Goal: Task Accomplishment & Management: Manage account settings

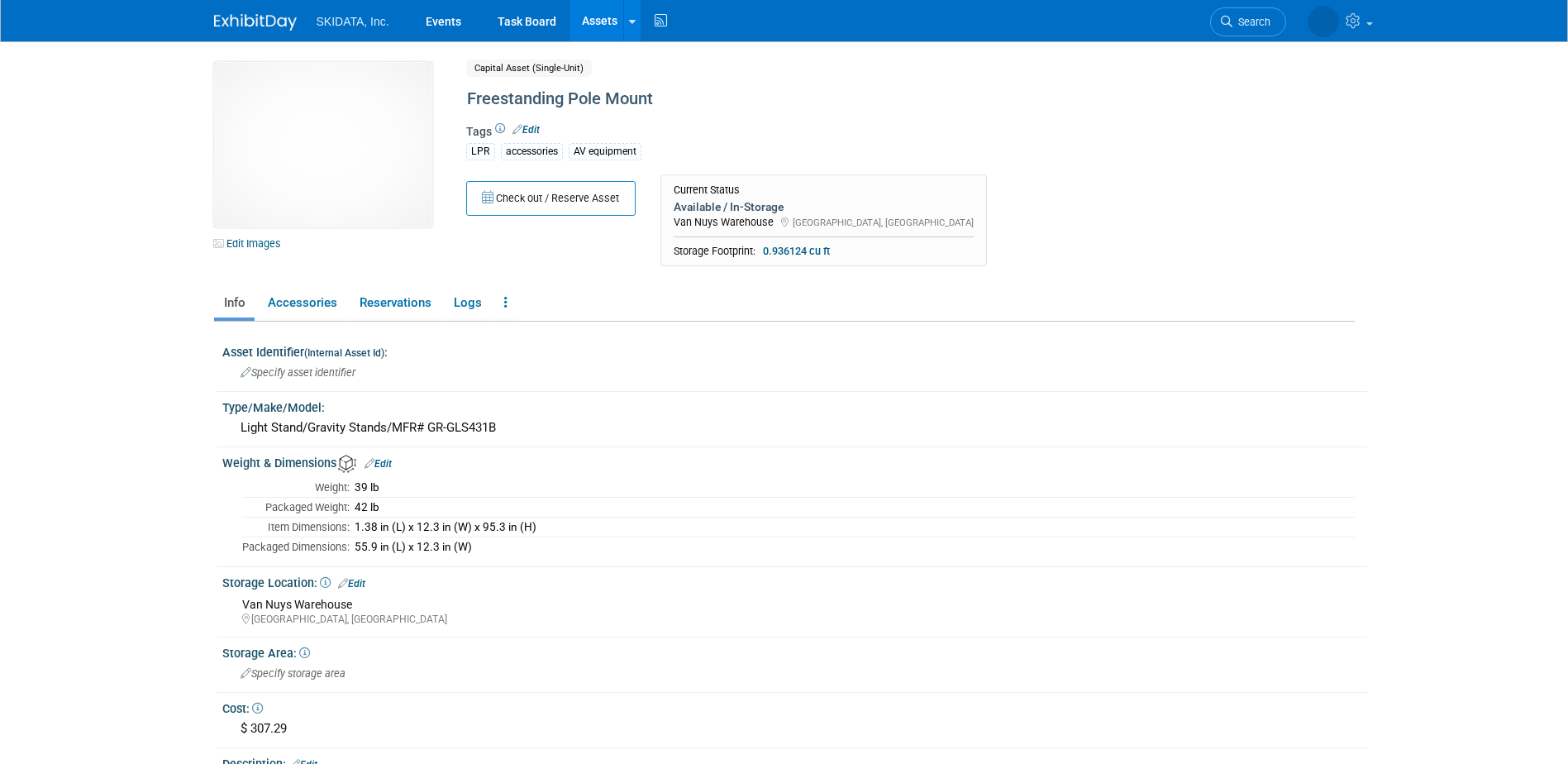
click at [352, 16] on span "SKIDATA, Inc." at bounding box center [353, 21] width 73 height 13
click at [439, 24] on link "Events" at bounding box center [443, 20] width 61 height 41
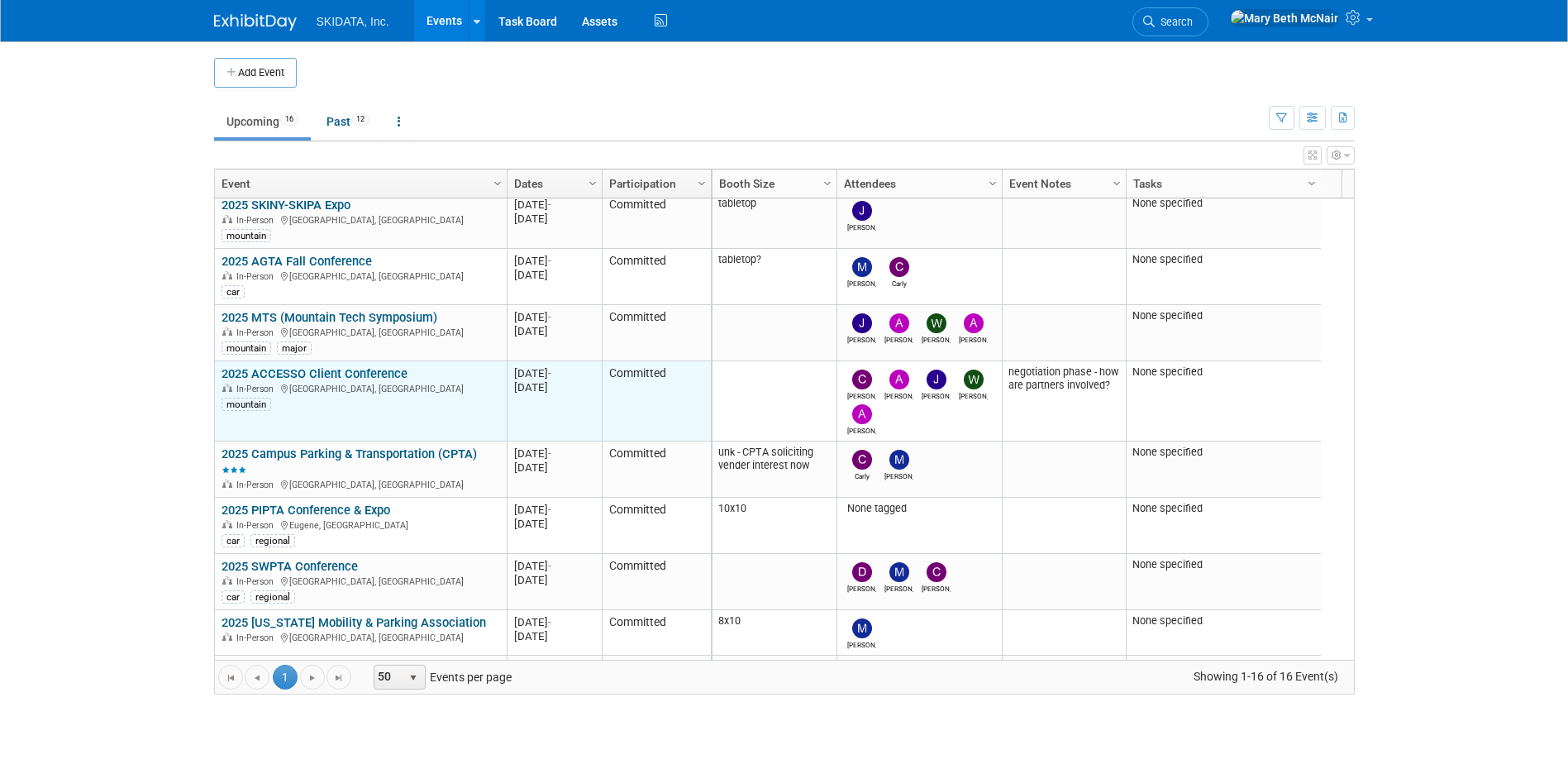
scroll to position [298, 0]
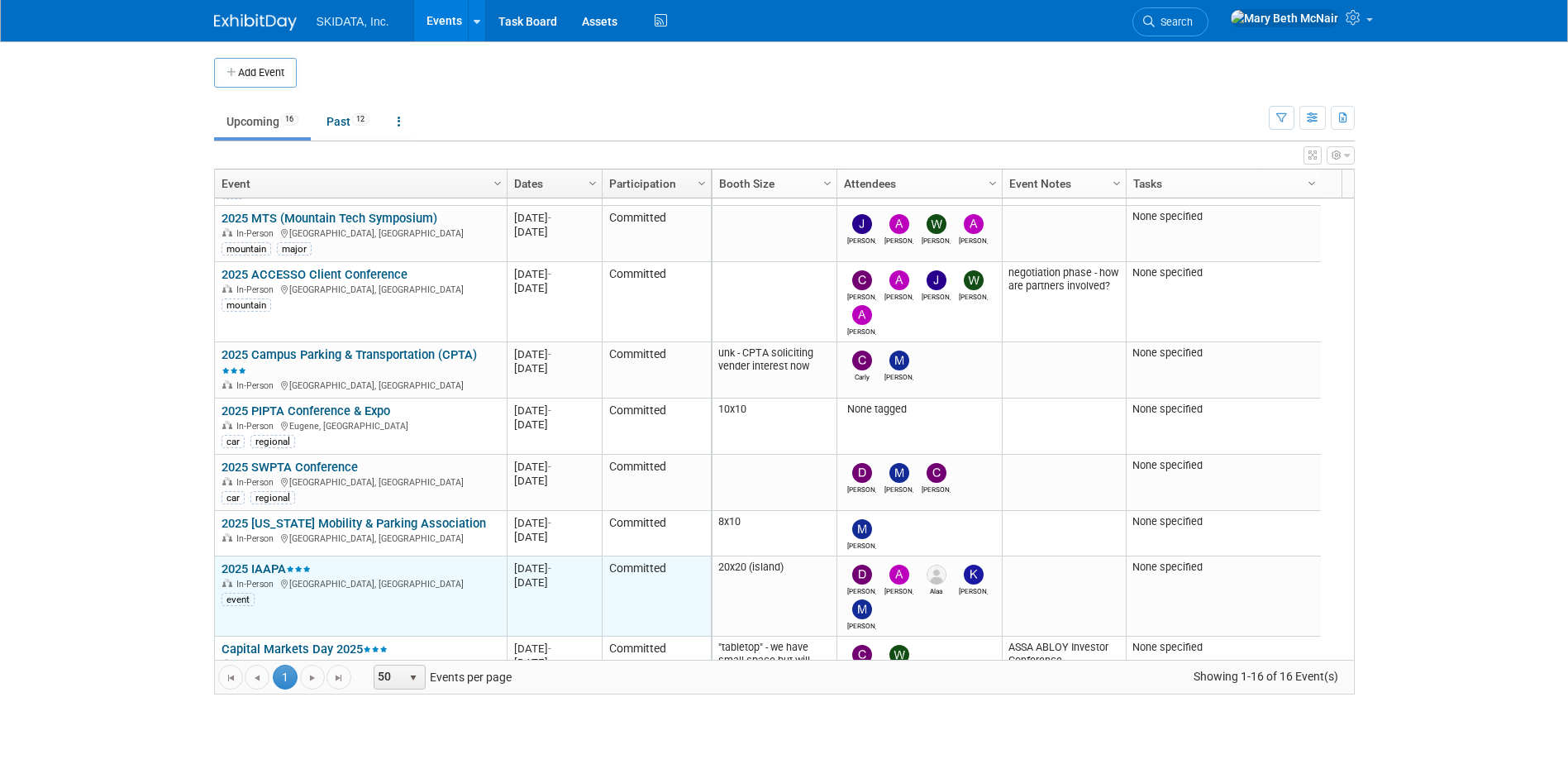
click at [260, 563] on link "2025 IAAPA" at bounding box center [266, 569] width 89 height 15
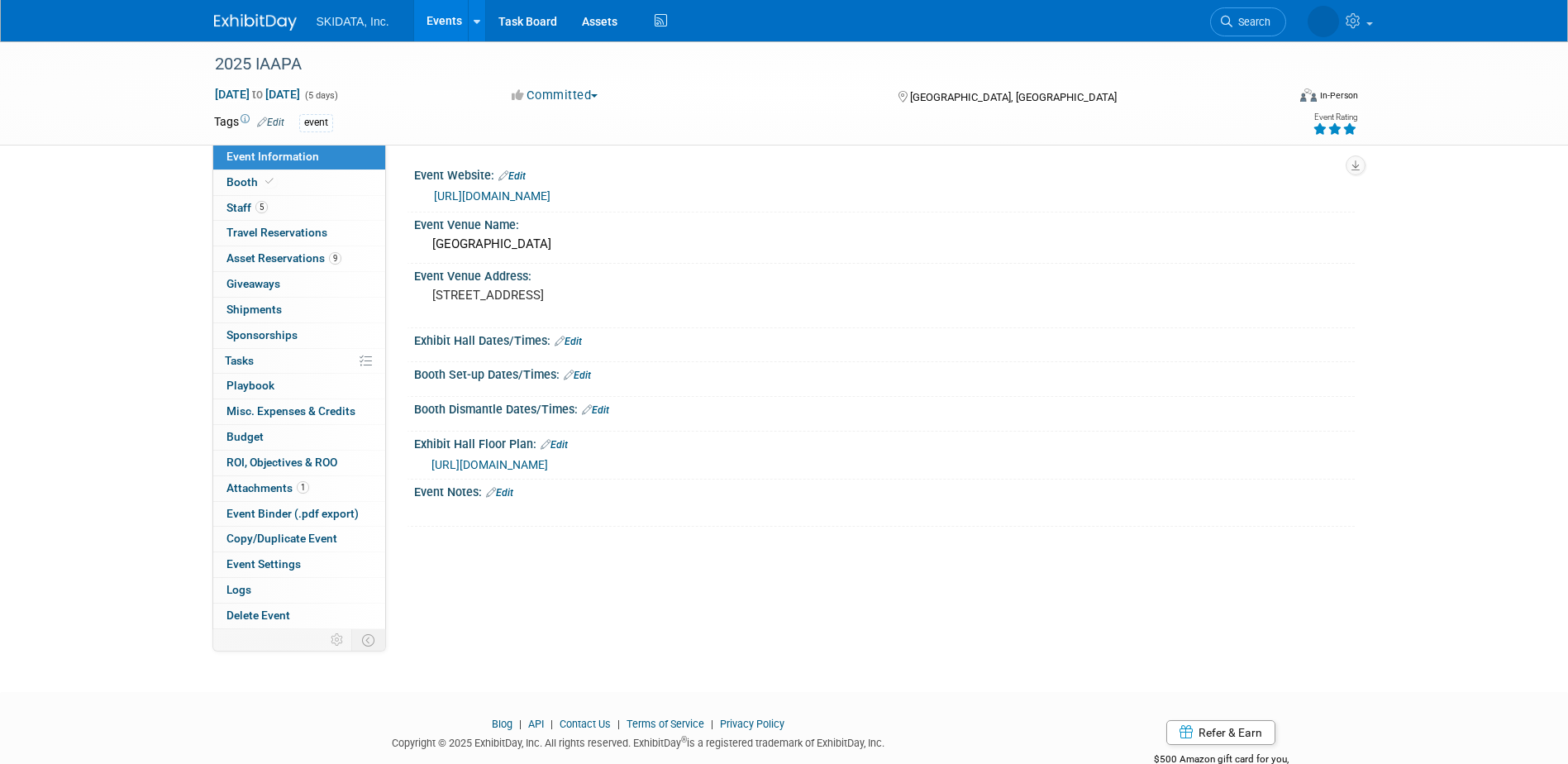
click at [506, 193] on link "[URL][DOMAIN_NAME]" at bounding box center [492, 195] width 116 height 13
click at [441, 20] on link "Events" at bounding box center [444, 20] width 61 height 41
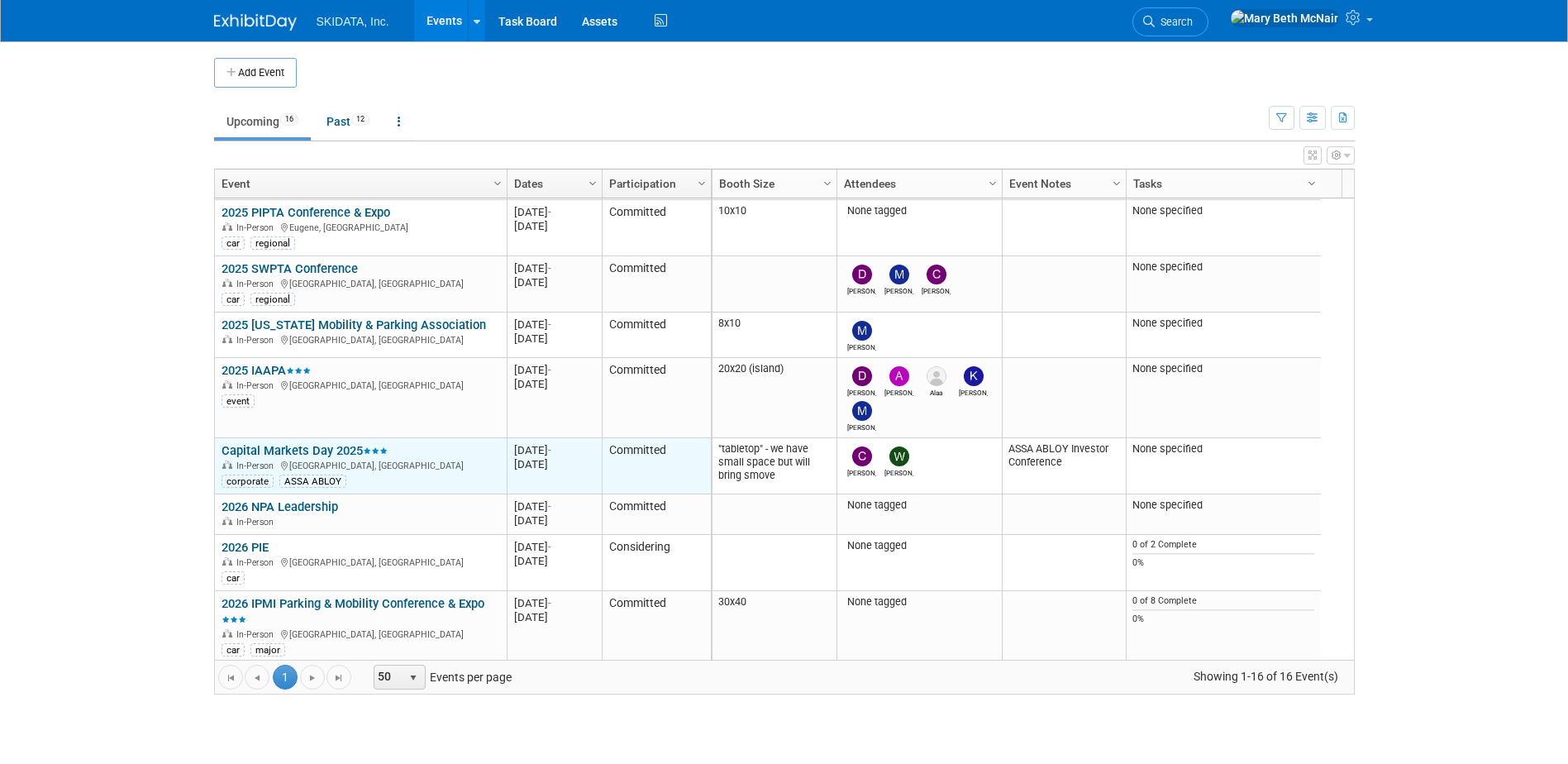
scroll to position [397, 0]
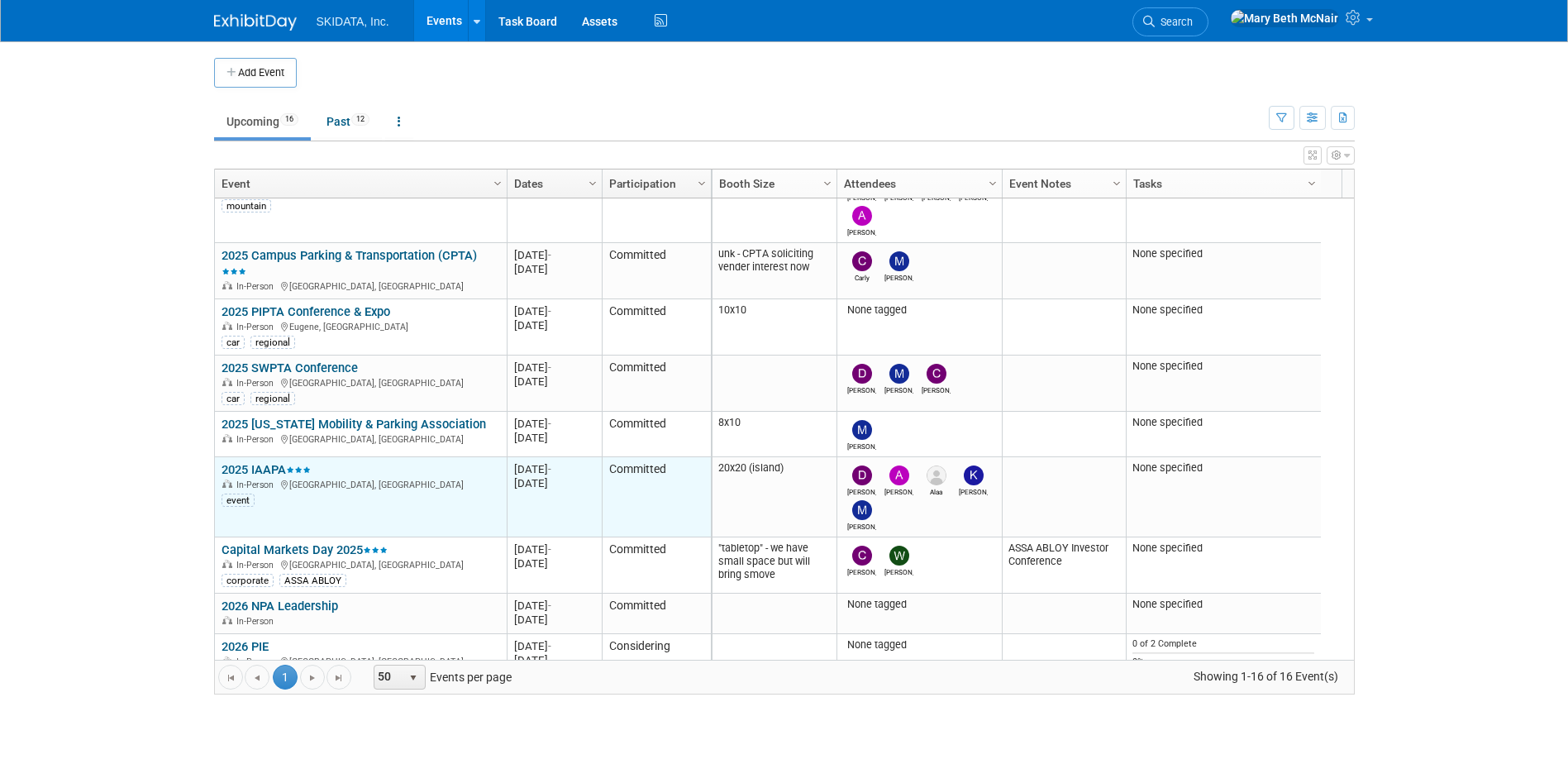
click at [256, 472] on link "2025 IAAPA" at bounding box center [266, 469] width 89 height 15
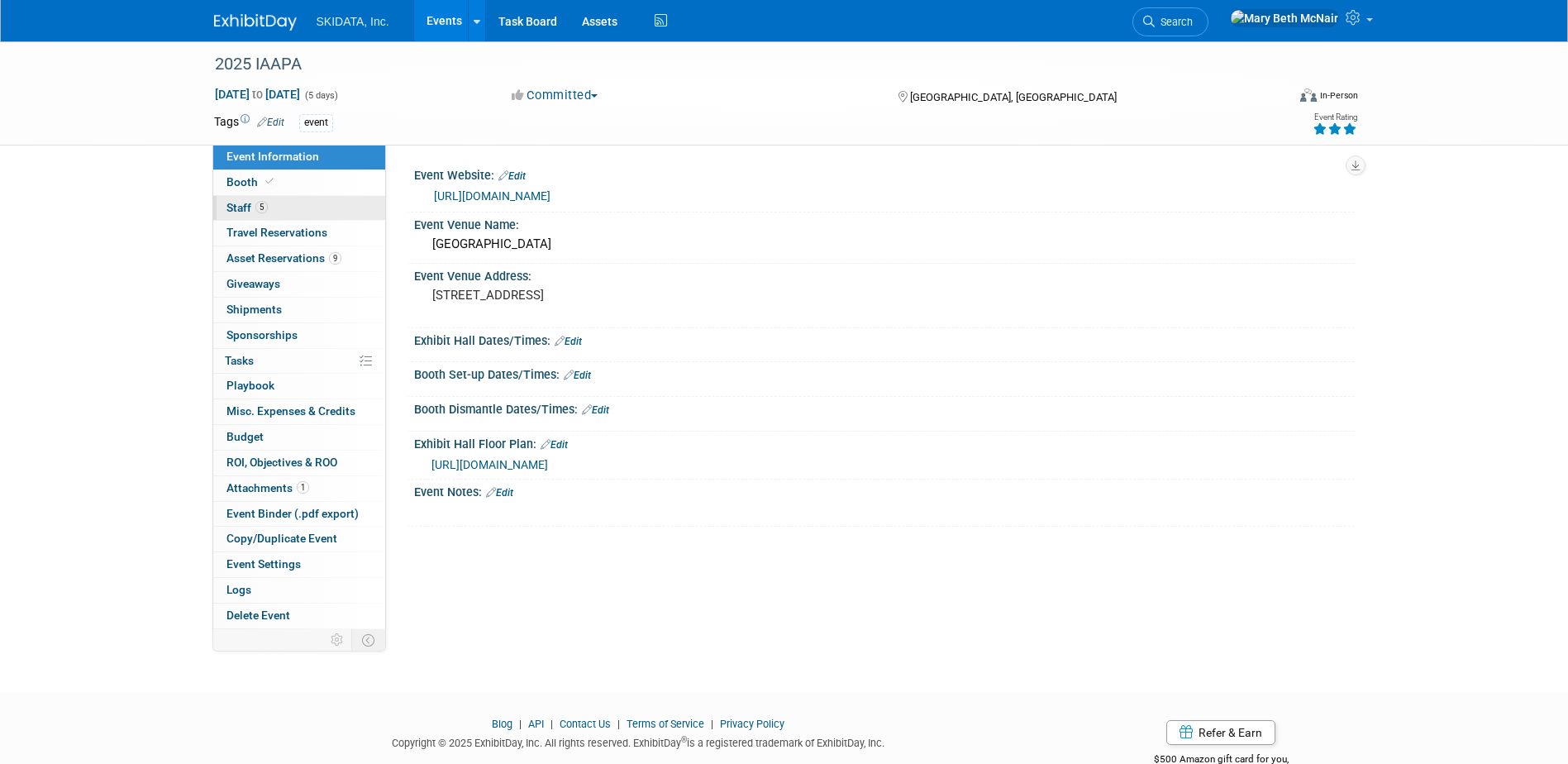
click at [238, 207] on span "Staff 5" at bounding box center [246, 207] width 41 height 13
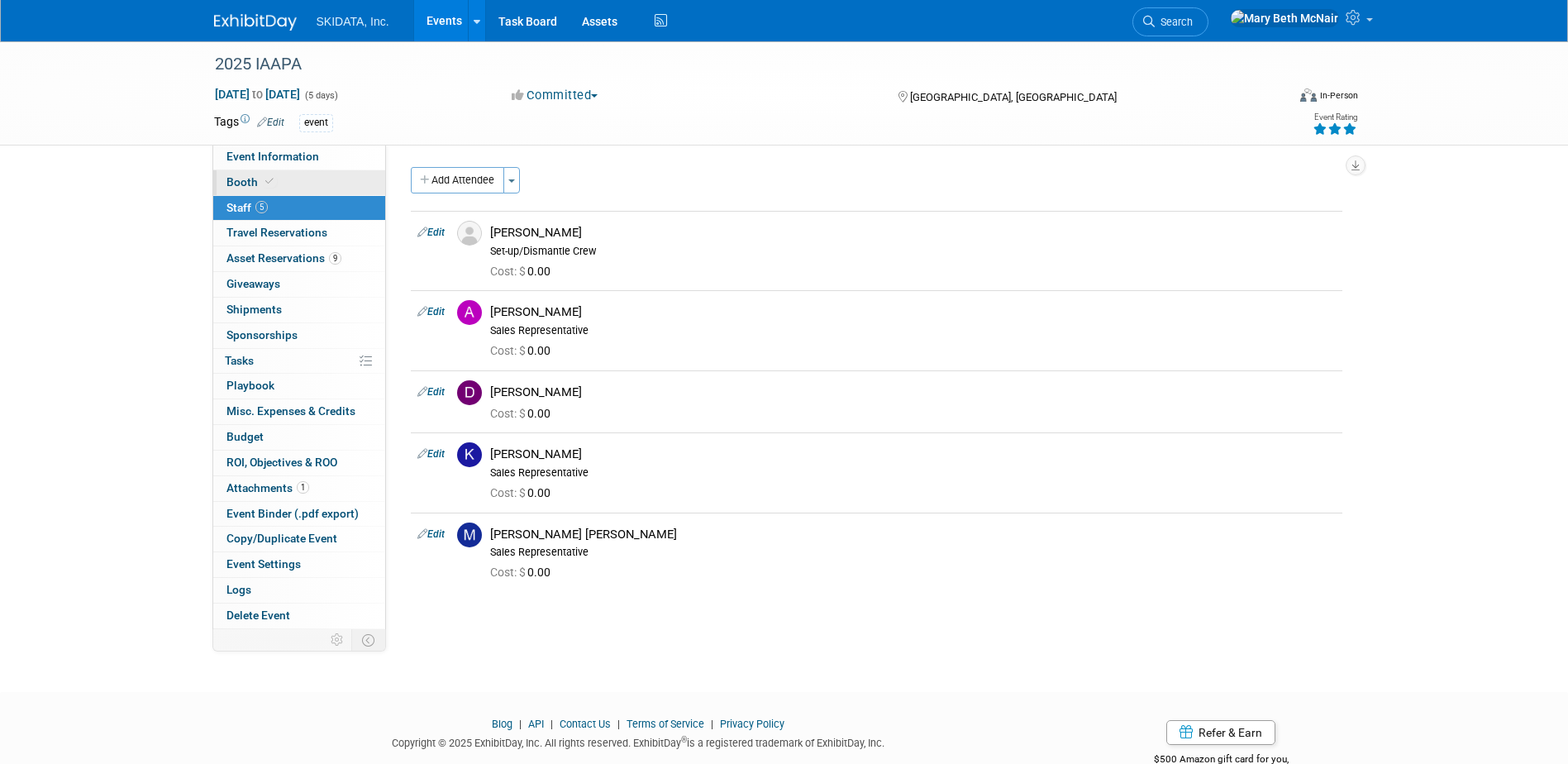
click at [238, 177] on span "Booth" at bounding box center [251, 181] width 50 height 13
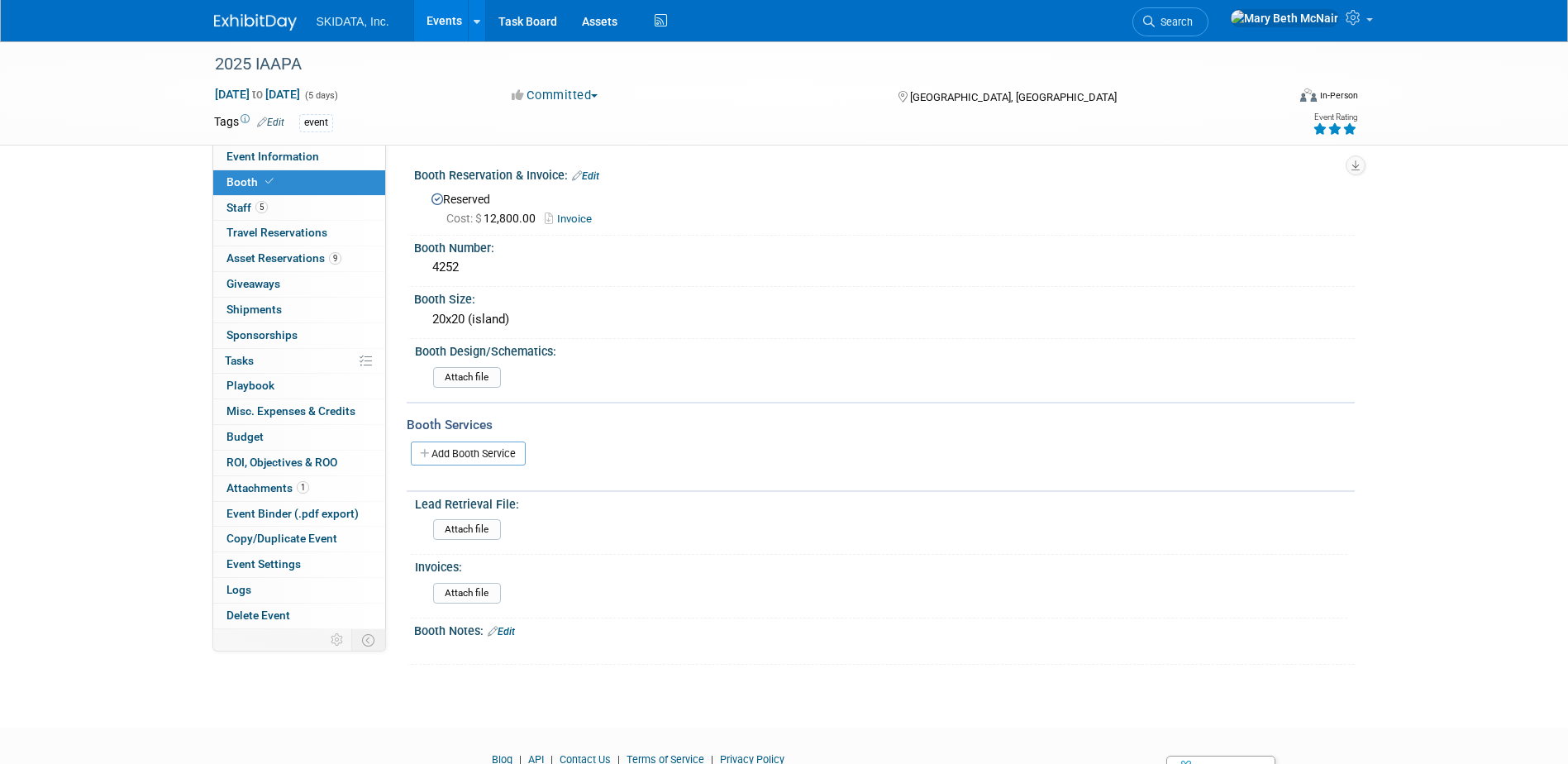
scroll to position [78, 0]
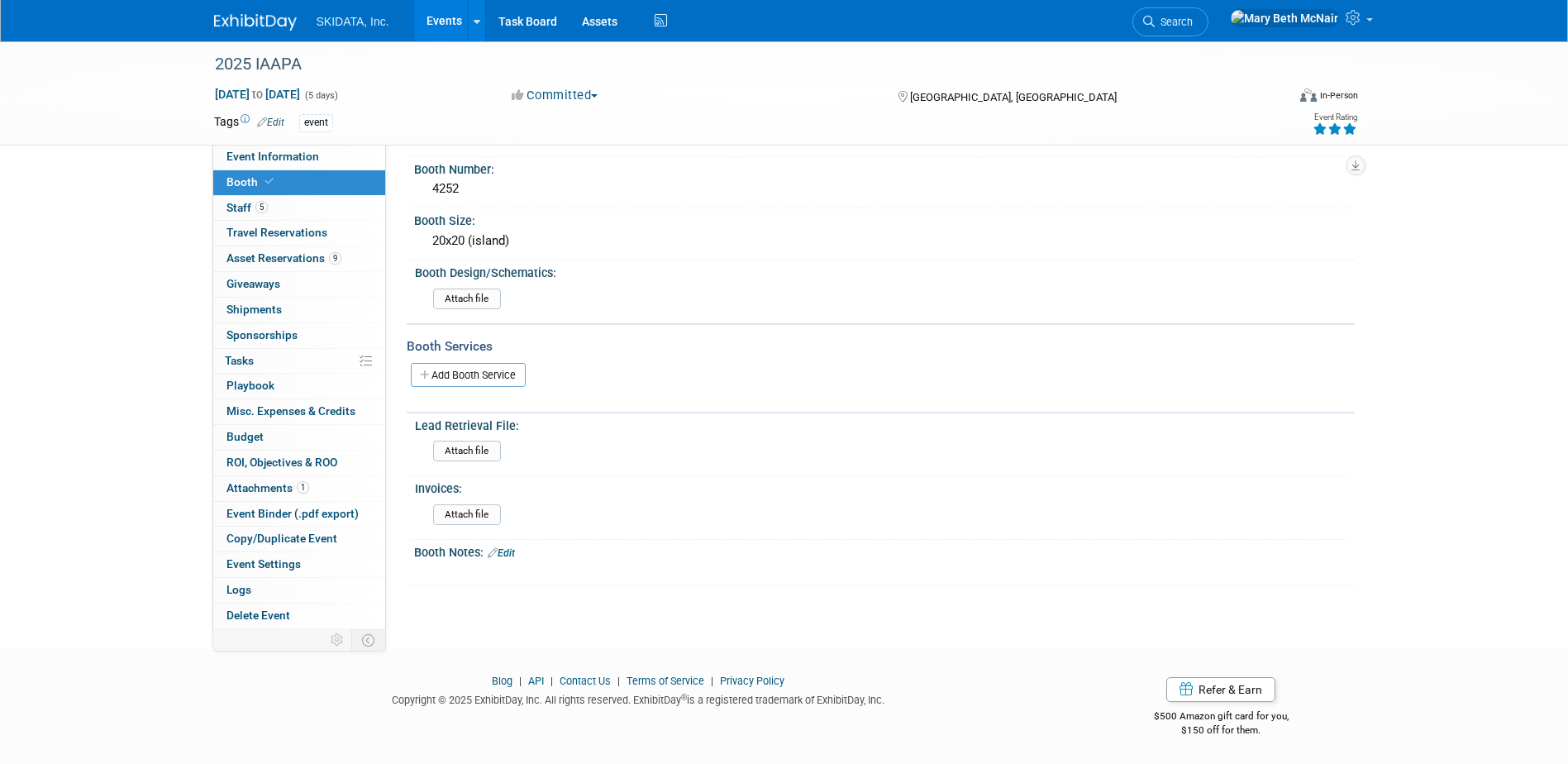
click at [505, 550] on link "Edit" at bounding box center [501, 553] width 27 height 11
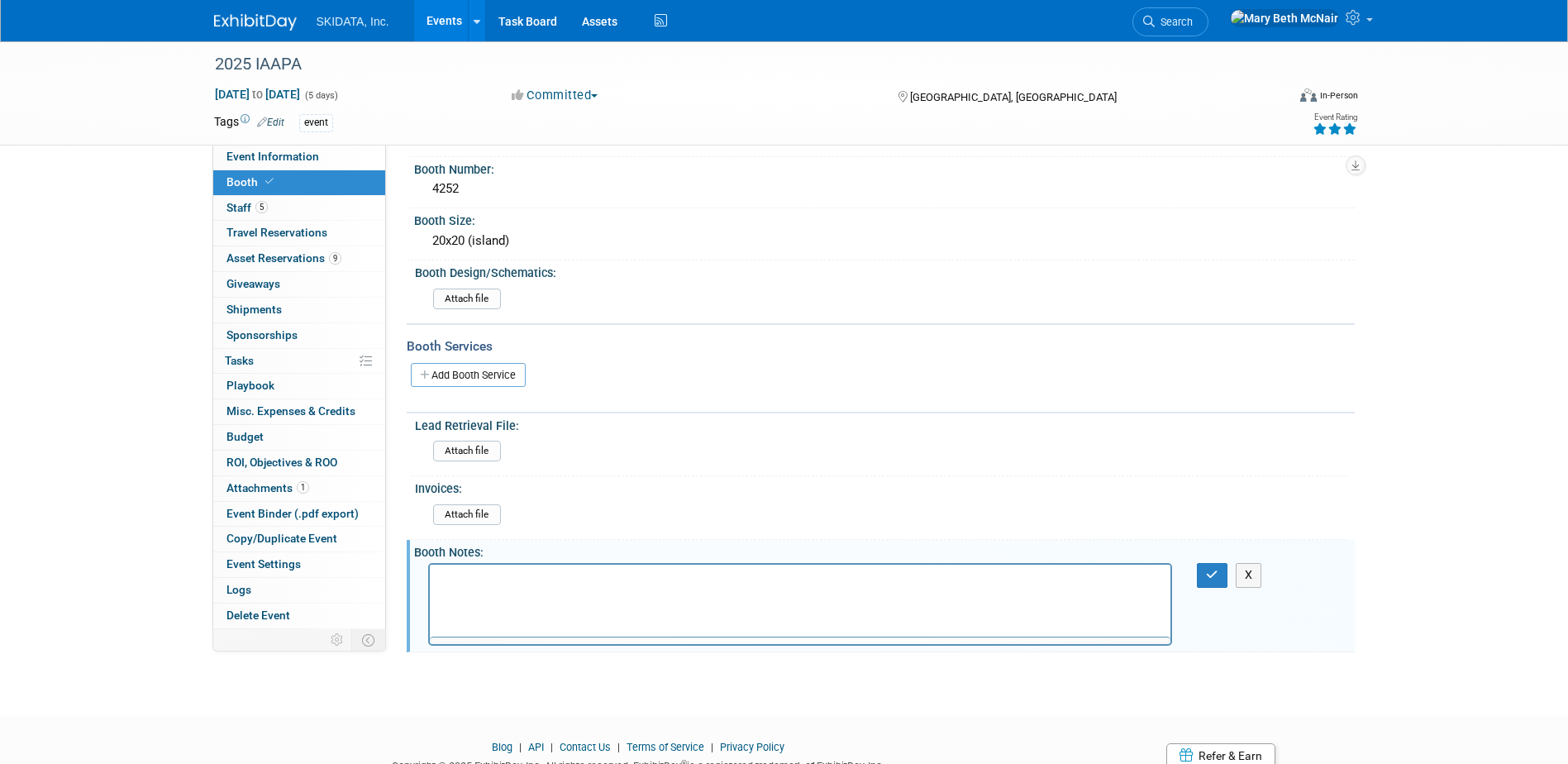
scroll to position [0, 0]
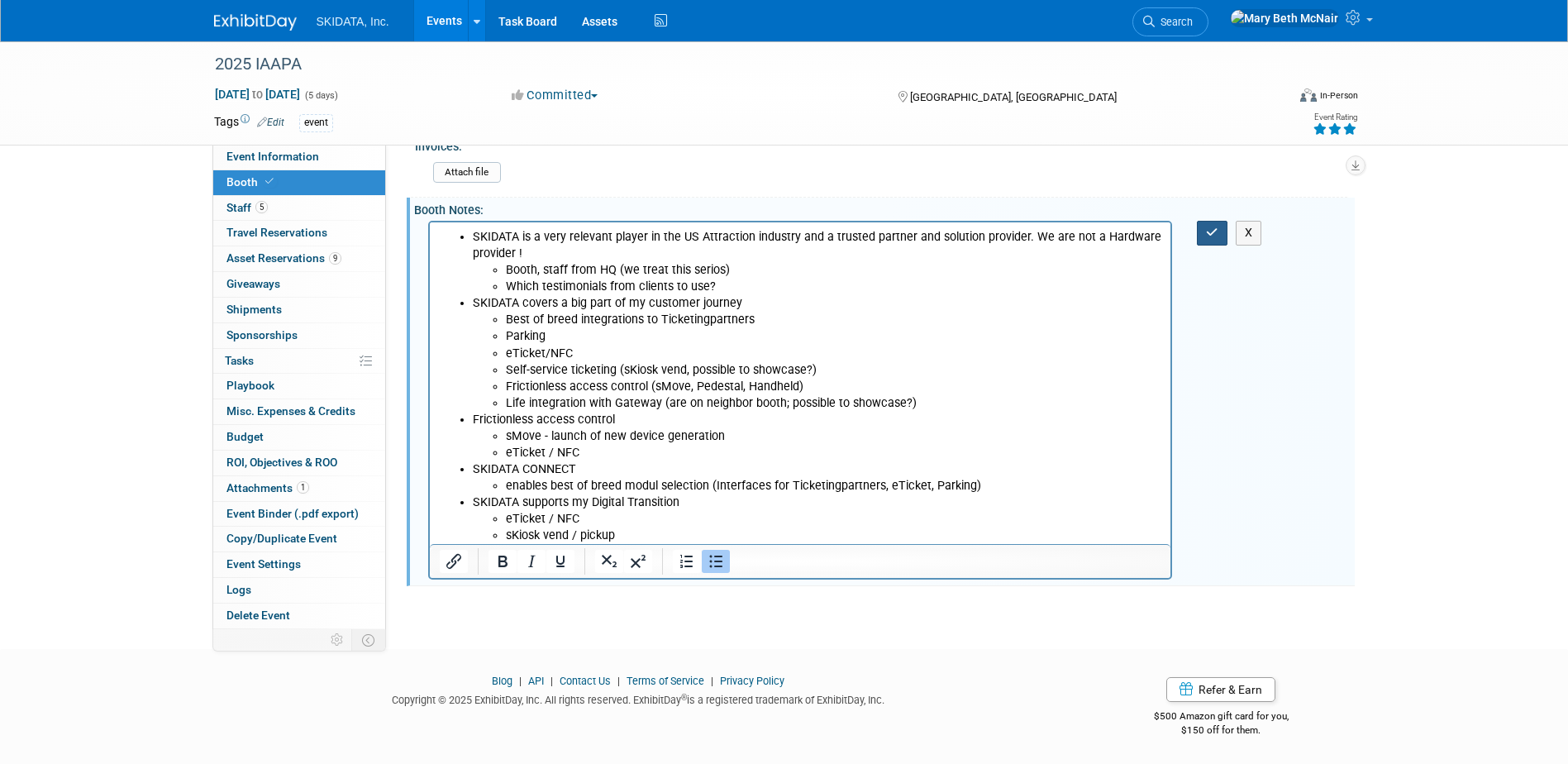
click at [1221, 228] on button "button" at bounding box center [1212, 232] width 31 height 24
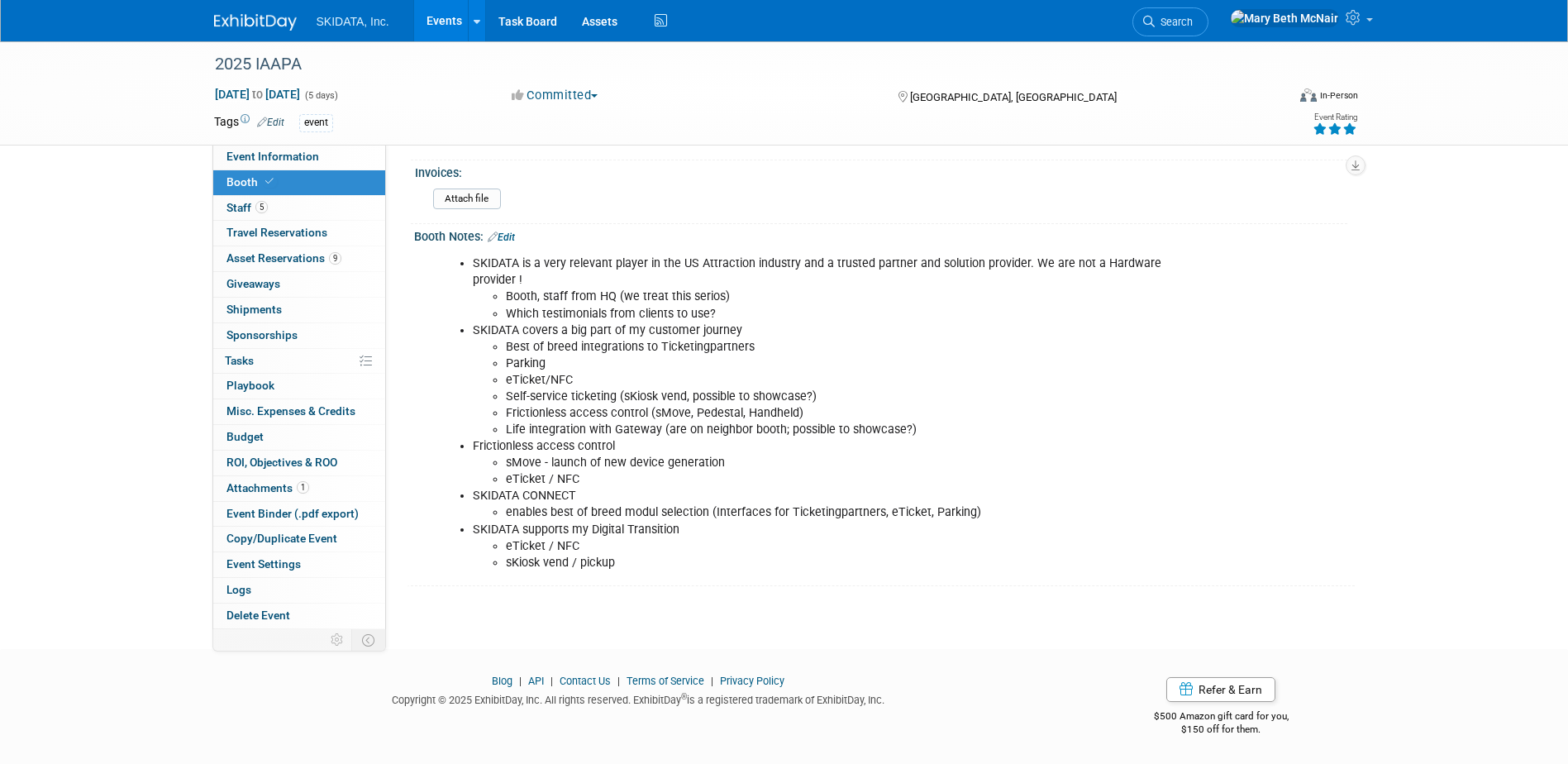
click at [515, 238] on link "Edit" at bounding box center [501, 237] width 27 height 11
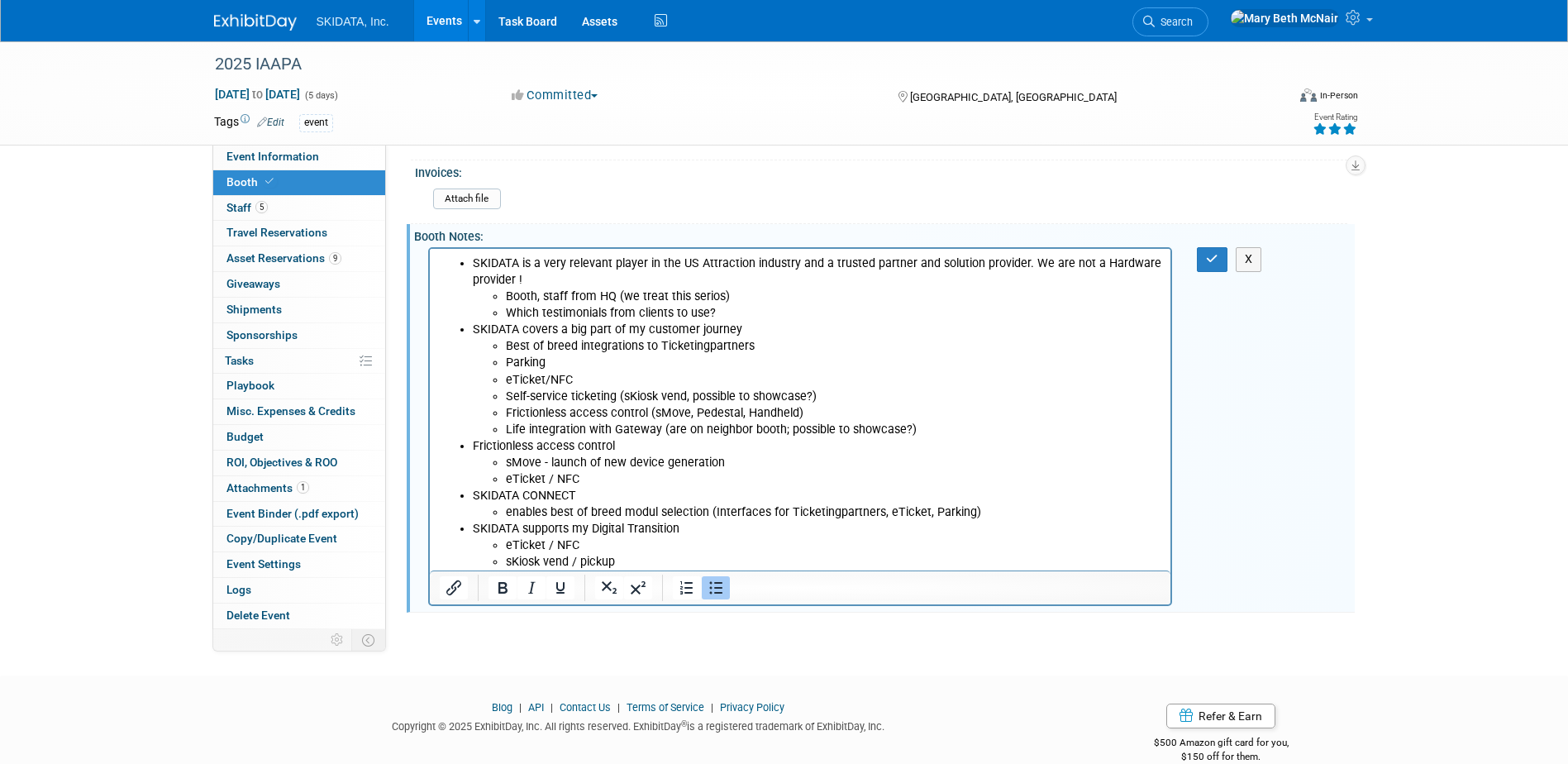
scroll to position [0, 0]
click at [629, 560] on li "sKiosk vend / pickup" at bounding box center [833, 562] width 656 height 17
click at [733, 312] on li "Which testimonials from clients to use?" at bounding box center [833, 313] width 656 height 17
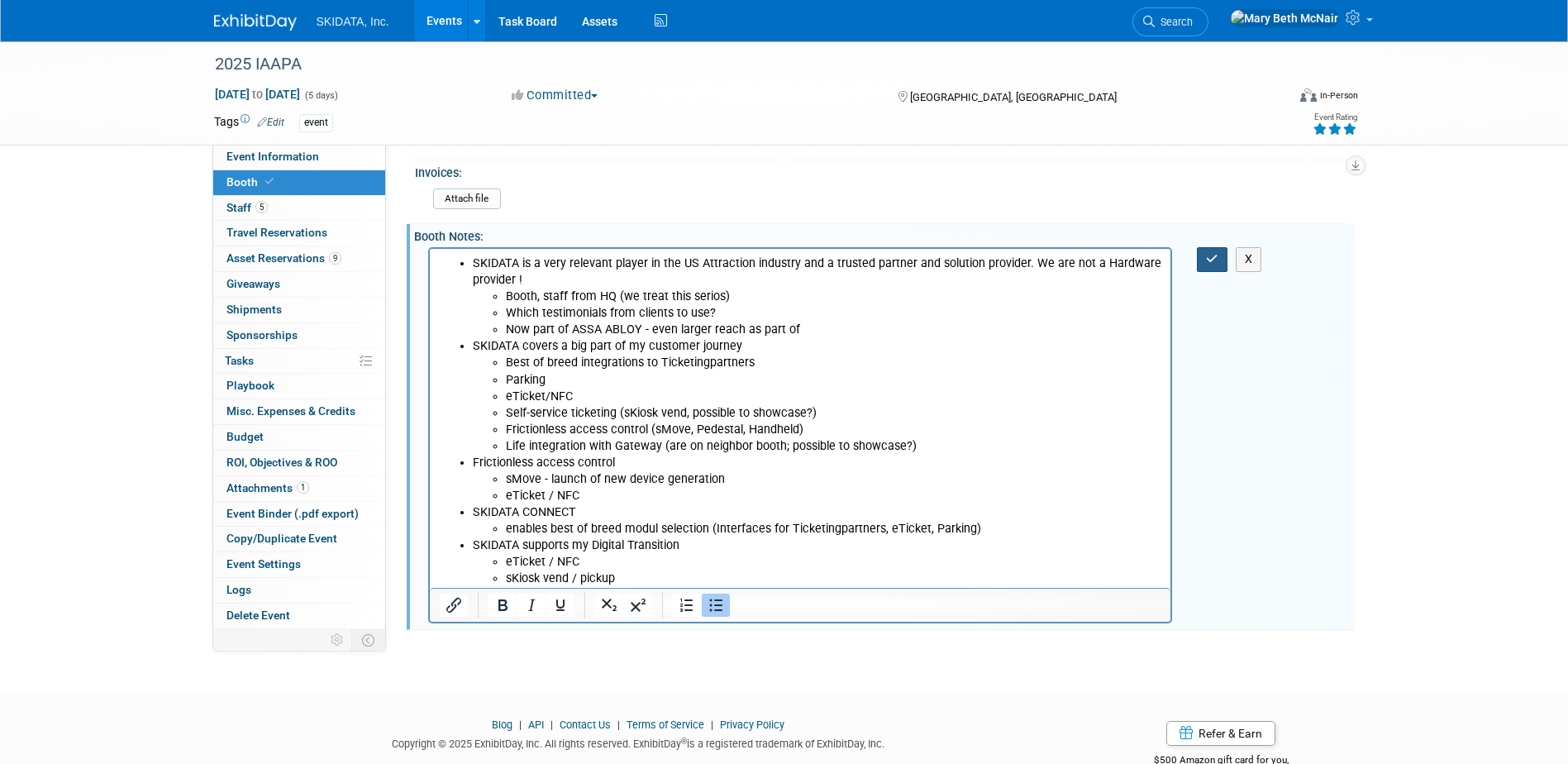
click at [1203, 251] on button "button" at bounding box center [1212, 259] width 31 height 24
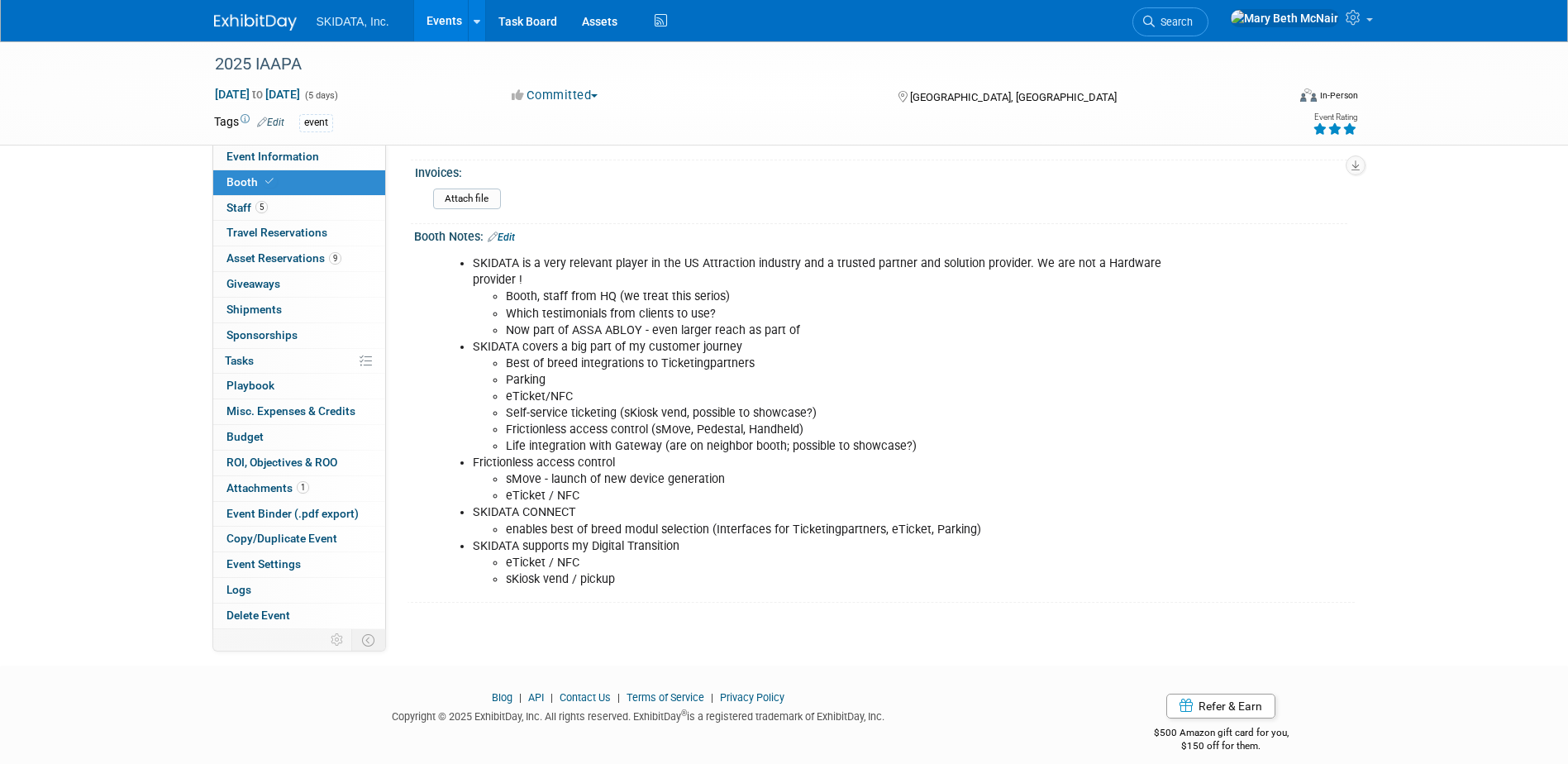
click at [511, 239] on link "Edit" at bounding box center [501, 237] width 27 height 11
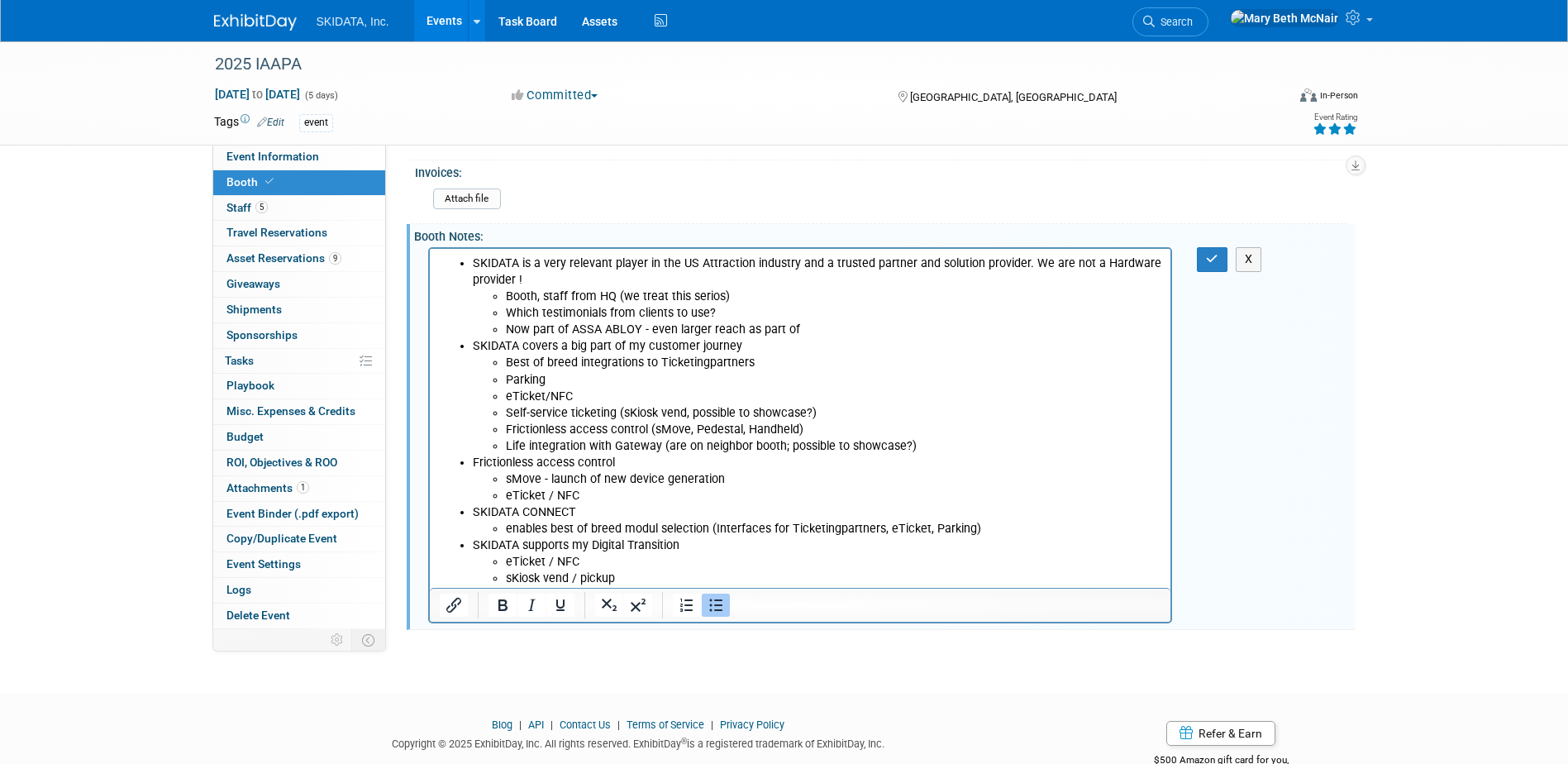
drag, startPoint x: 788, startPoint y: 330, endPoint x: 740, endPoint y: 330, distance: 48.0
click at [740, 330] on li "Now part of ASSA ABLOY - even larger reach as part of" at bounding box center [833, 329] width 656 height 17
click at [1209, 254] on icon "button" at bounding box center [1212, 258] width 12 height 11
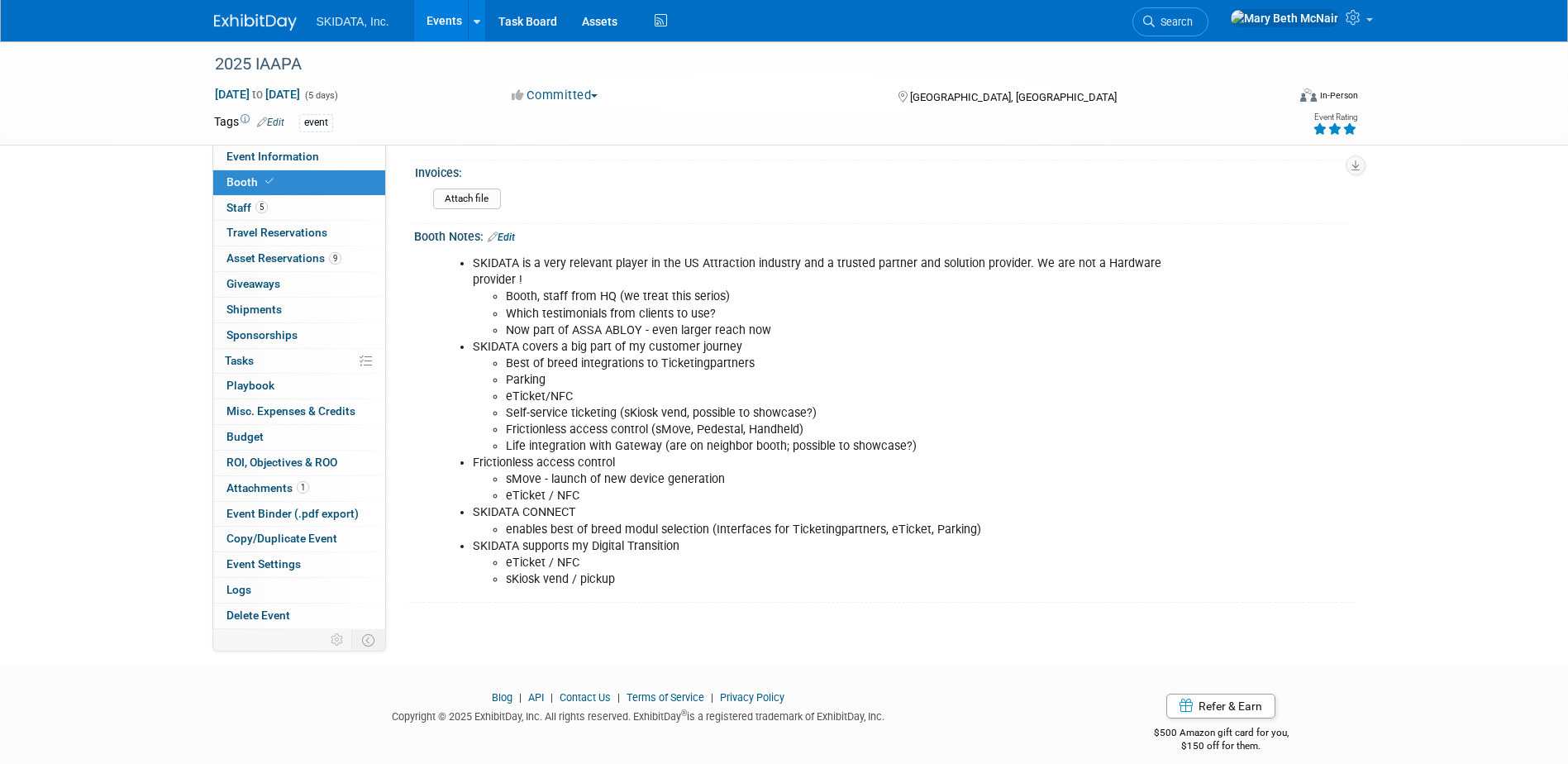
click at [636, 586] on li "sKiosk vend / pickup" at bounding box center [834, 579] width 657 height 17
click at [514, 234] on link "Edit" at bounding box center [501, 237] width 27 height 11
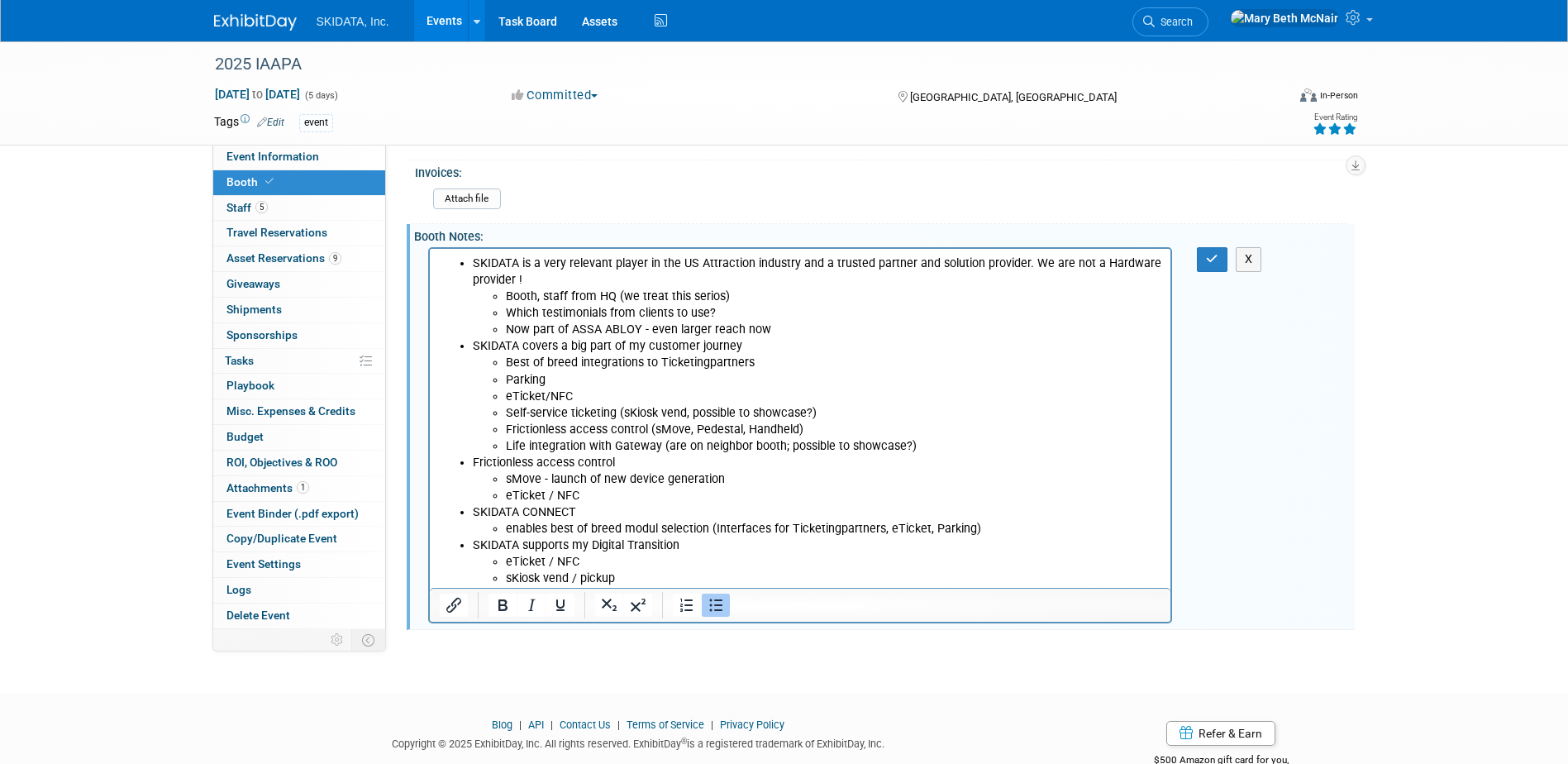
click at [632, 582] on li "sKiosk vend / pickup" at bounding box center [833, 578] width 656 height 17
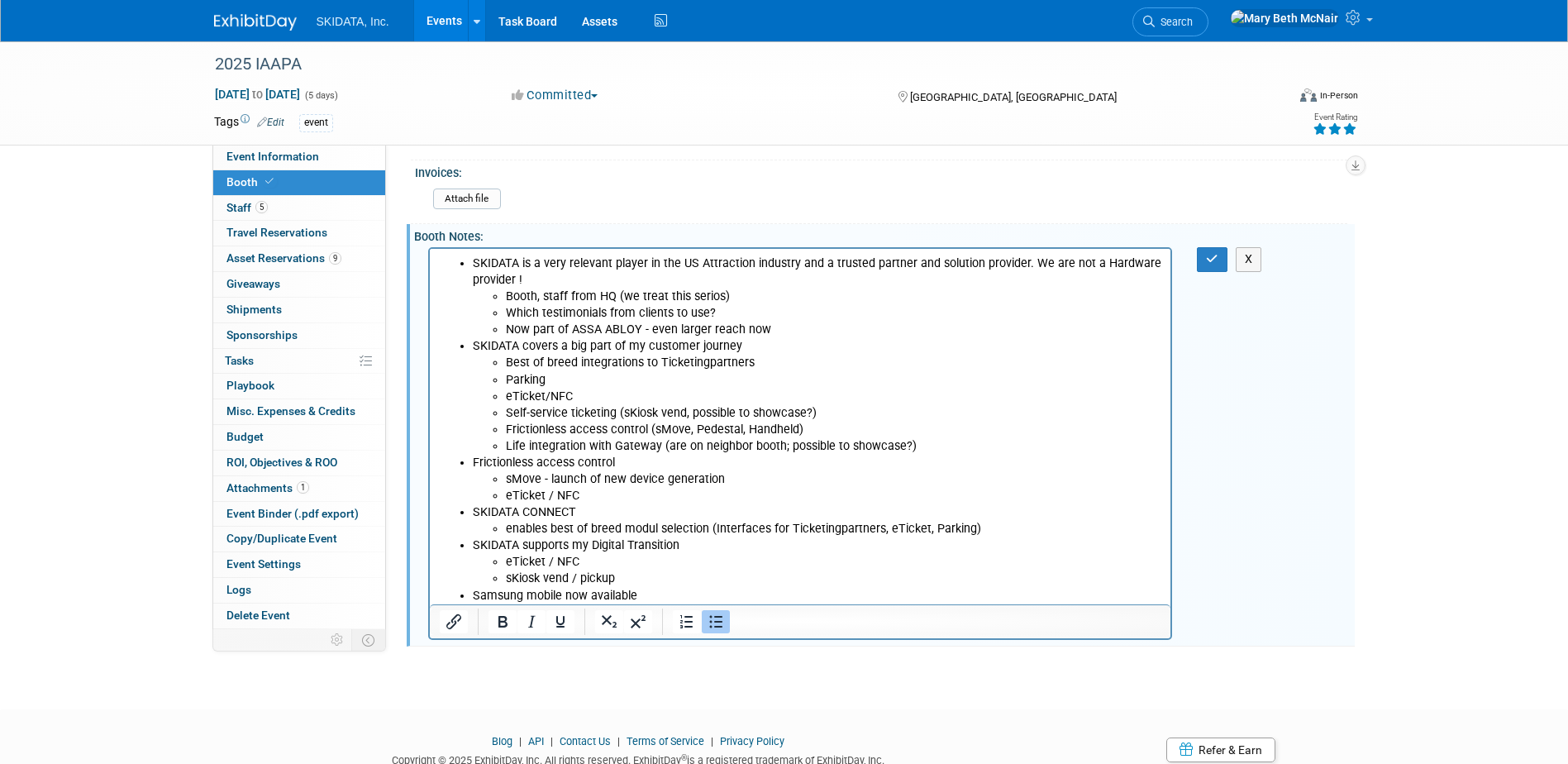
click at [477, 594] on li "Samsung mobile now available" at bounding box center [816, 596] width 689 height 17
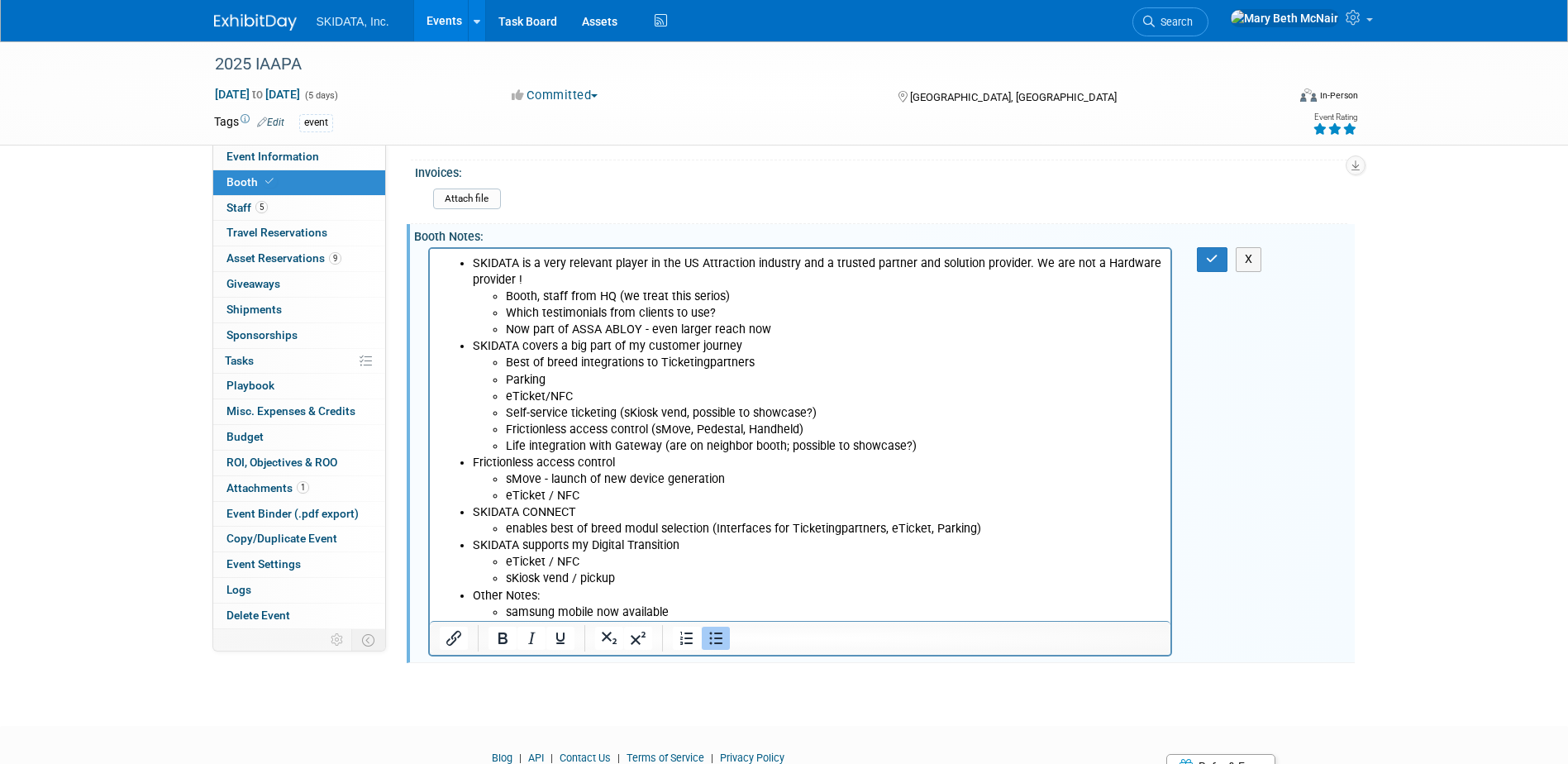
click at [674, 612] on li "samsung mobile now available" at bounding box center [833, 613] width 656 height 17
drag, startPoint x: 509, startPoint y: 605, endPoint x: 952, endPoint y: 877, distance: 519.8
click at [509, 605] on li "samsung mobile" at bounding box center [833, 613] width 656 height 17
click at [608, 606] on li "Samsung mobile" at bounding box center [833, 613] width 656 height 17
click at [591, 609] on li "Samsung mobile integration" at bounding box center [833, 613] width 656 height 17
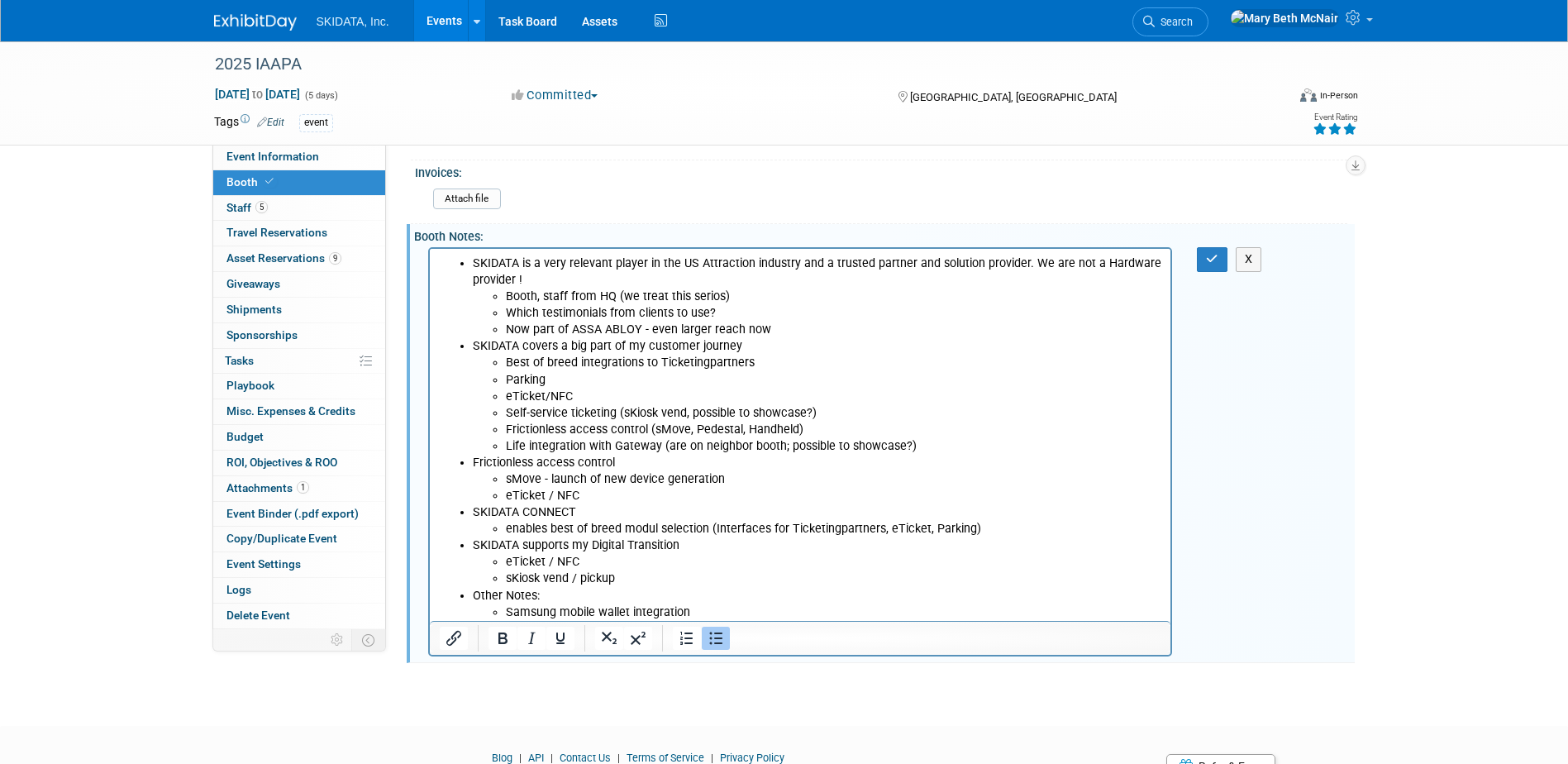
click at [692, 616] on li "Samsung mobile wallet integration" at bounding box center [833, 613] width 656 height 17
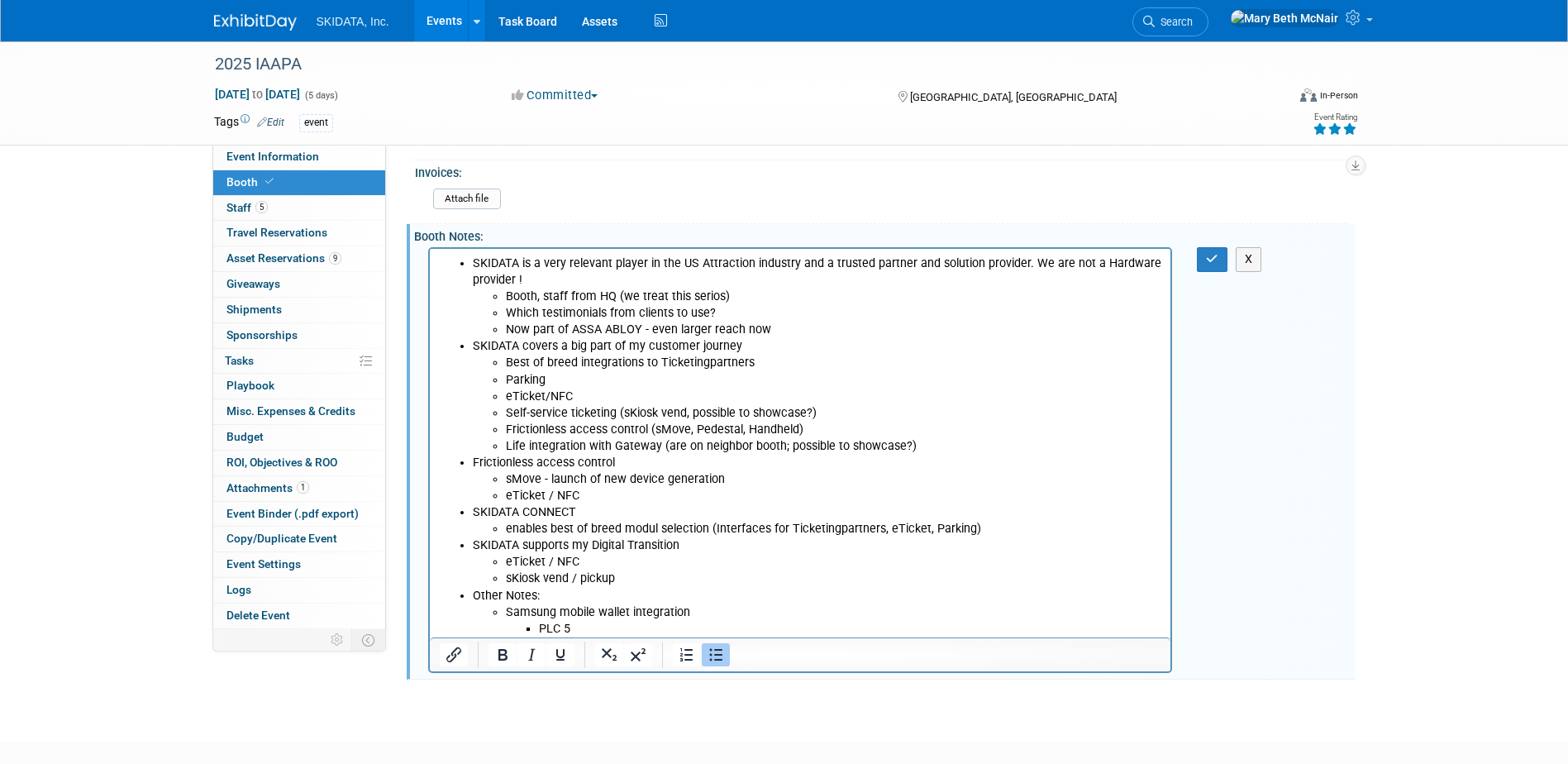
drag, startPoint x: 474, startPoint y: 594, endPoint x: 545, endPoint y: 602, distance: 71.4
click at [545, 602] on li "Other Notes: Samsung mobile wallet integration PLC 5" at bounding box center [816, 613] width 689 height 49
click at [537, 597] on li "Other Notes: Samsung mobile wallet integration PLC 5" at bounding box center [816, 613] width 689 height 49
click at [502, 655] on icon "Bold" at bounding box center [502, 654] width 9 height 11
click at [585, 630] on li "PLC 5" at bounding box center [849, 628] width 623 height 17
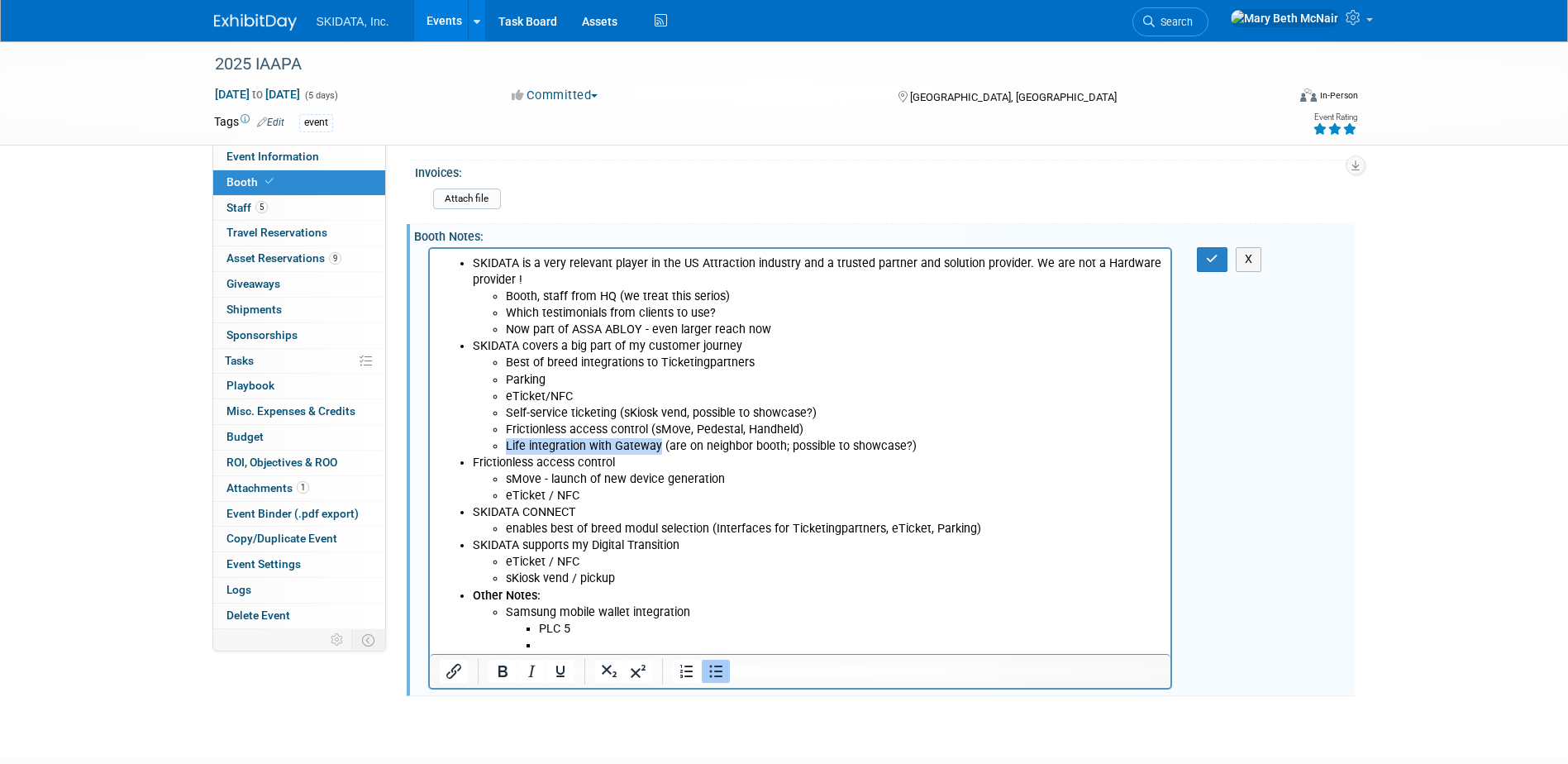
drag, startPoint x: 505, startPoint y: 449, endPoint x: 658, endPoint y: 444, distance: 153.1
click at [658, 444] on li "Life integration with Gateway (are on neighbor booth; possible to showcase?)" at bounding box center [833, 446] width 656 height 17
click at [616, 649] on li "Rich Text Area. Press ALT-0 for help." at bounding box center [849, 645] width 623 height 17
click at [537, 643] on ul "PLC 5 Demonstrate assesso relationship" at bounding box center [833, 637] width 656 height 33
drag, startPoint x: 539, startPoint y: 642, endPoint x: 981, endPoint y: 912, distance: 517.9
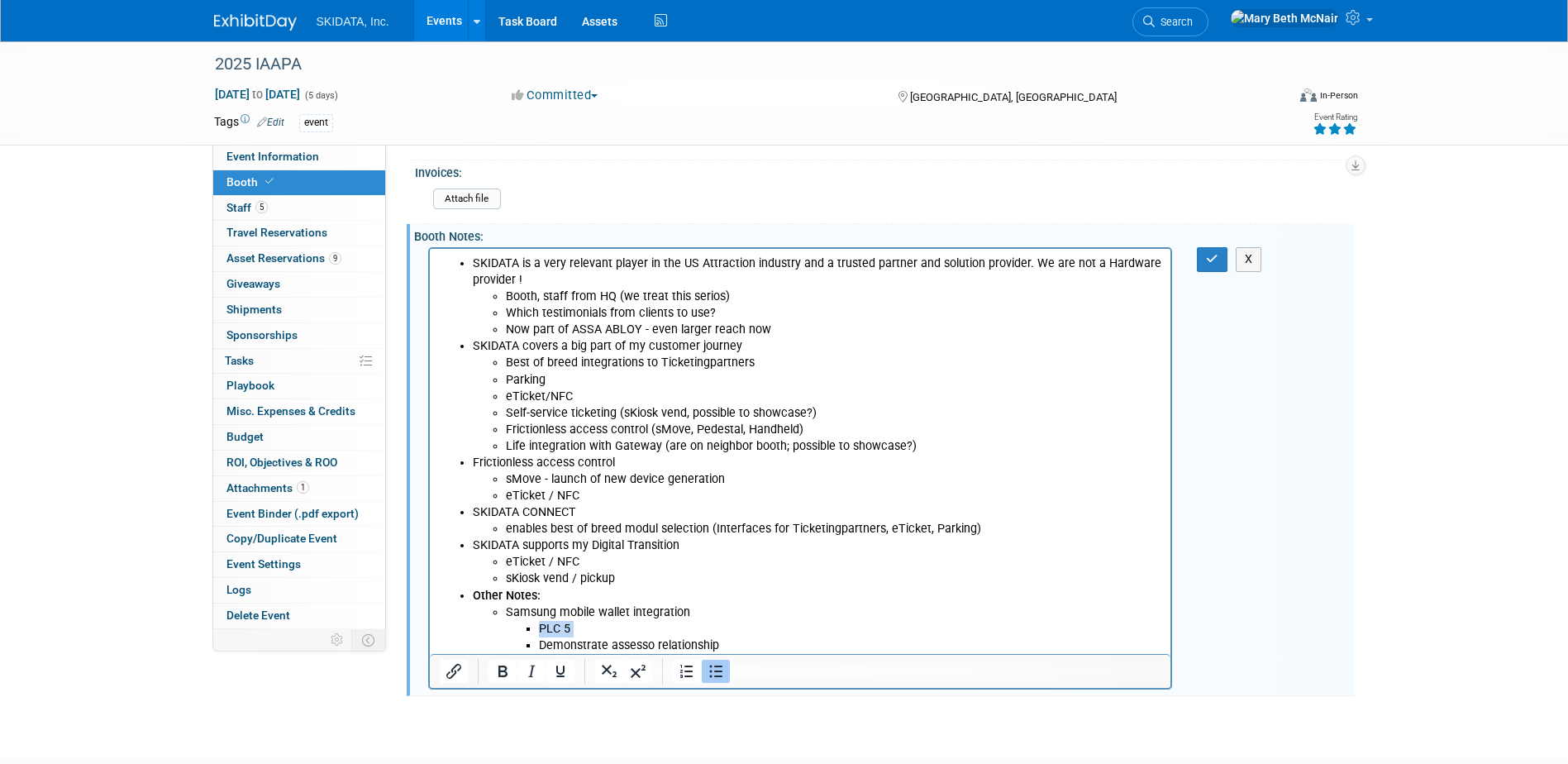
click at [539, 642] on li "Demonstrate assesso relationship" at bounding box center [849, 645] width 623 height 17
click at [719, 673] on icon "Bullet list" at bounding box center [715, 671] width 20 height 20
click at [685, 669] on icon "Numbered list" at bounding box center [686, 671] width 20 height 20
click at [701, 669] on div at bounding box center [700, 672] width 77 height 26
click at [717, 672] on icon "Bullet list" at bounding box center [715, 671] width 20 height 20
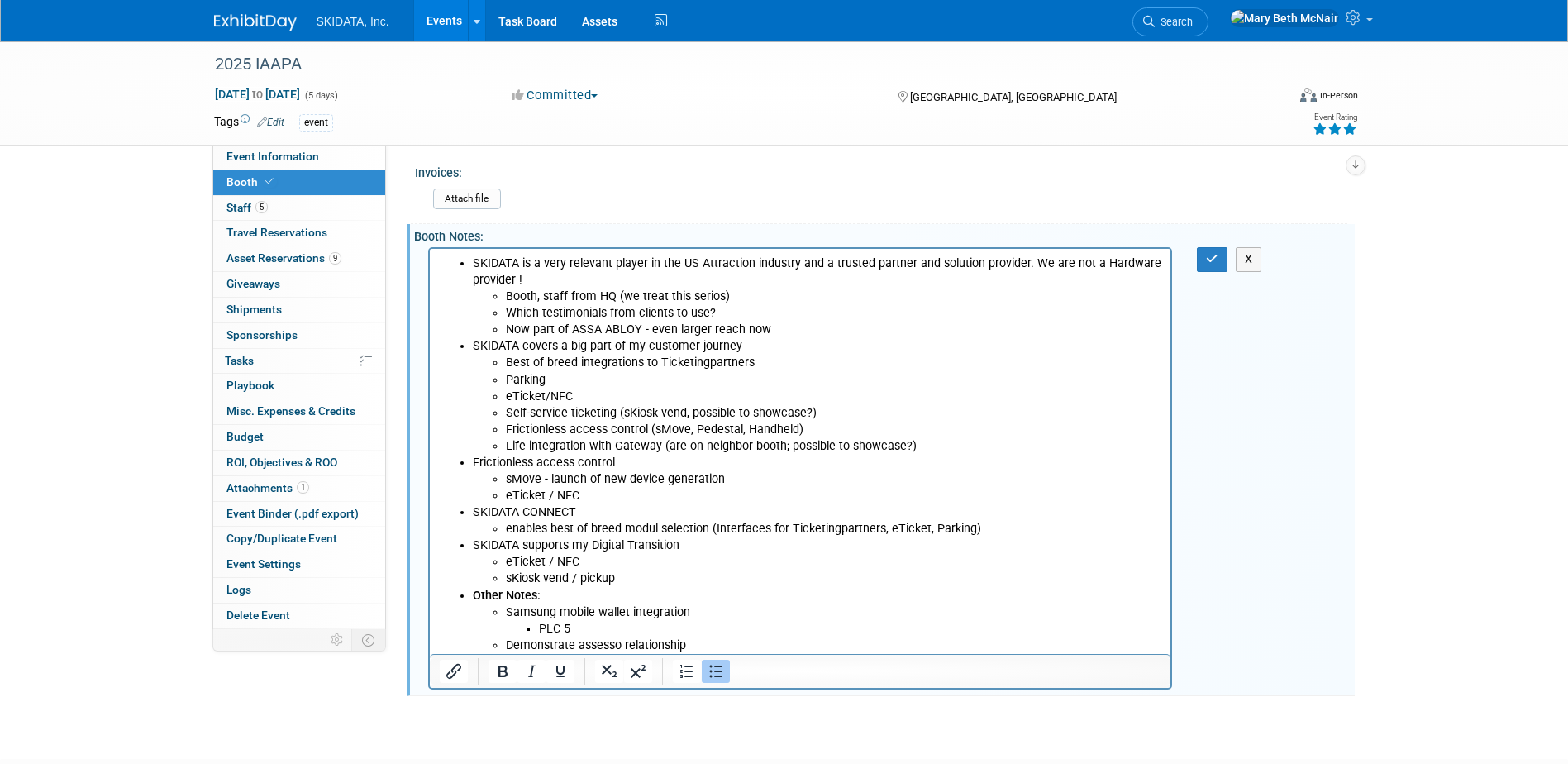
click at [695, 640] on li "Demonstrate assesso relationship" at bounding box center [833, 645] width 656 height 17
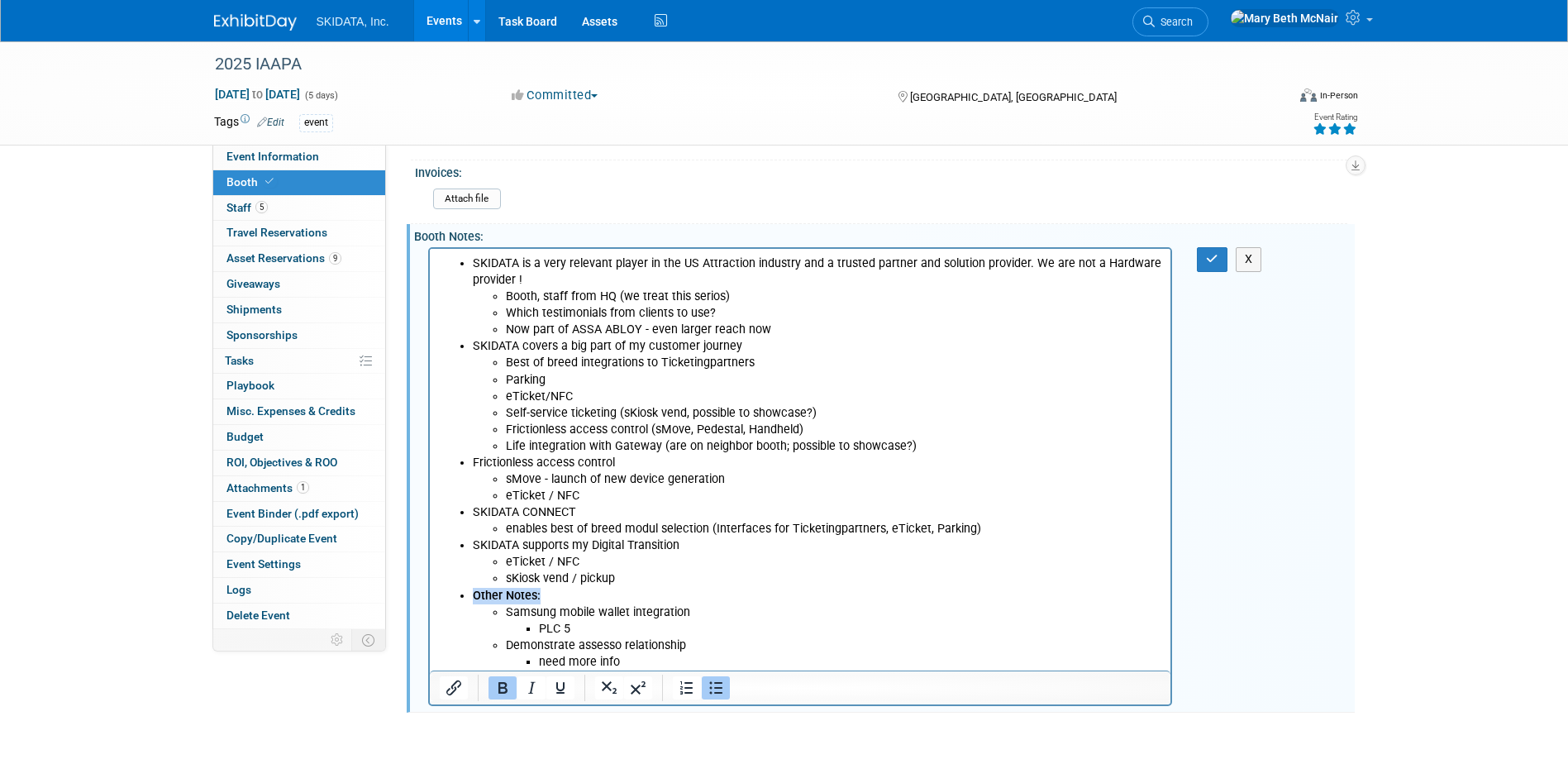
drag, startPoint x: 547, startPoint y: 600, endPoint x: 538, endPoint y: 592, distance: 12.0
click at [538, 592] on li "Other Notes: Samsung mobile wallet integration PLC 5 Demonstrate assesso relati…" at bounding box center [816, 629] width 689 height 83
click at [565, 689] on icon "Underline" at bounding box center [561, 687] width 20 height 20
click at [635, 658] on li "need more info" at bounding box center [849, 662] width 623 height 17
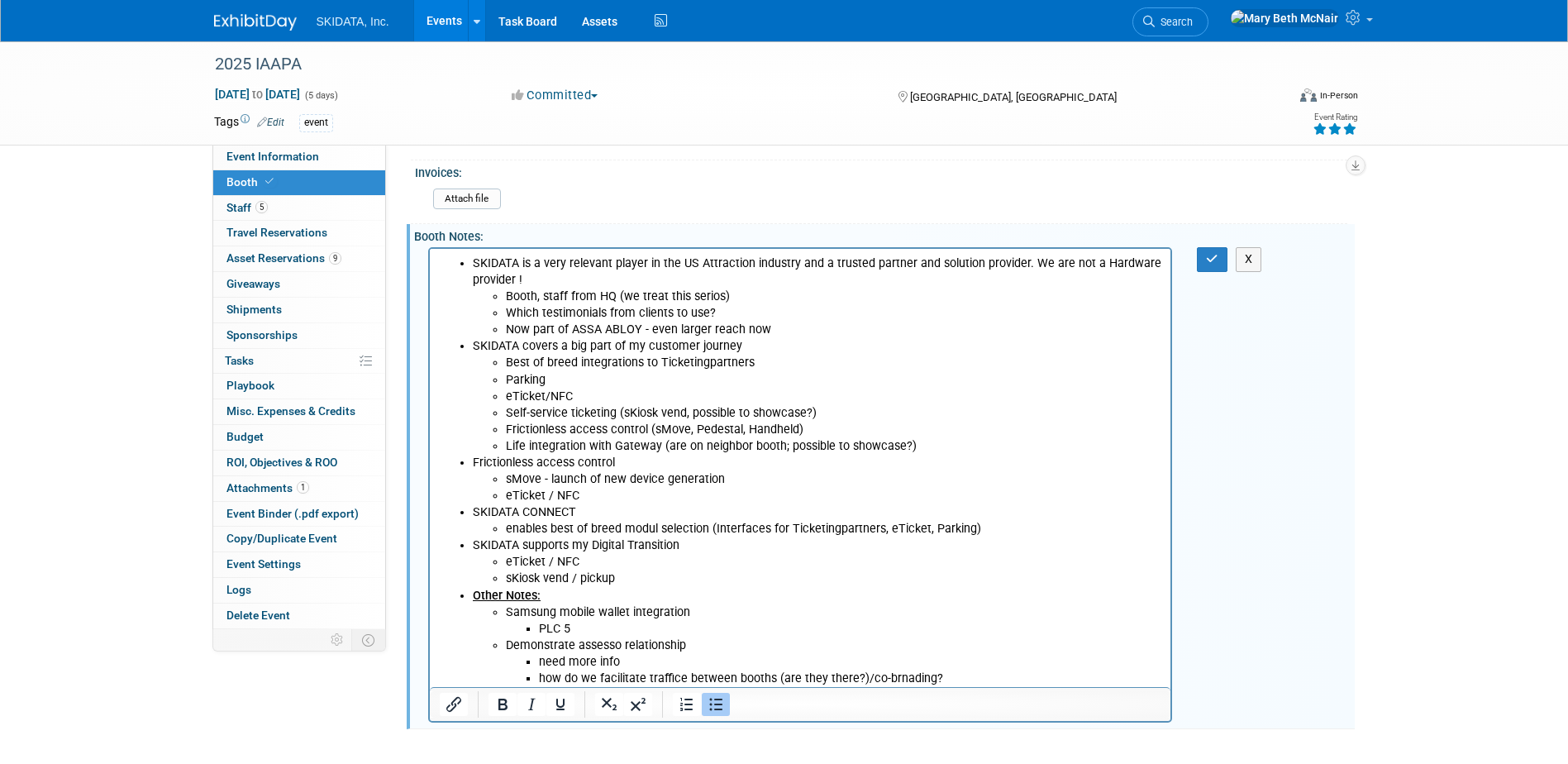
click at [900, 671] on li "how do we facilitate traffice between booths (are they there?)/co-brnading?" at bounding box center [849, 679] width 623 height 17
click at [946, 679] on li "how do we facilitate traffice between booths (are they there?)/co-branding?" at bounding box center [849, 679] width 623 height 17
drag, startPoint x: 682, startPoint y: 678, endPoint x: 1139, endPoint y: 1012, distance: 566.0
click at [682, 678] on li "how do we facilitate traffice between booths (are they there?)/co-branding?" at bounding box center [849, 679] width 623 height 17
drag, startPoint x: 933, startPoint y: 672, endPoint x: 1417, endPoint y: 962, distance: 564.2
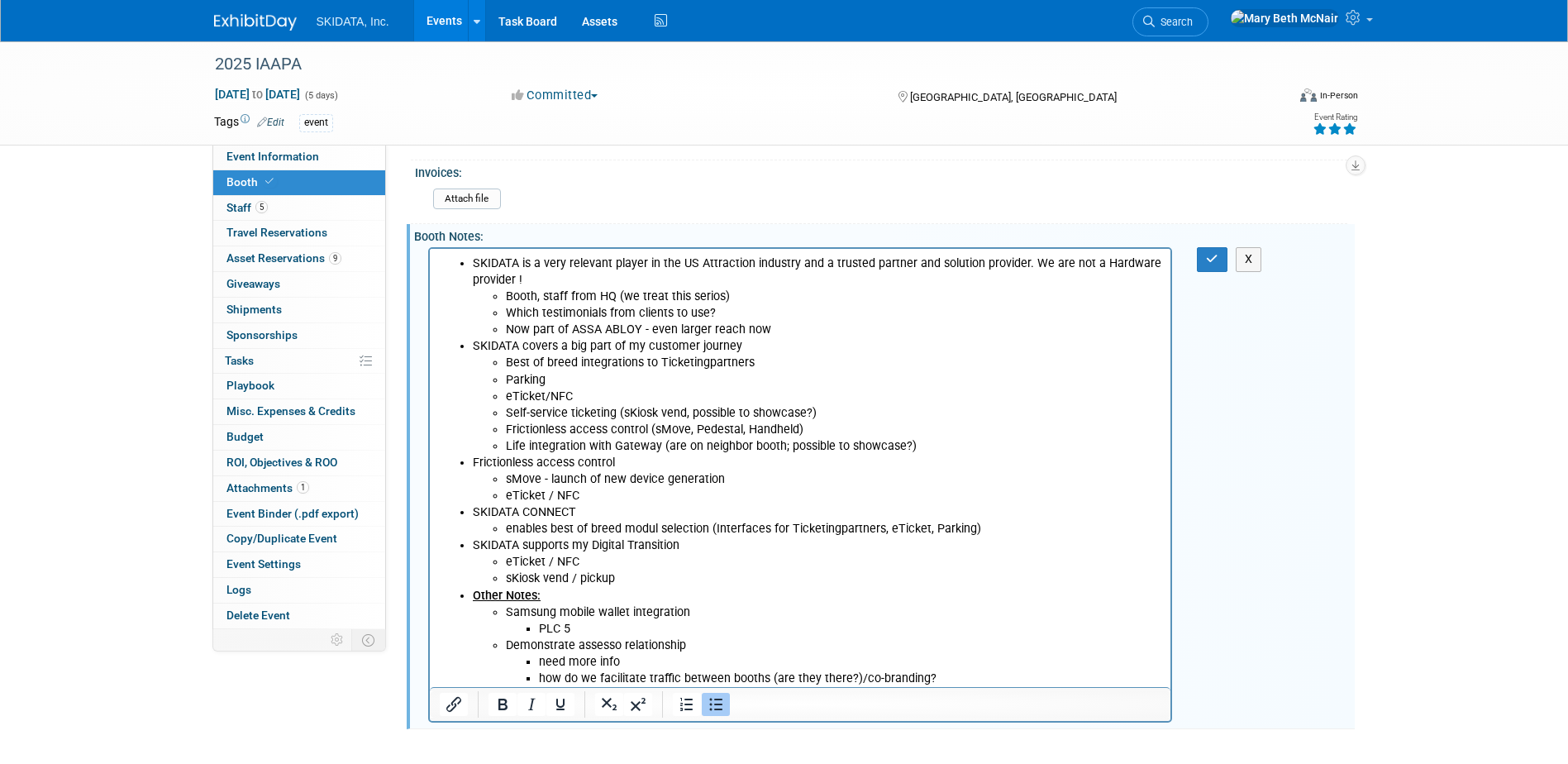
click at [933, 672] on li "how do we facilitate traffic between booths (are they there?)/co-branding?" at bounding box center [849, 679] width 623 height 17
click at [772, 327] on li "Now part of ASSA ABLOY - even larger reach now" at bounding box center [833, 329] width 656 height 17
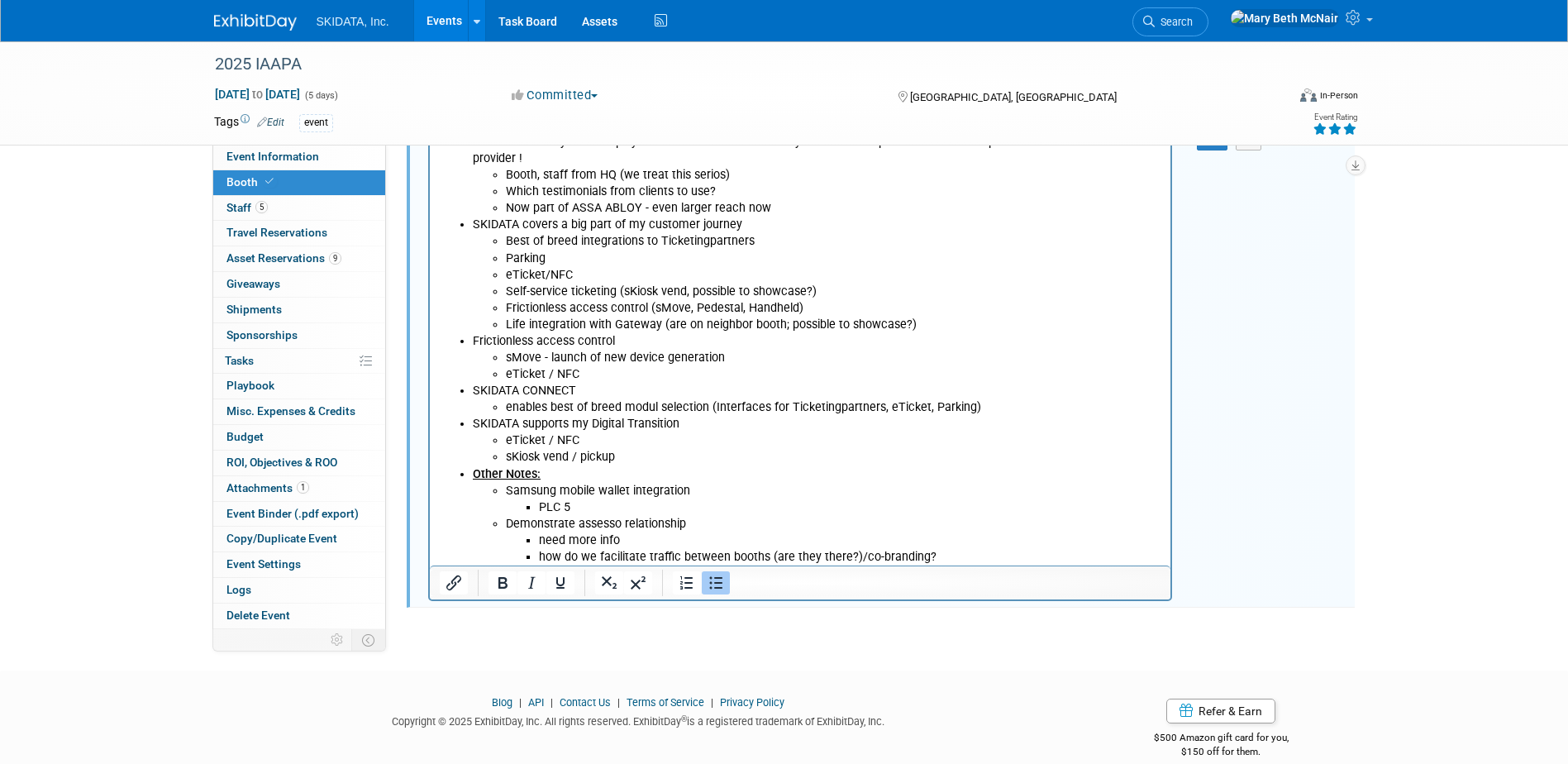
scroll to position [538, 0]
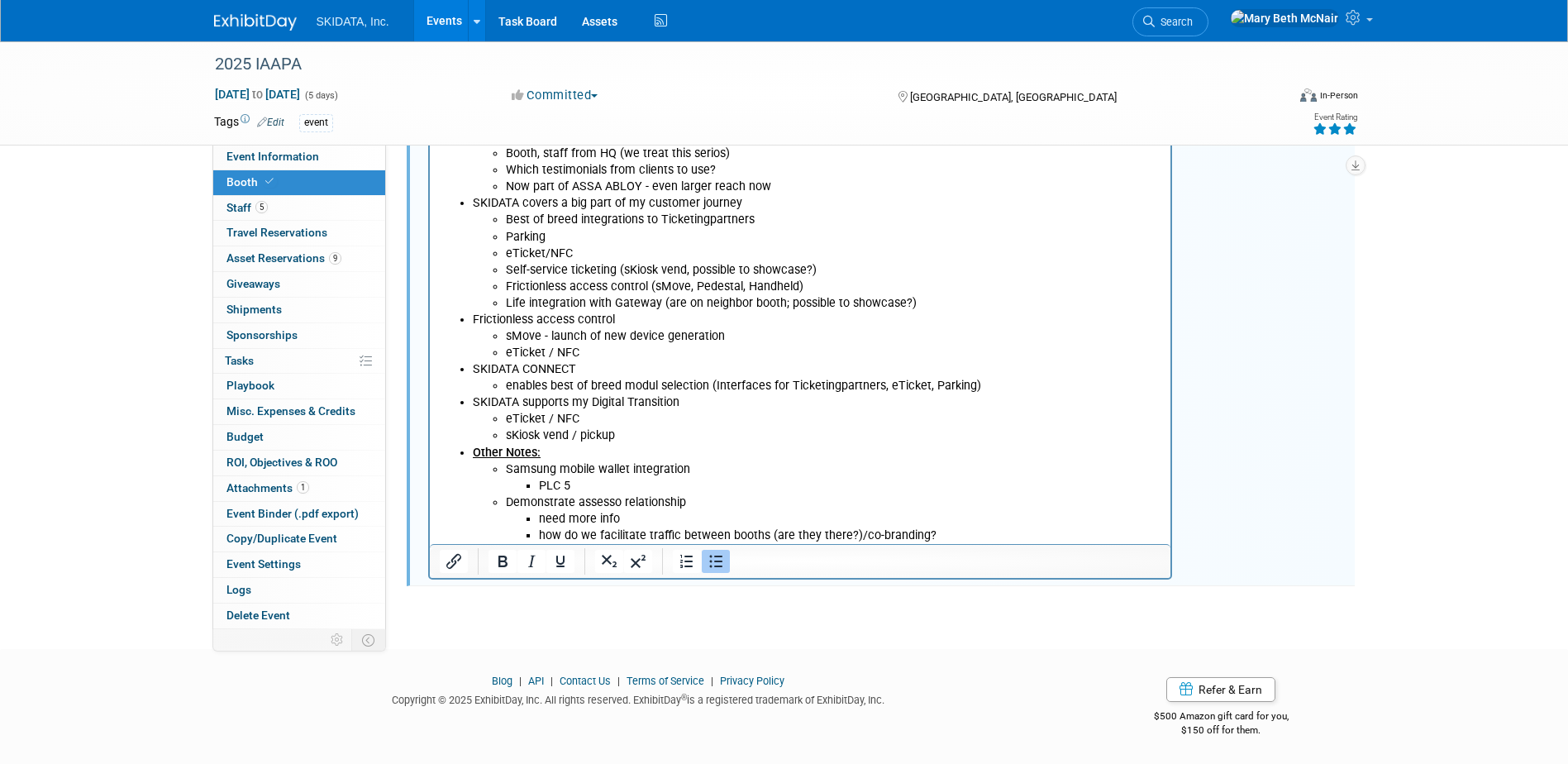
click at [946, 531] on li "how do we facilitate traffic between booths (are they there?)/co-branding?" at bounding box center [849, 535] width 623 height 17
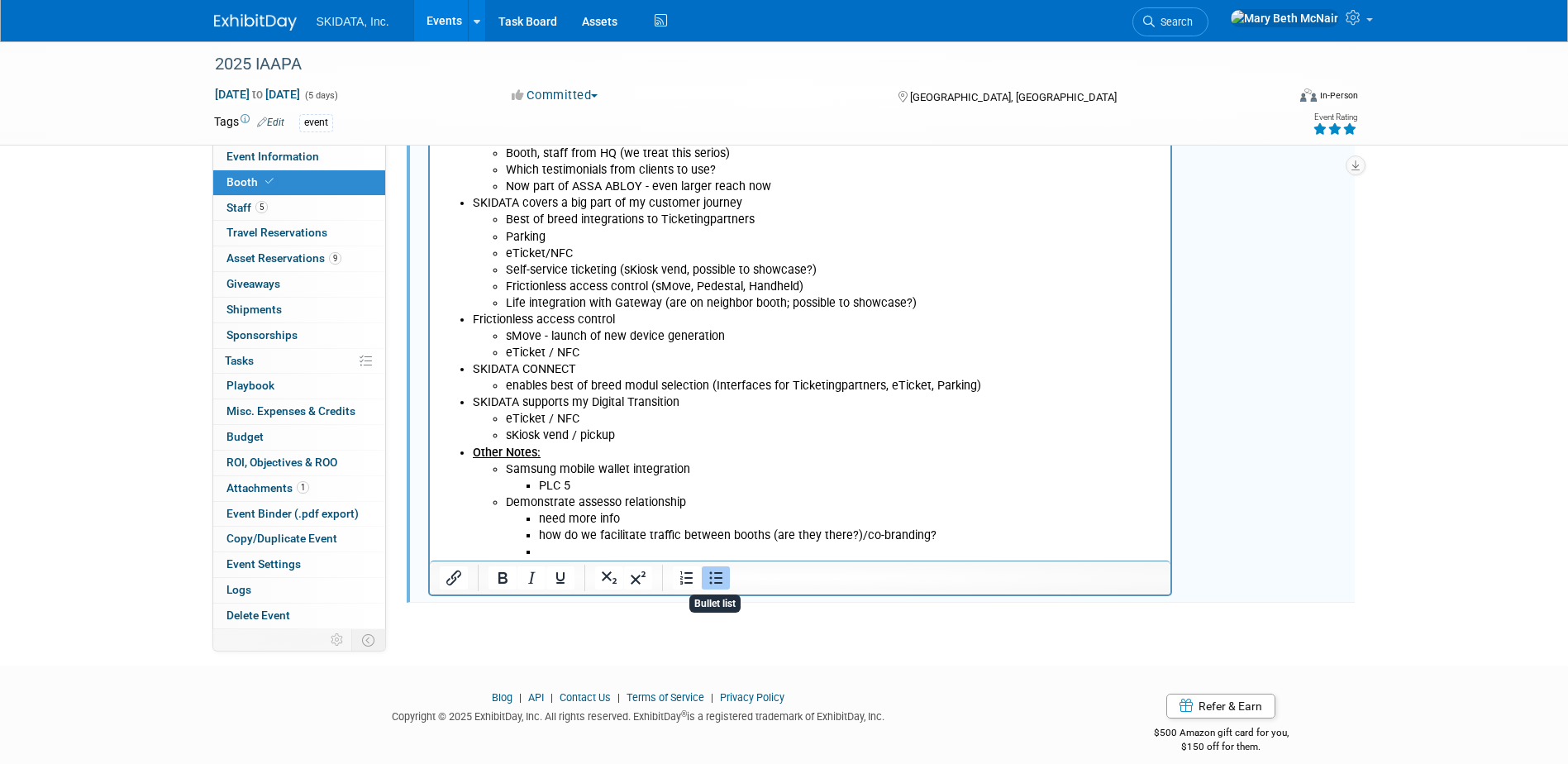
click at [705, 577] on button "Bullet list" at bounding box center [715, 577] width 28 height 23
click at [508, 546] on li "is IAAPA the right audience for speed gate? (ASSA)" at bounding box center [833, 552] width 656 height 17
click at [795, 543] on li "how do we facilitate traffic between booths (are they there?)/co-branding?" at bounding box center [849, 535] width 623 height 17
click at [794, 552] on li "Is IAAPA the right audience for speed gate? (ASSA)" at bounding box center [833, 552] width 656 height 17
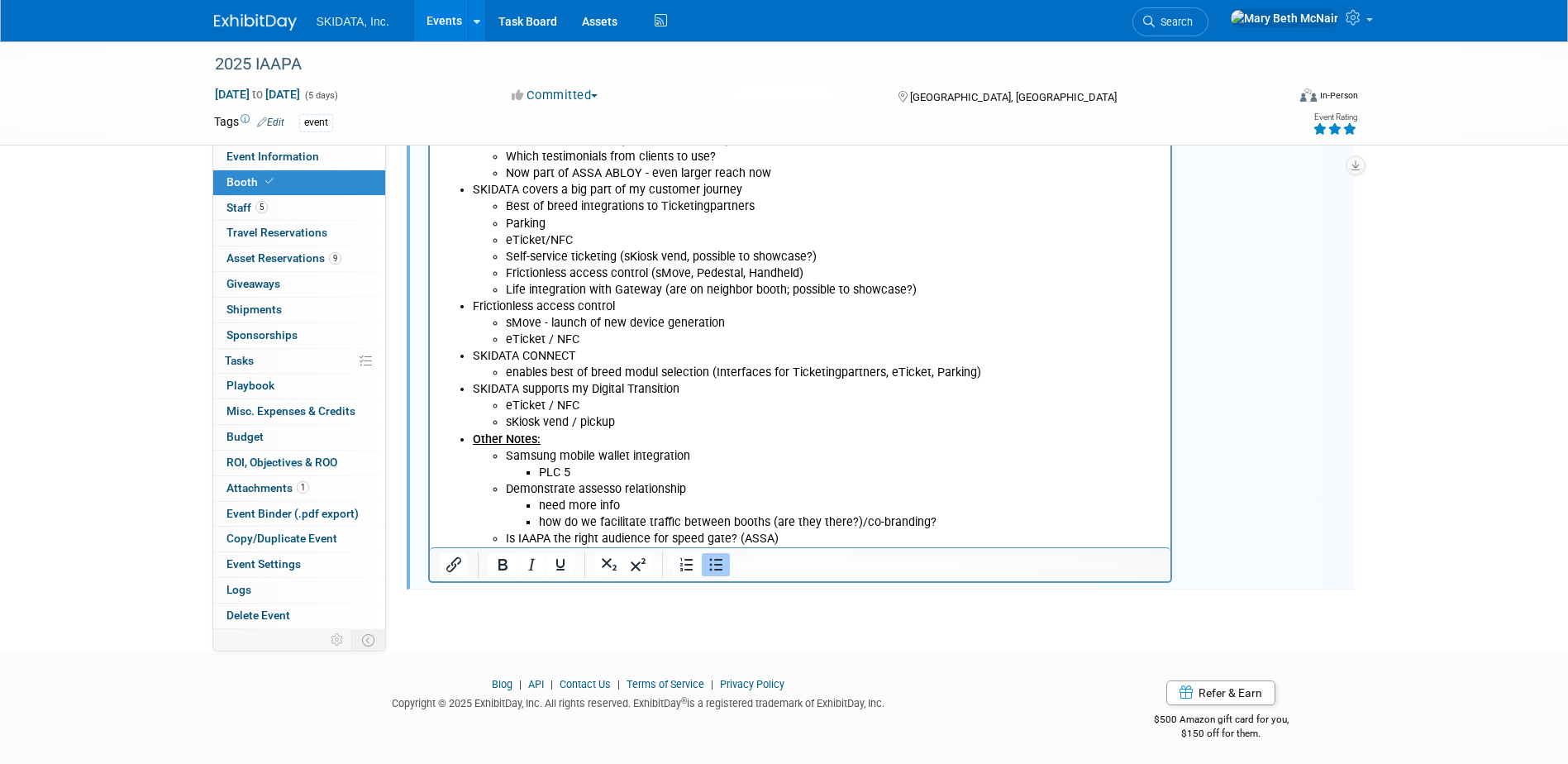
scroll to position [554, 0]
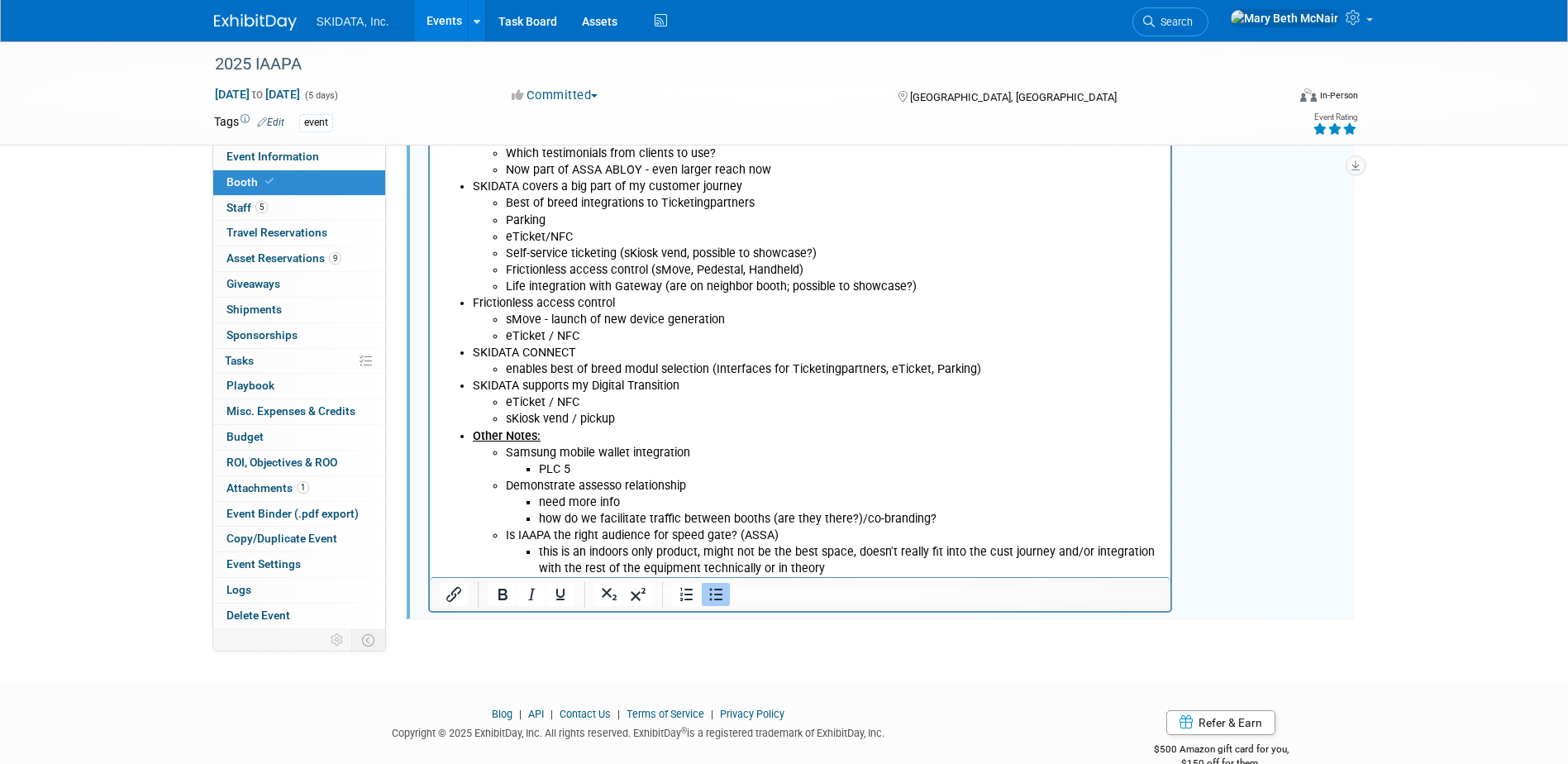
drag, startPoint x: 710, startPoint y: 542, endPoint x: 683, endPoint y: 548, distance: 27.7
click at [710, 542] on li "Is IAAPA the right audience for speed gate? (ASSA) this is an indoors only prod…" at bounding box center [833, 552] width 656 height 49
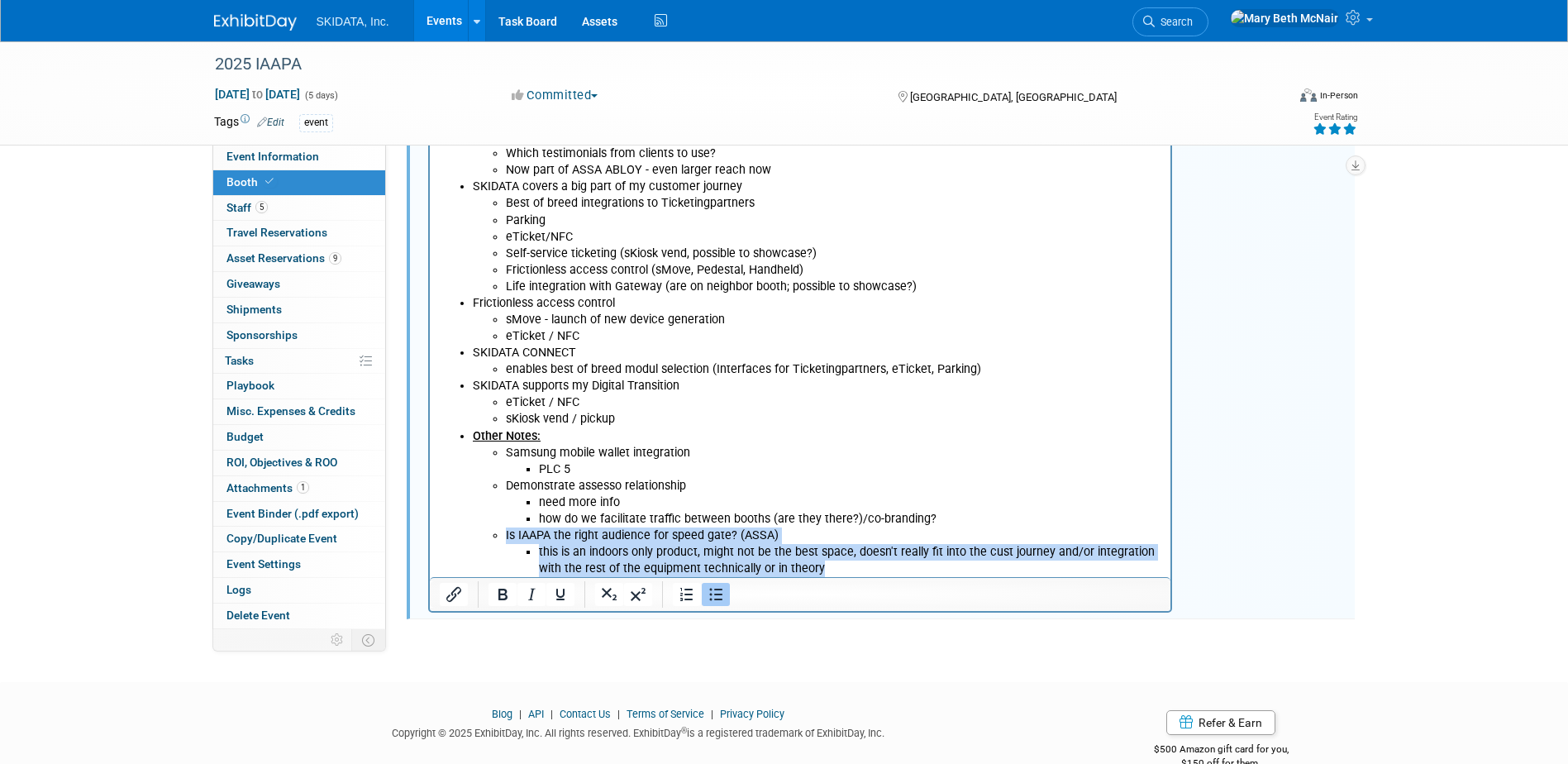
drag, startPoint x: 504, startPoint y: 538, endPoint x: 842, endPoint y: 565, distance: 339.1
click at [842, 565] on li "Is IAAPA the right audience for speed gate? (ASSA) this is an indoors only prod…" at bounding box center [833, 552] width 656 height 49
click at [505, 599] on icon "Bold" at bounding box center [502, 594] width 20 height 20
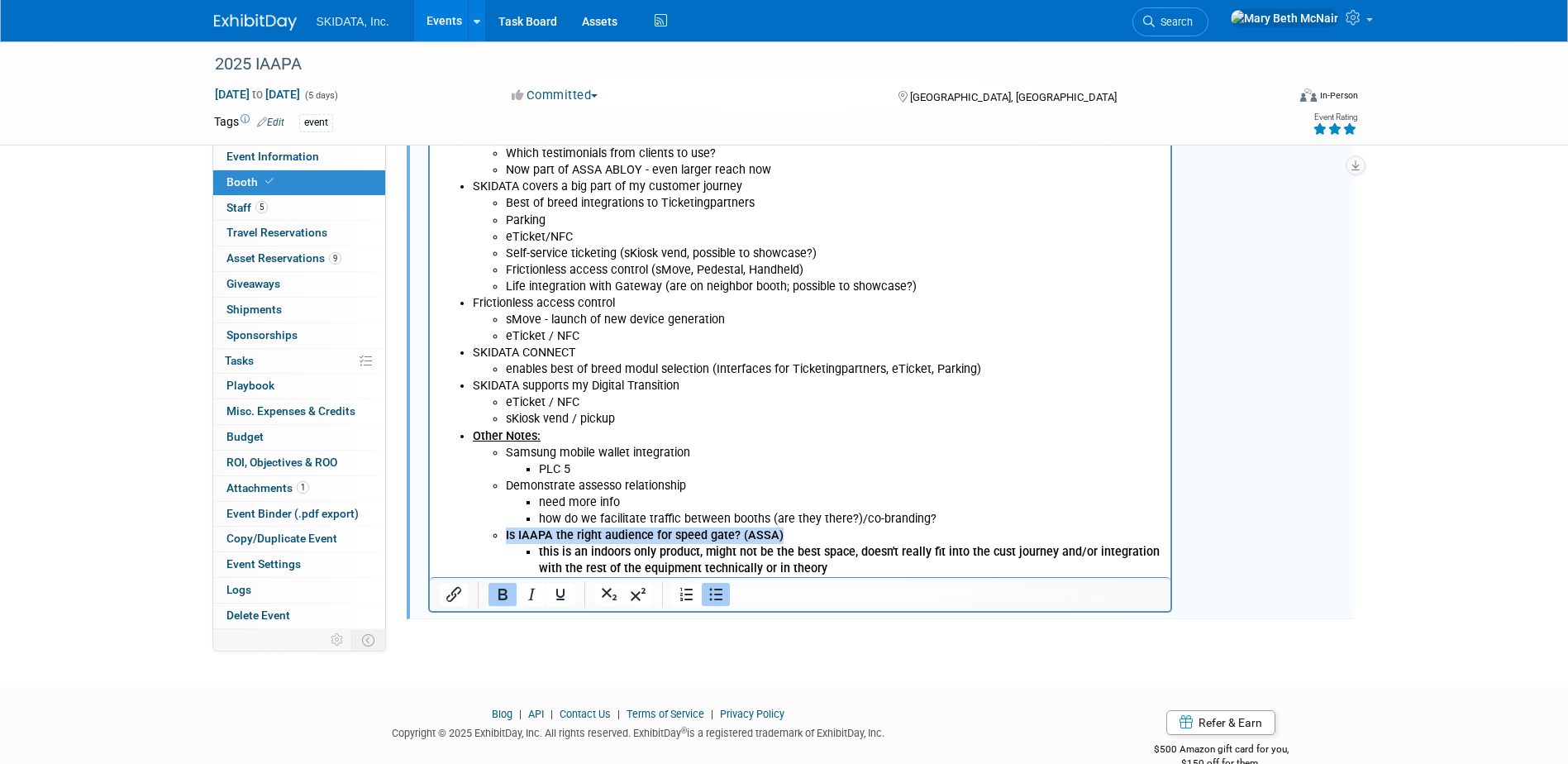
click at [869, 564] on li "this is an indoors only product, might not be the best space, doesn't really fi…" at bounding box center [849, 561] width 623 height 33
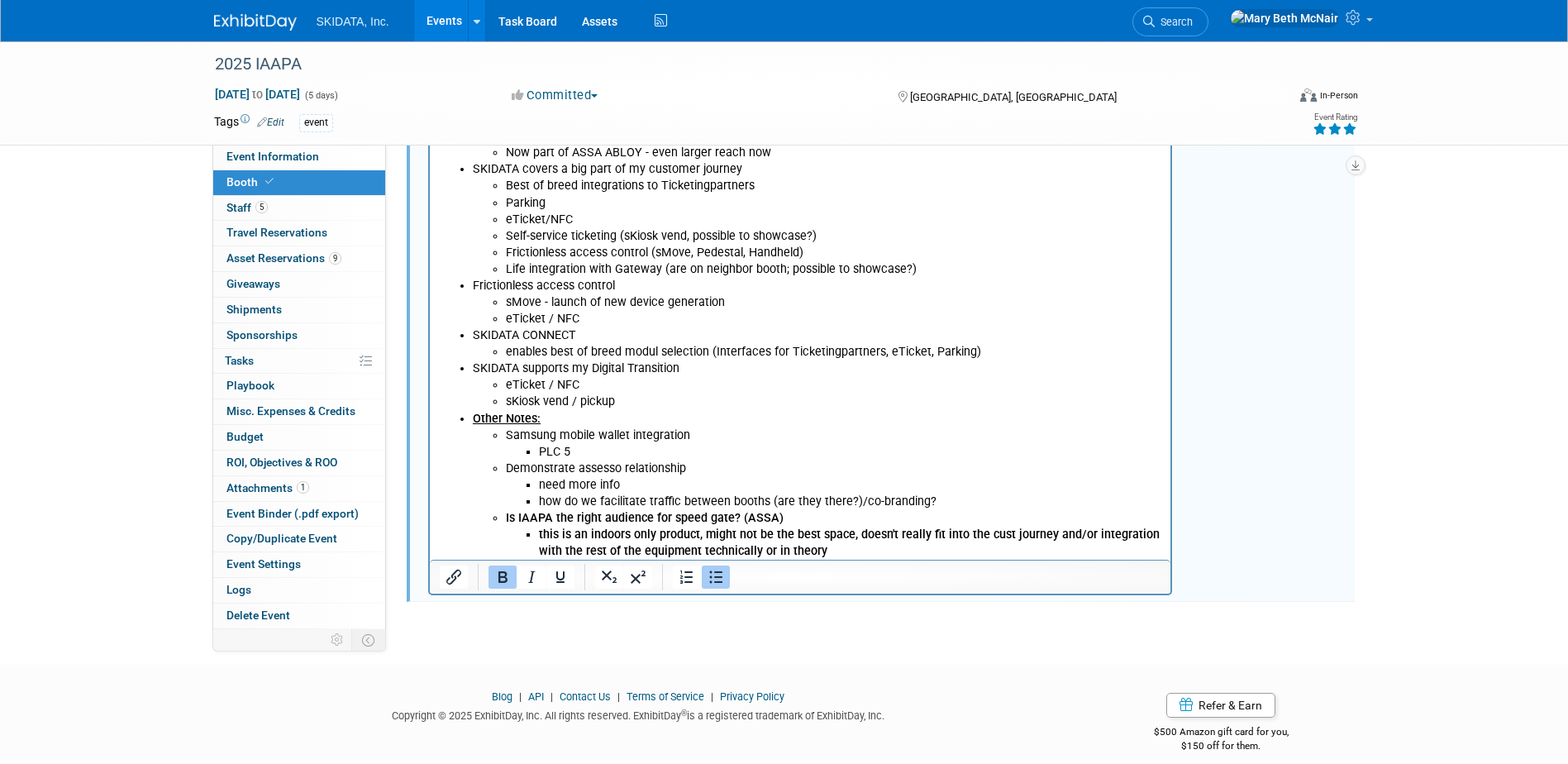
scroll to position [587, 0]
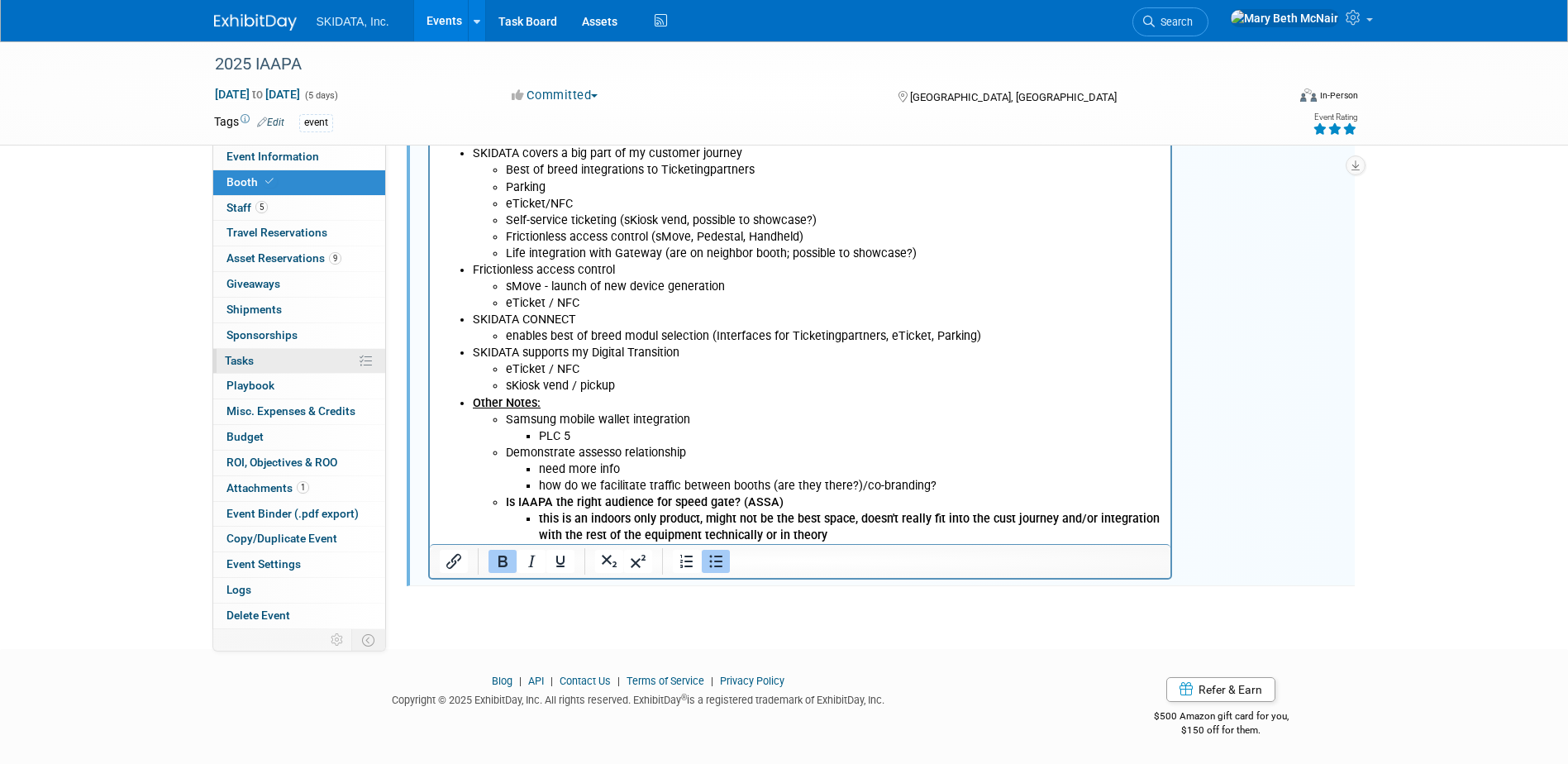
click at [254, 359] on link "0% Tasks 0%" at bounding box center [298, 361] width 172 height 25
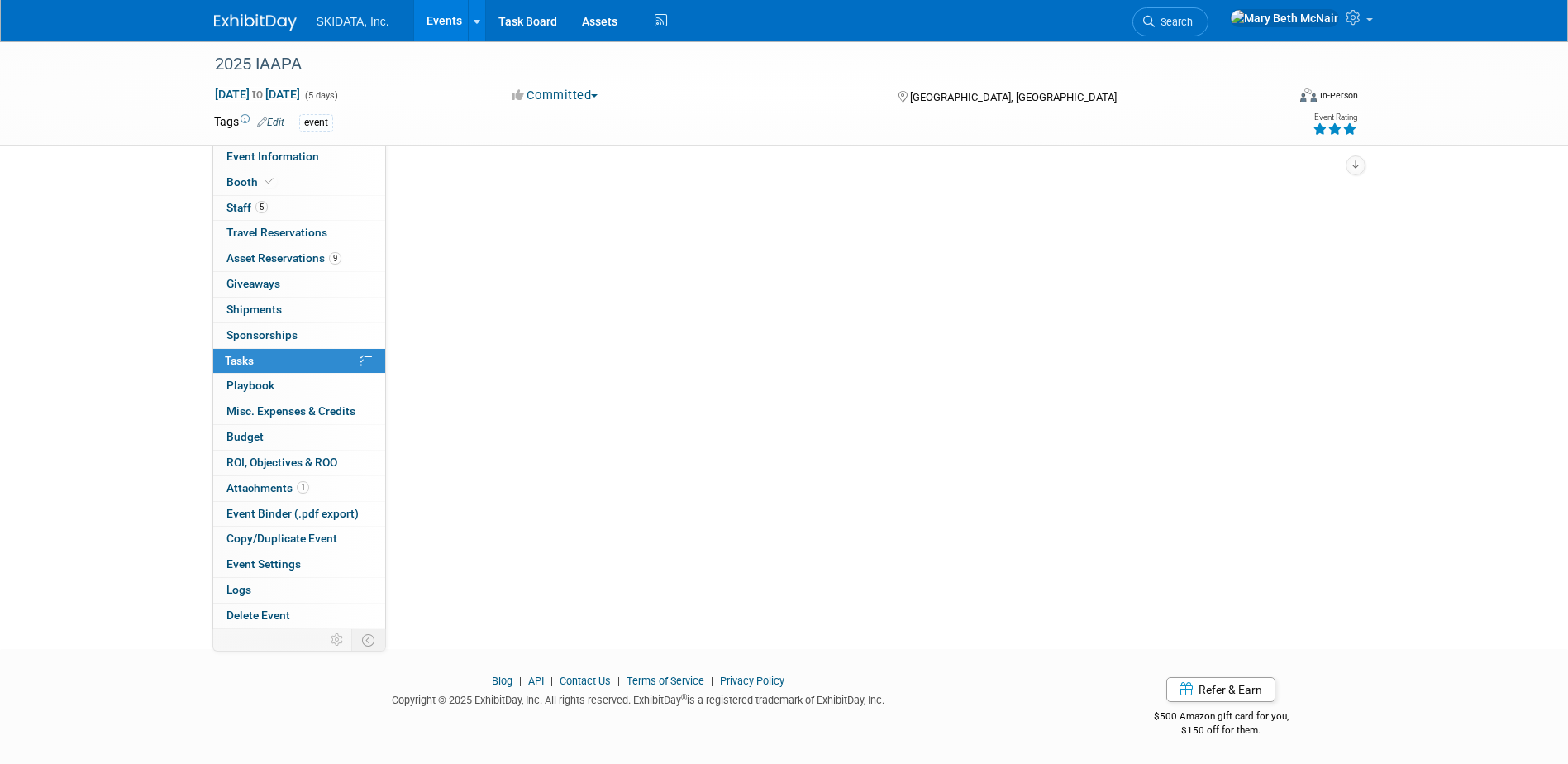
scroll to position [0, 0]
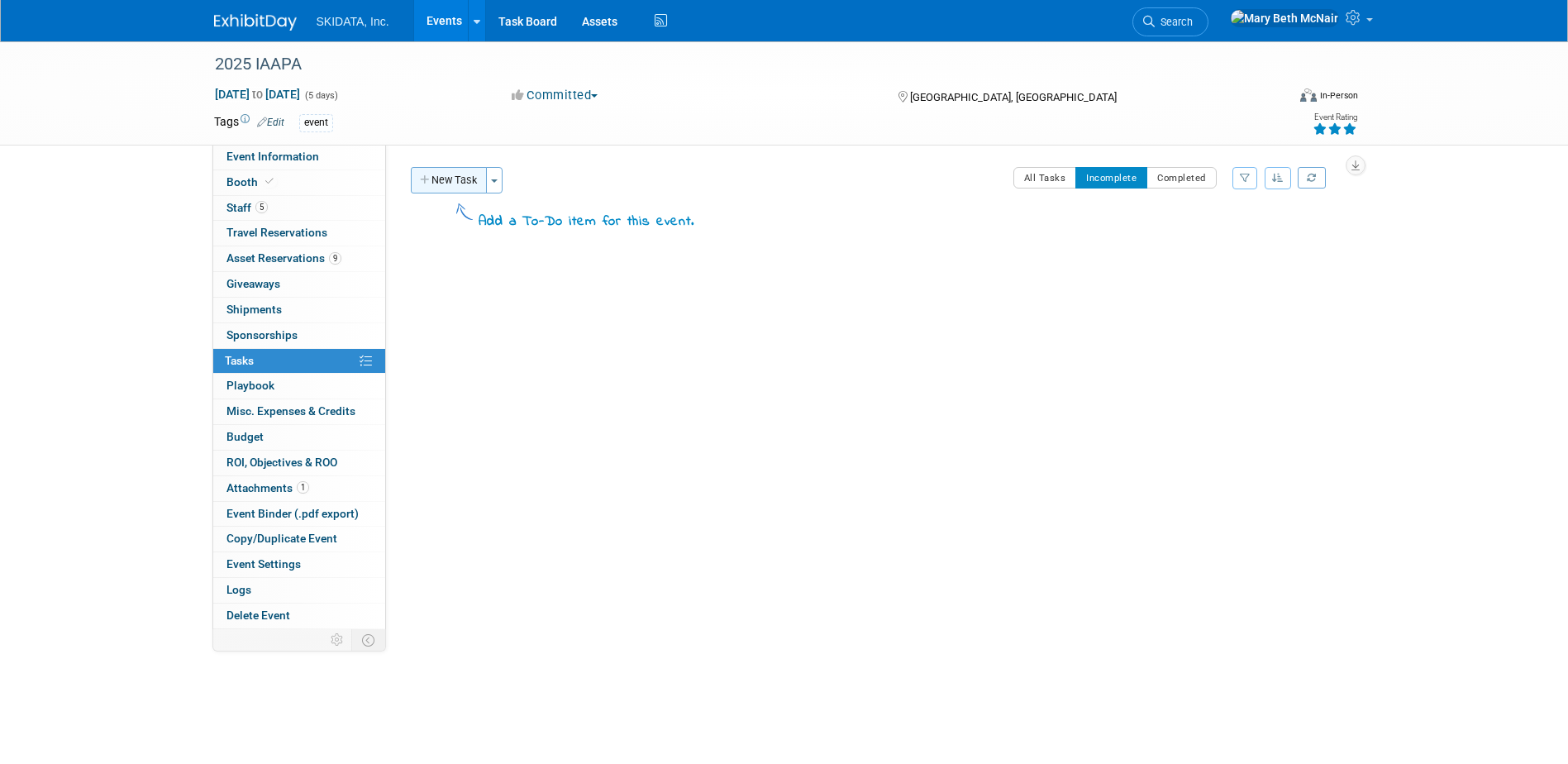
click at [451, 173] on button "New Task" at bounding box center [449, 180] width 76 height 26
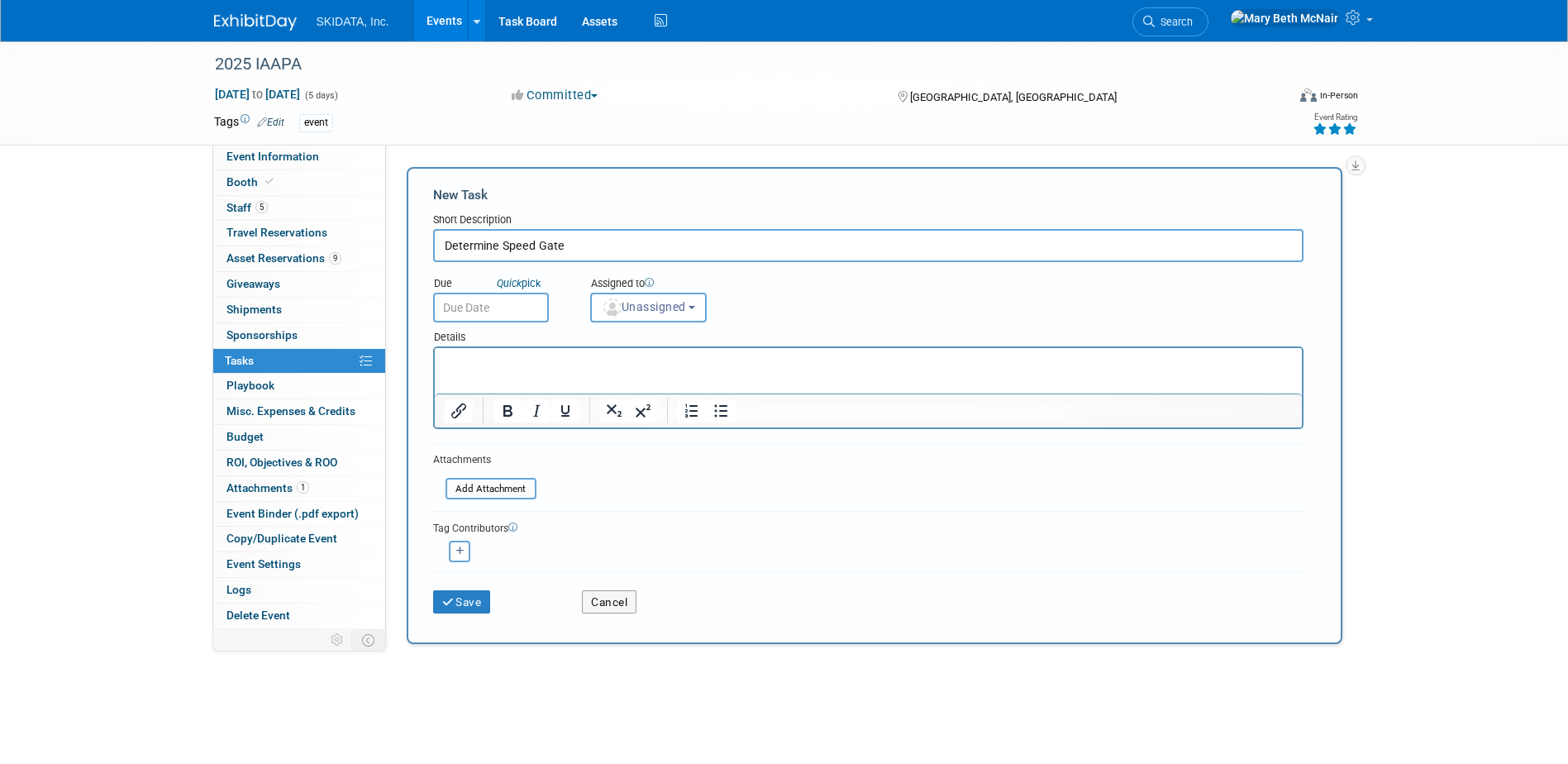
drag, startPoint x: 571, startPoint y: 250, endPoint x: 502, endPoint y: 251, distance: 69.0
click at [502, 251] on input "Determine Speed Gate" at bounding box center [868, 246] width 870 height 33
click at [675, 246] on input "Determine if Speed Gate is appr" at bounding box center [868, 246] width 870 height 33
type input "Determine if Speed Gate is appropriate"
click at [634, 306] on span "Unassigned" at bounding box center [644, 306] width 84 height 13
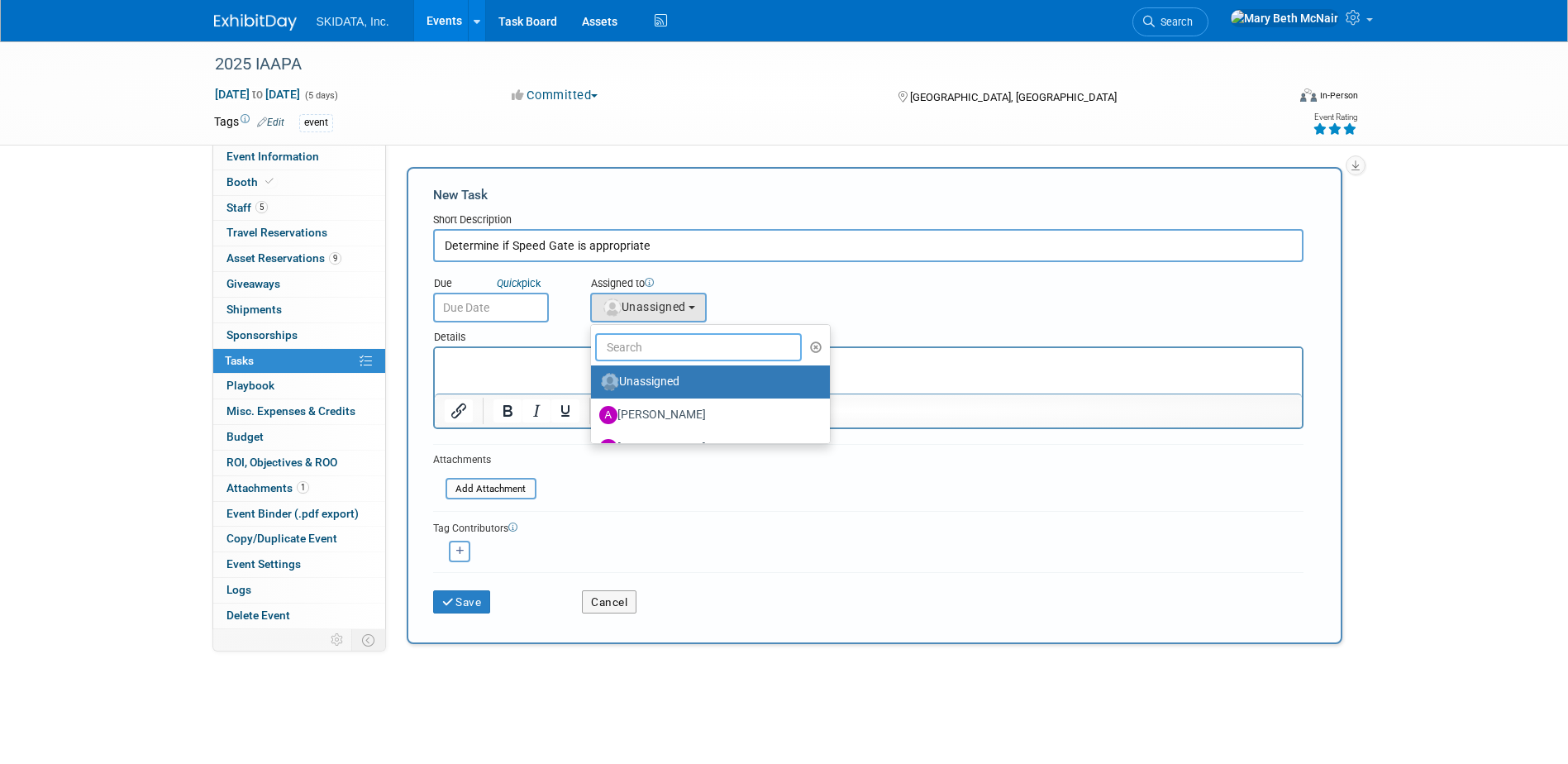
click at [640, 349] on input "text" at bounding box center [699, 348] width 208 height 28
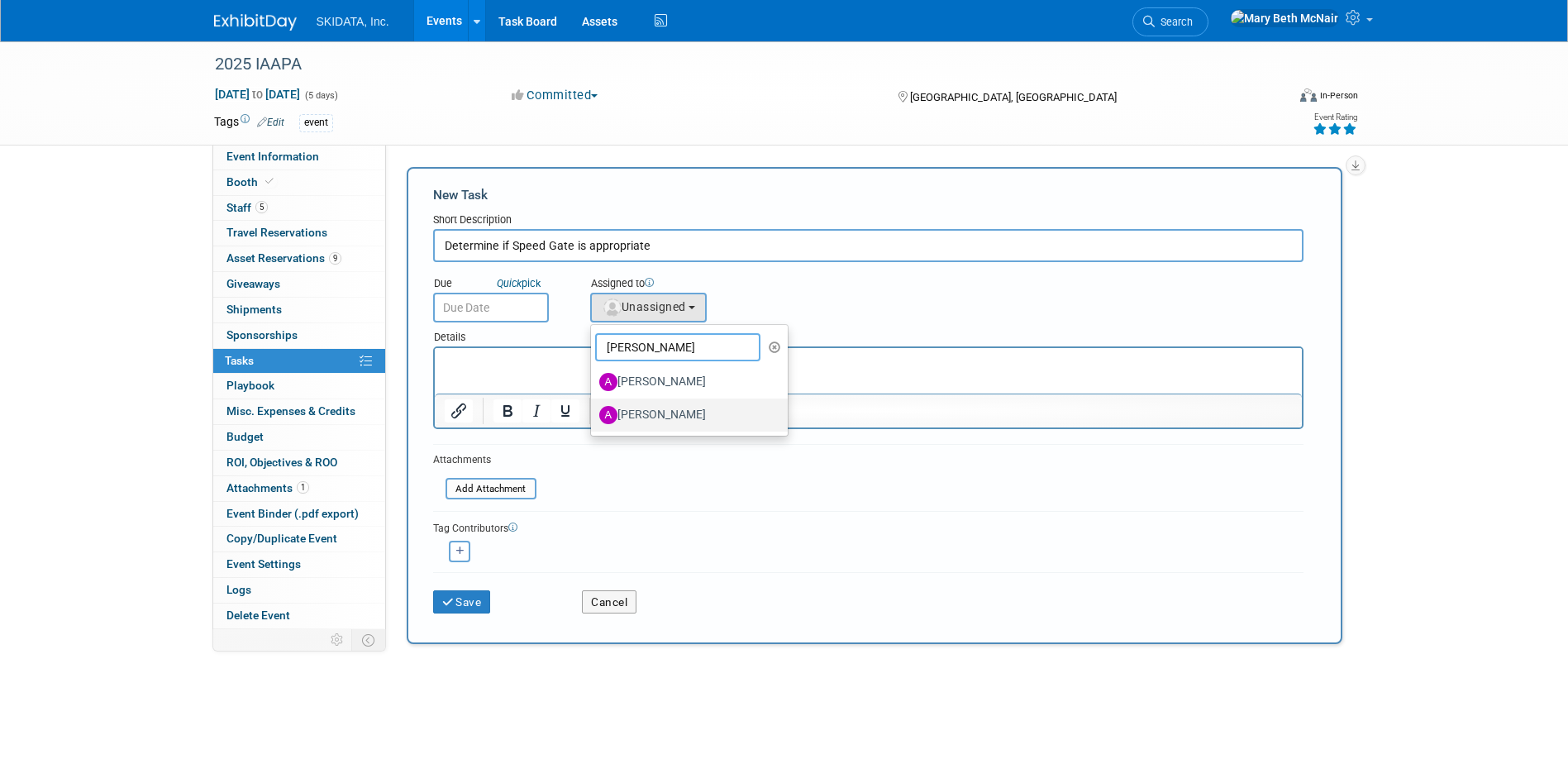
type input "andy"
click at [674, 412] on label "[PERSON_NAME]" at bounding box center [685, 415] width 172 height 26
click at [593, 412] on input "[PERSON_NAME]" at bounding box center [588, 413] width 11 height 11
select select "e2ce23c3-c989-4f80-aa2d-c203cc810774"
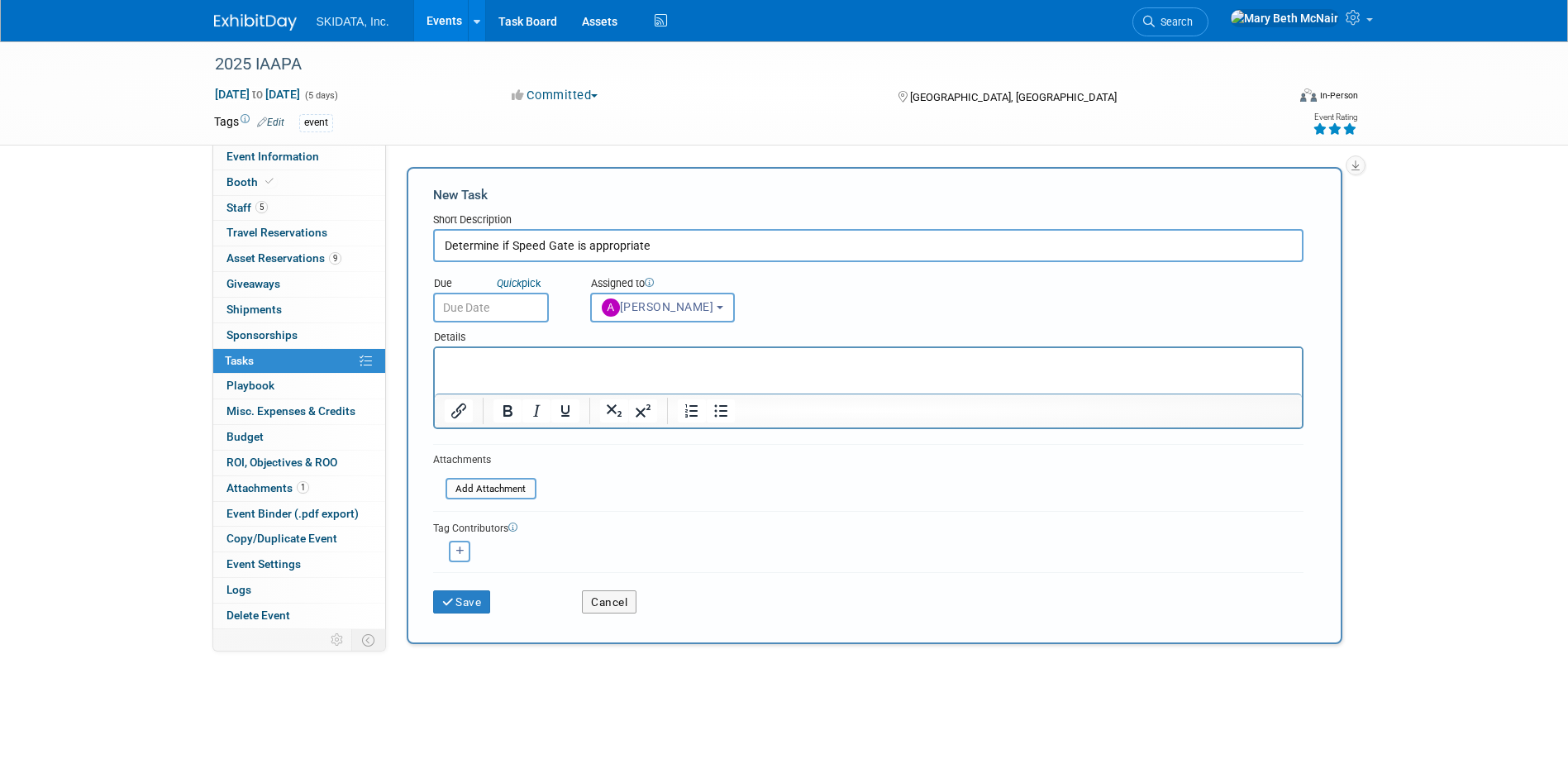
click at [577, 365] on p "Rich Text Area. Press ALT-0 for help." at bounding box center [868, 363] width 848 height 17
click at [499, 305] on input "text" at bounding box center [491, 308] width 116 height 30
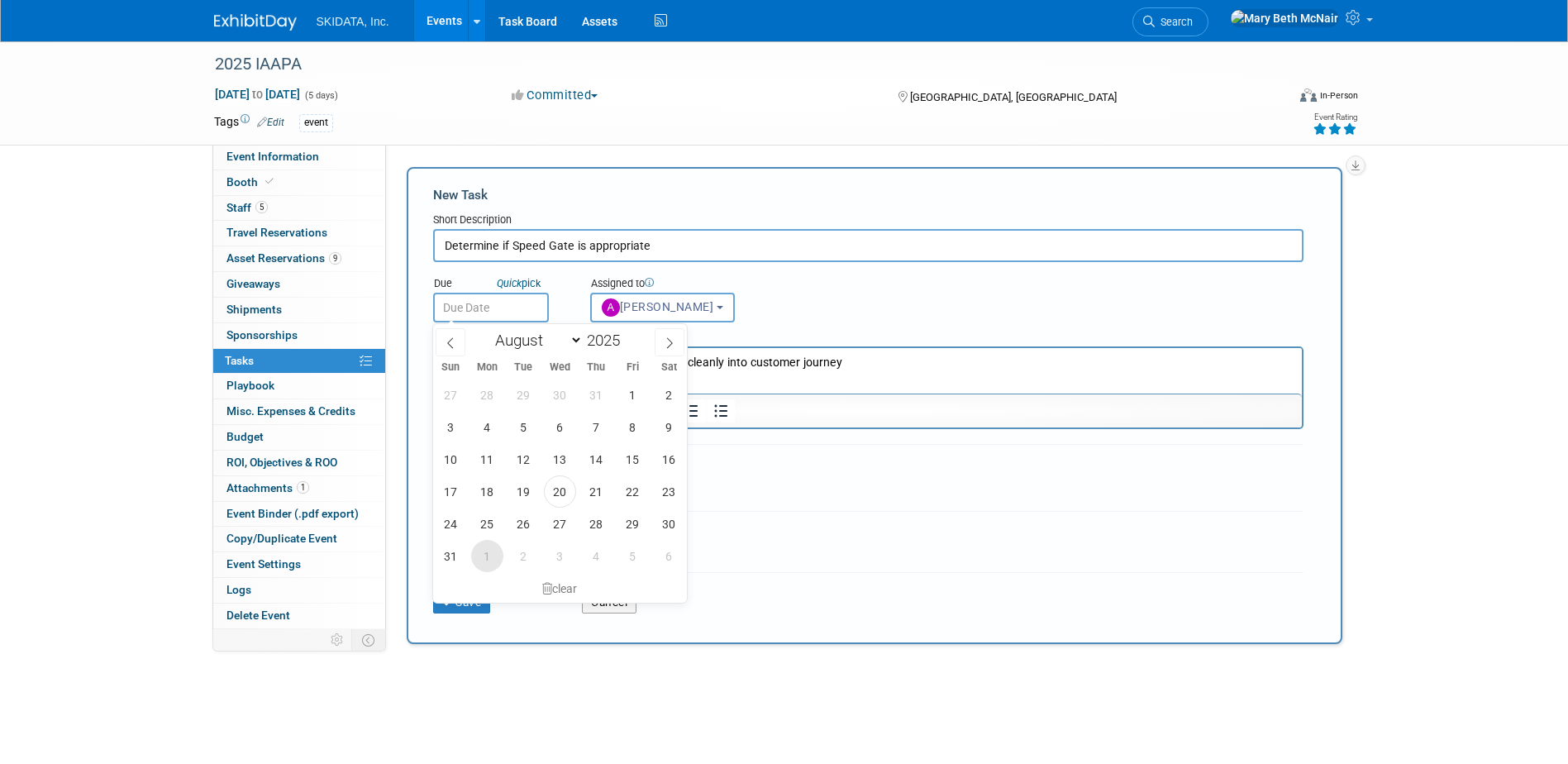
click at [495, 550] on span "1" at bounding box center [487, 555] width 33 height 33
type input "Sep 1, 2025"
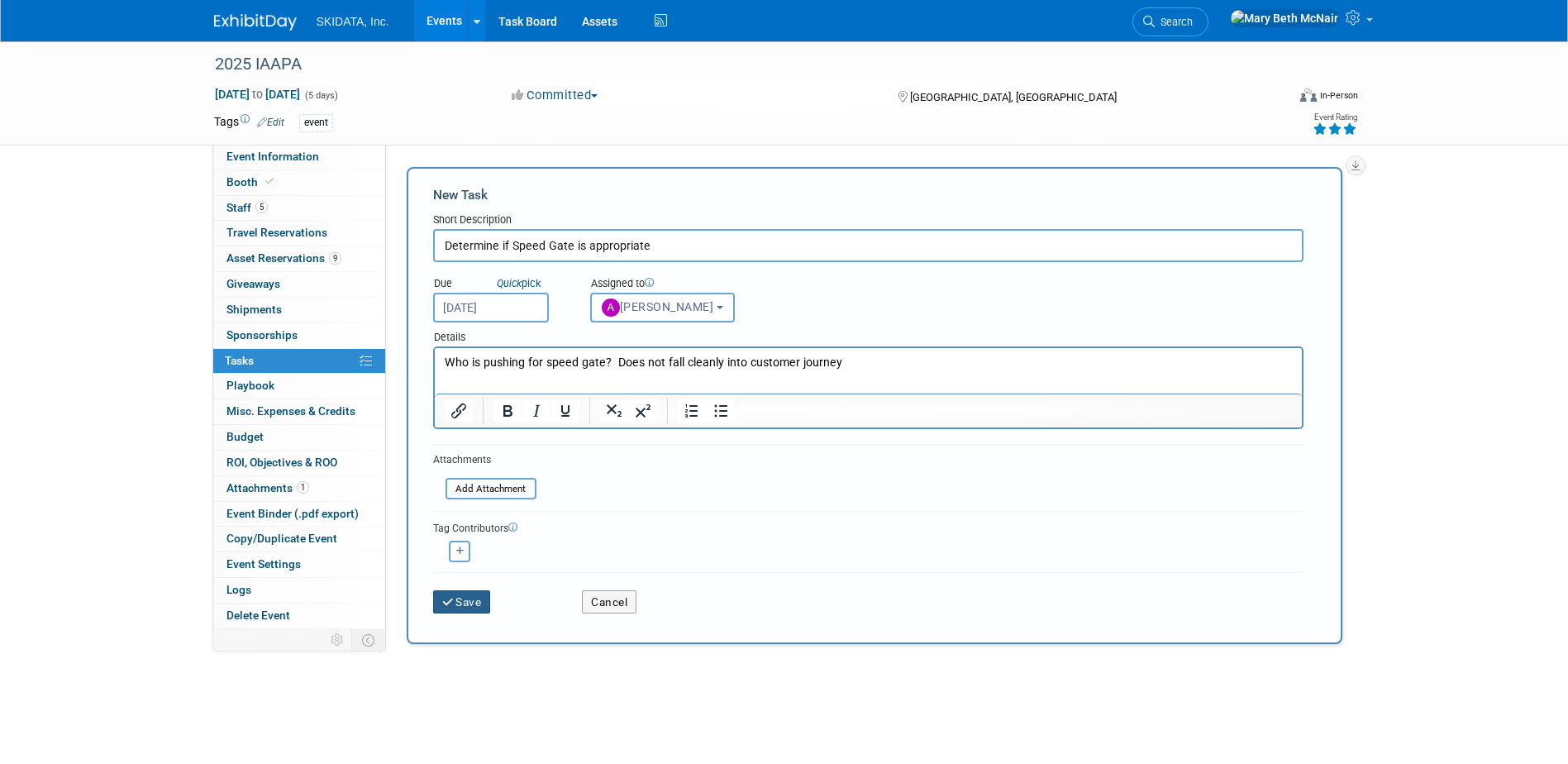
click at [477, 597] on button "Save" at bounding box center [462, 602] width 58 height 23
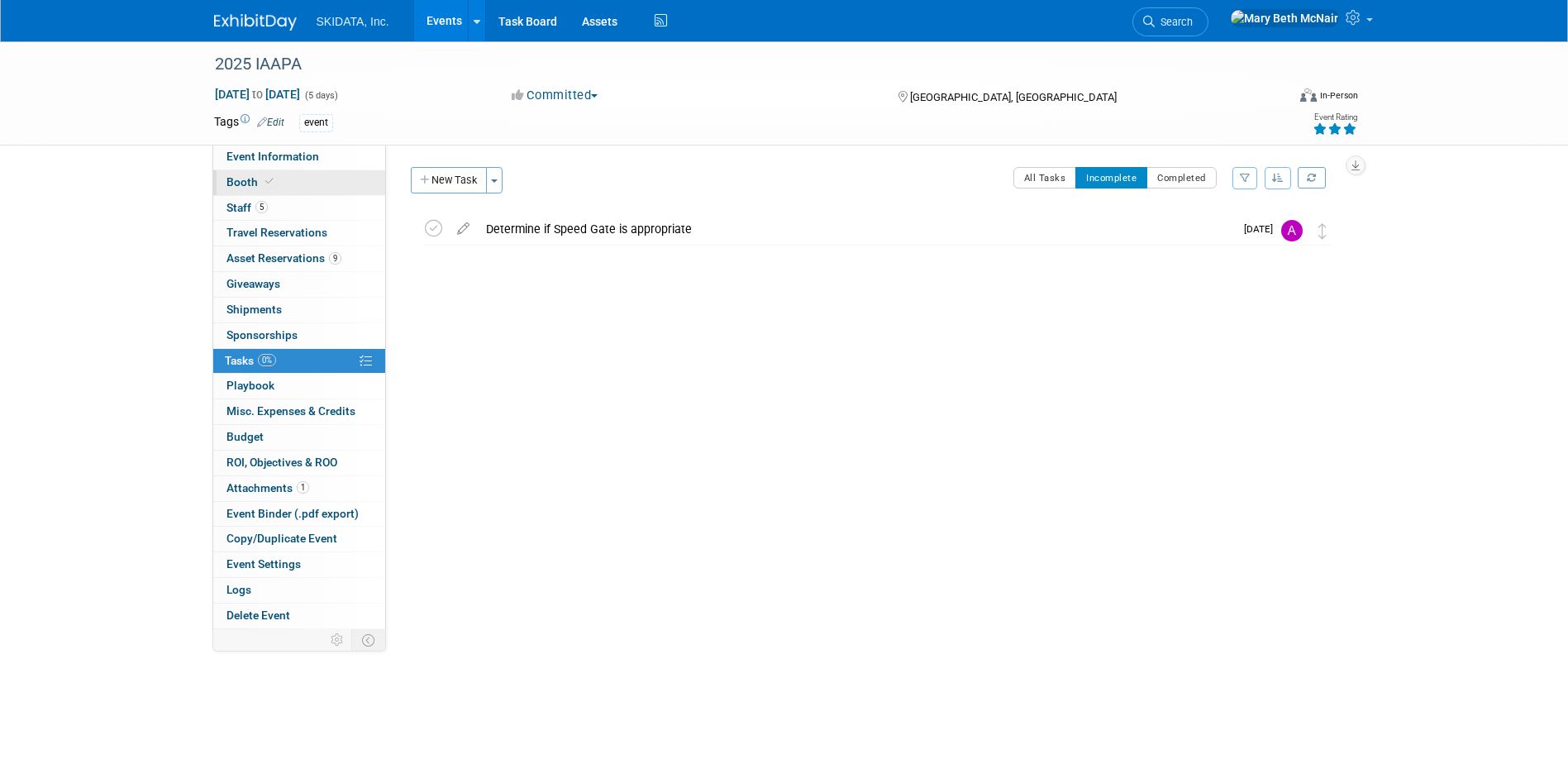
click at [240, 184] on span "Booth" at bounding box center [251, 181] width 50 height 13
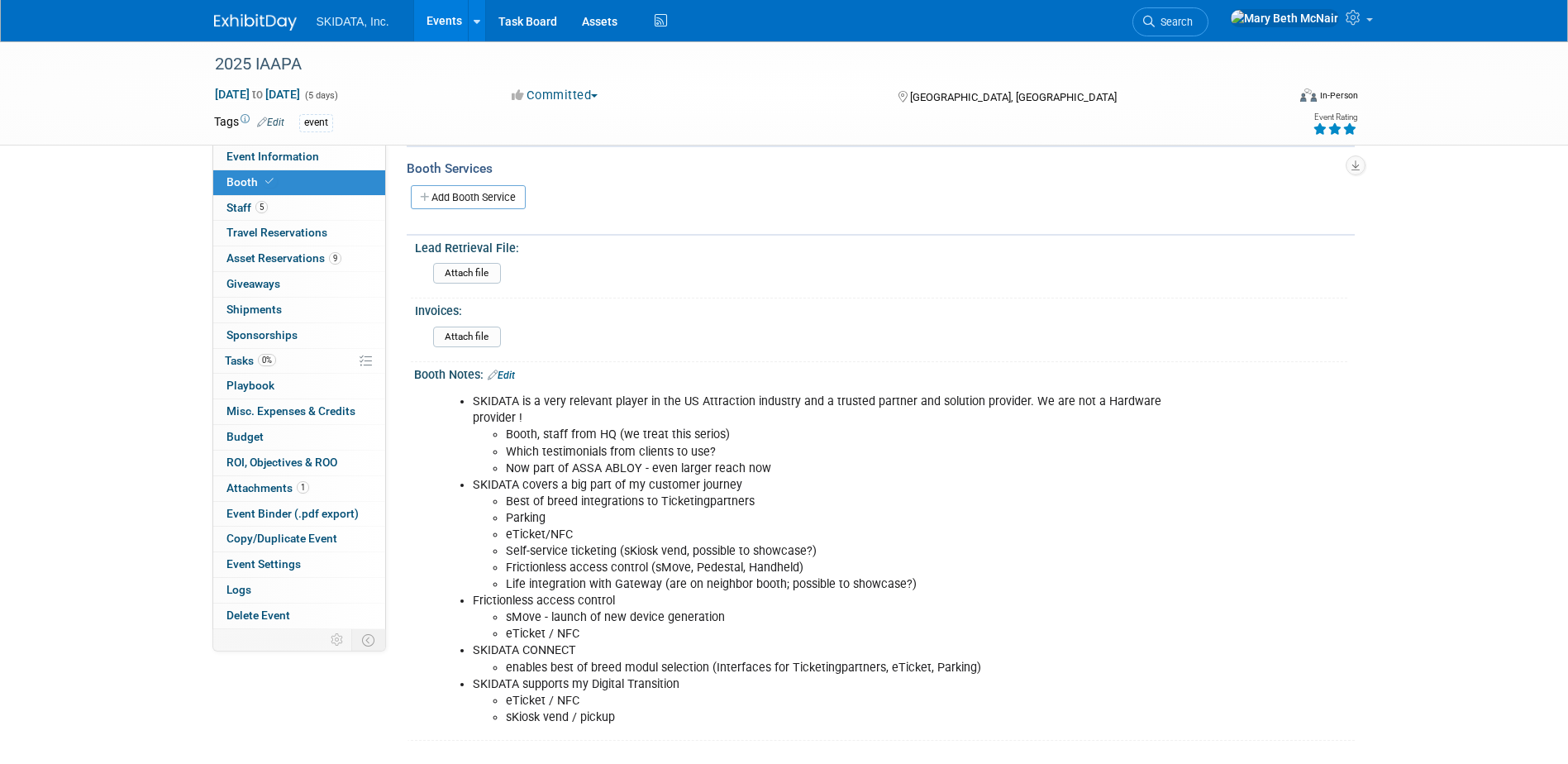
scroll to position [266, 0]
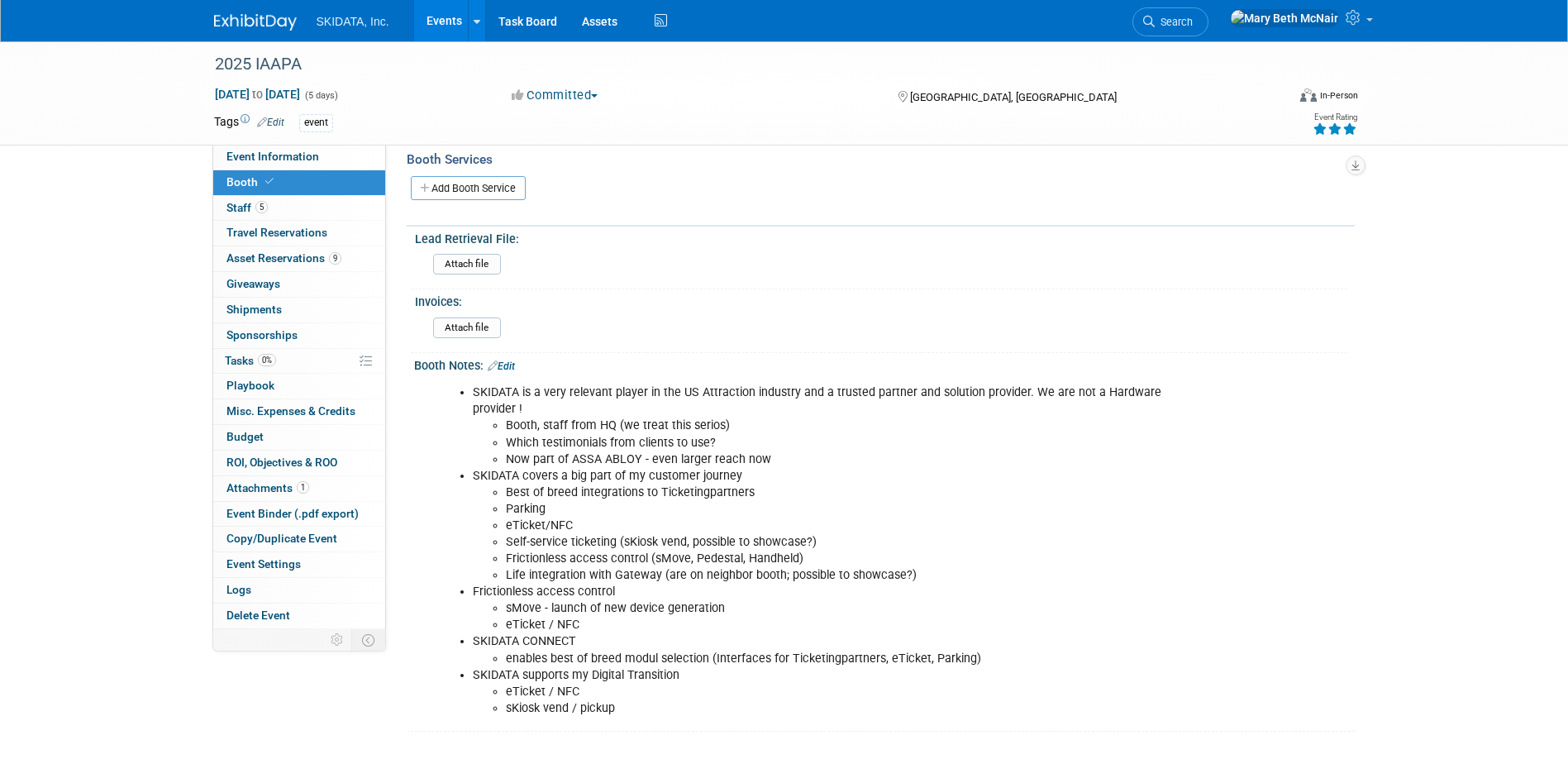
click at [642, 696] on li "eTicket / NFC" at bounding box center [834, 692] width 657 height 17
click at [509, 365] on link "Edit" at bounding box center [501, 366] width 27 height 11
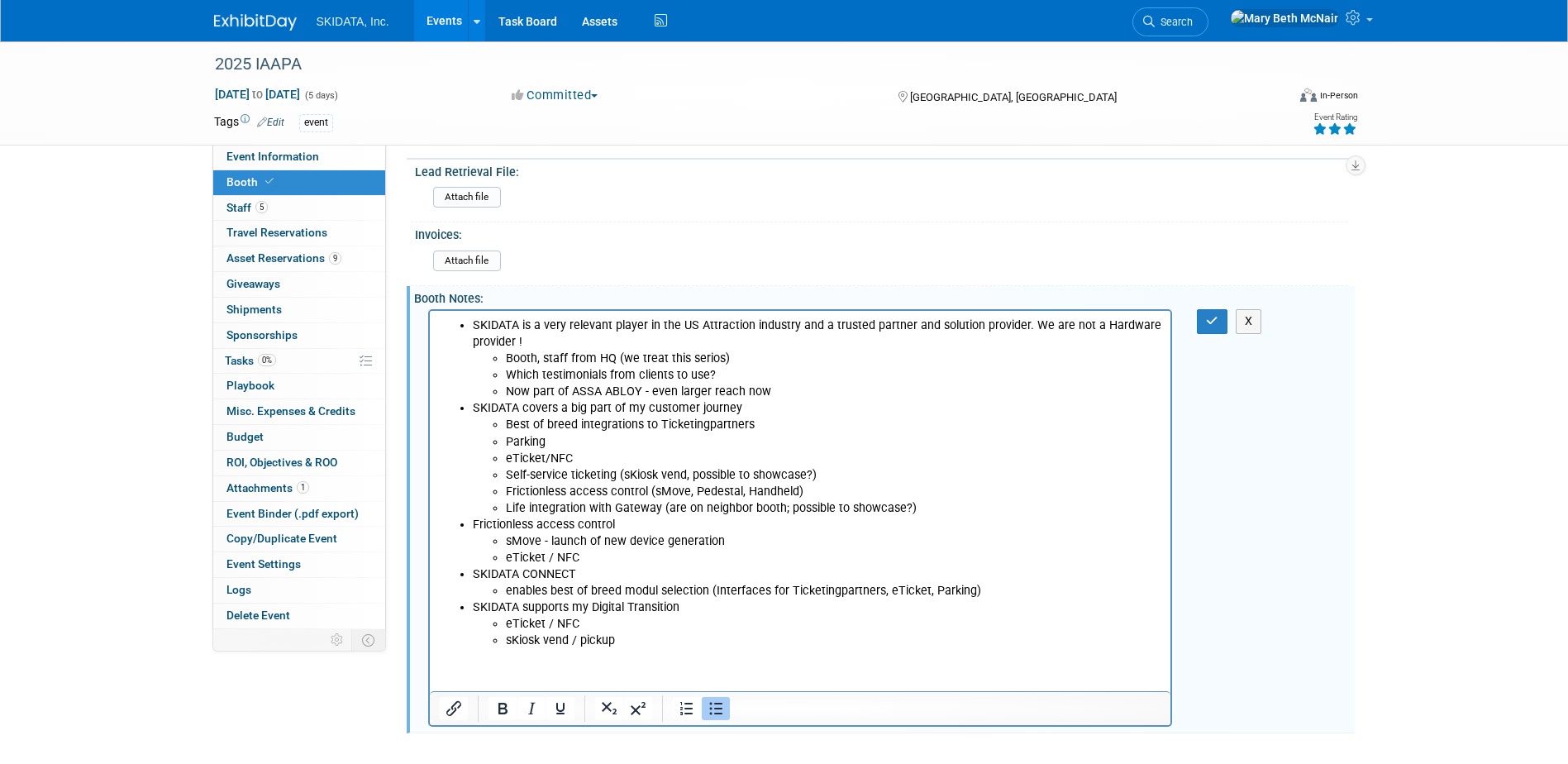
scroll to position [334, 0]
click at [559, 648] on html "SKIDATA is a very relevant player in the US Attraction industry and a trusted p…" at bounding box center [799, 478] width 742 height 339
click at [656, 638] on li "sKiosk vend / pickup" at bounding box center [833, 639] width 656 height 17
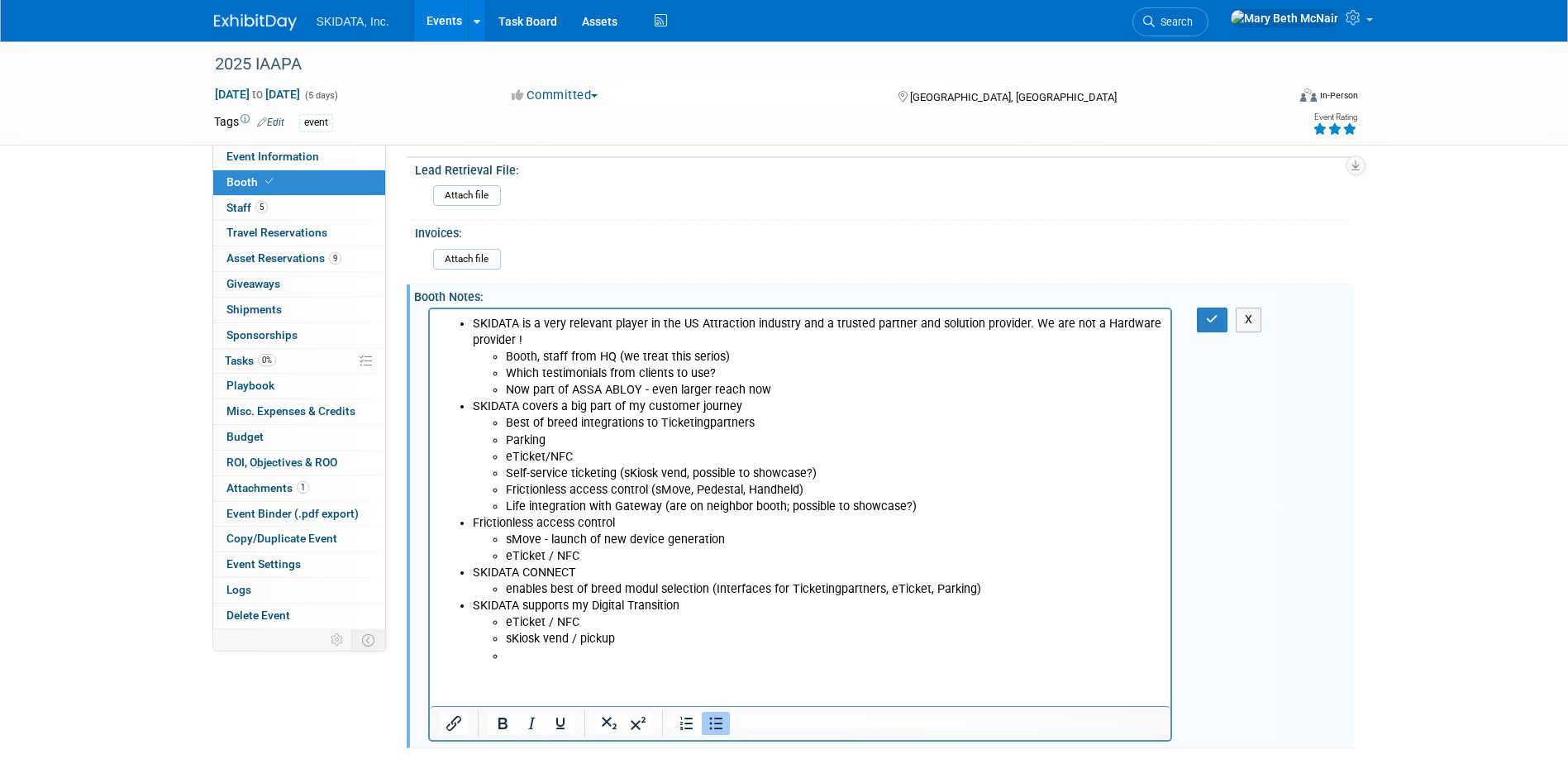
click at [724, 720] on icon "Bullet list" at bounding box center [715, 724] width 20 height 20
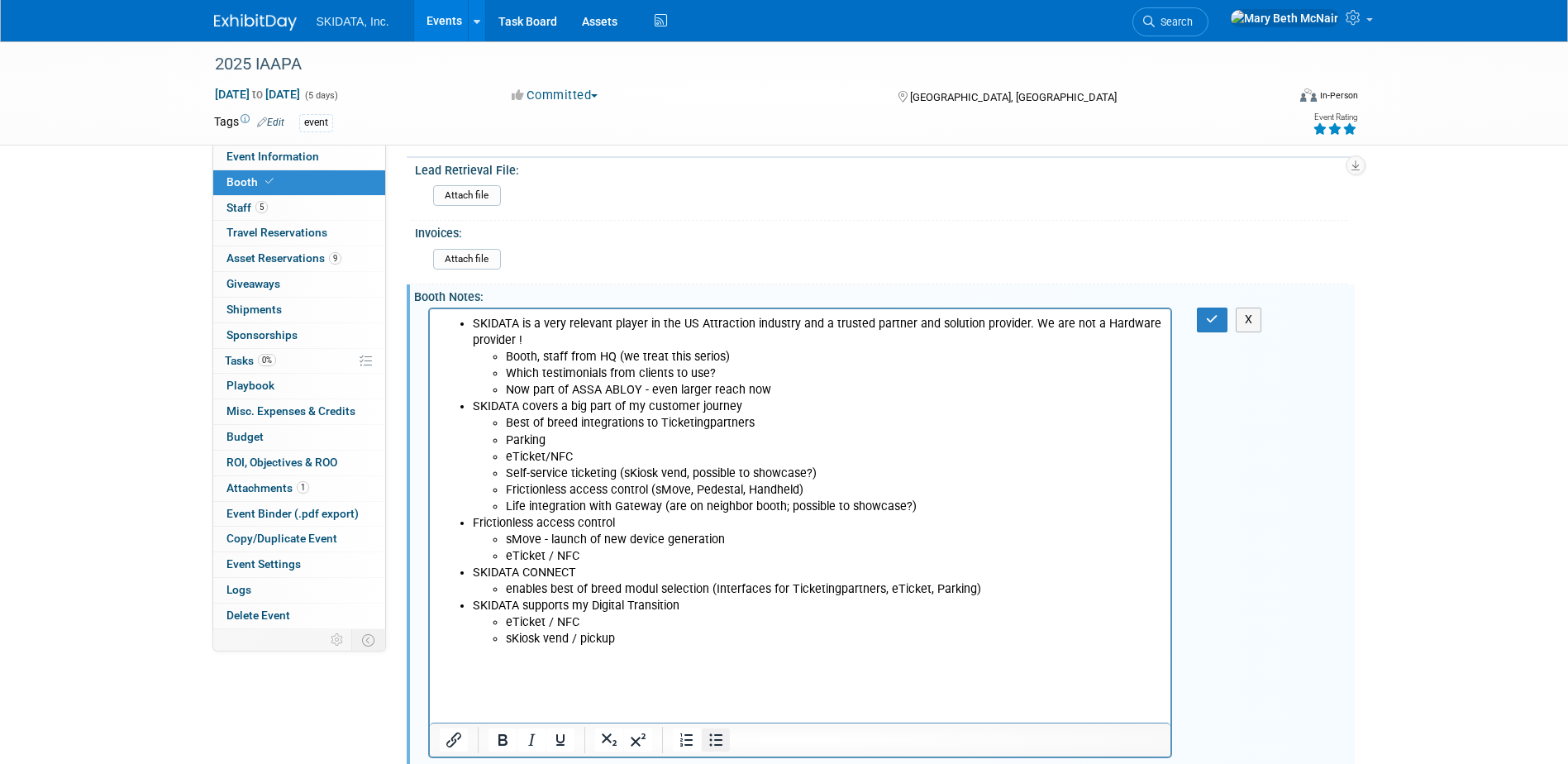
click at [708, 742] on icon "Bullet list" at bounding box center [715, 739] width 20 height 20
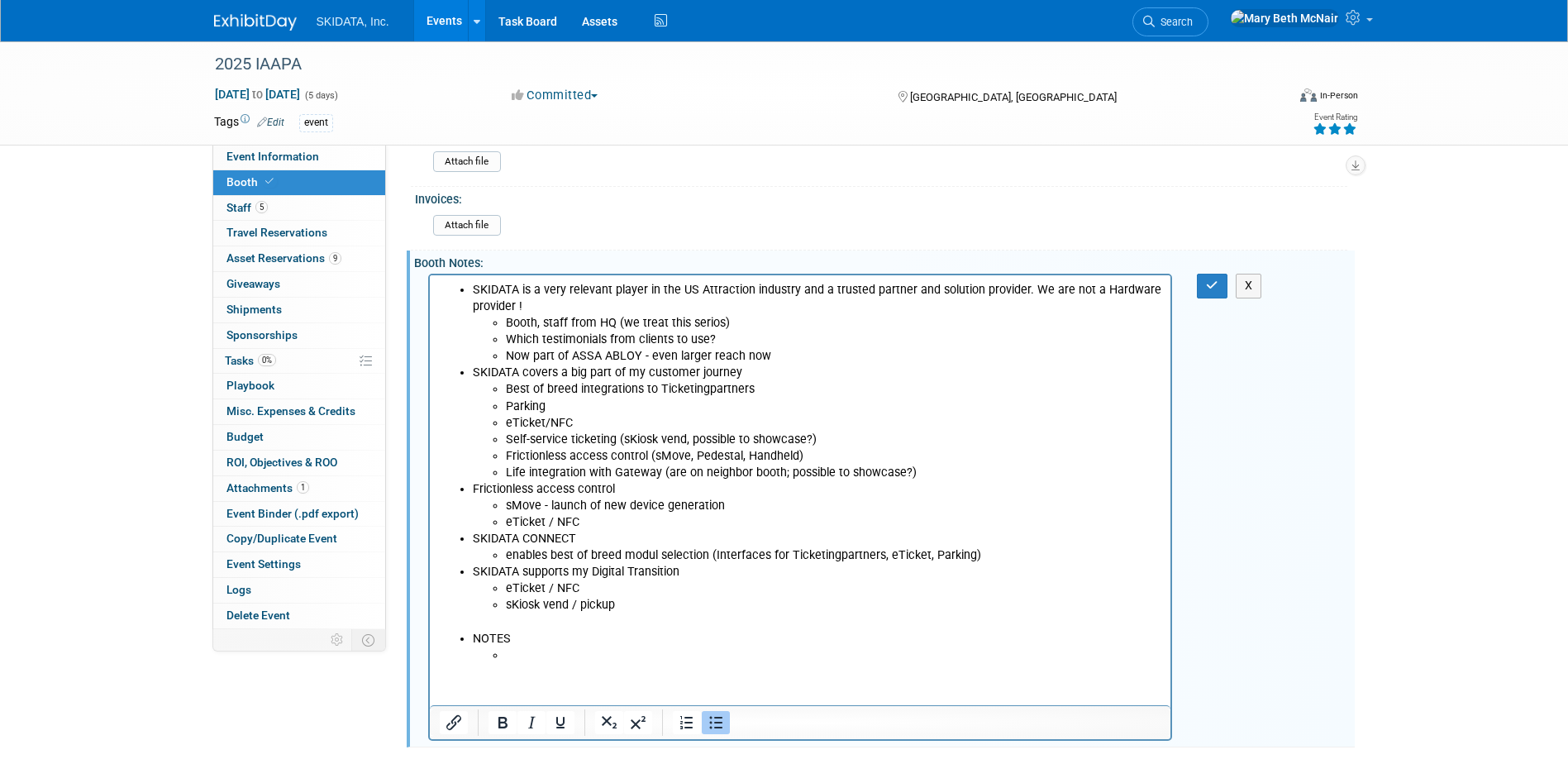
scroll to position [384, 0]
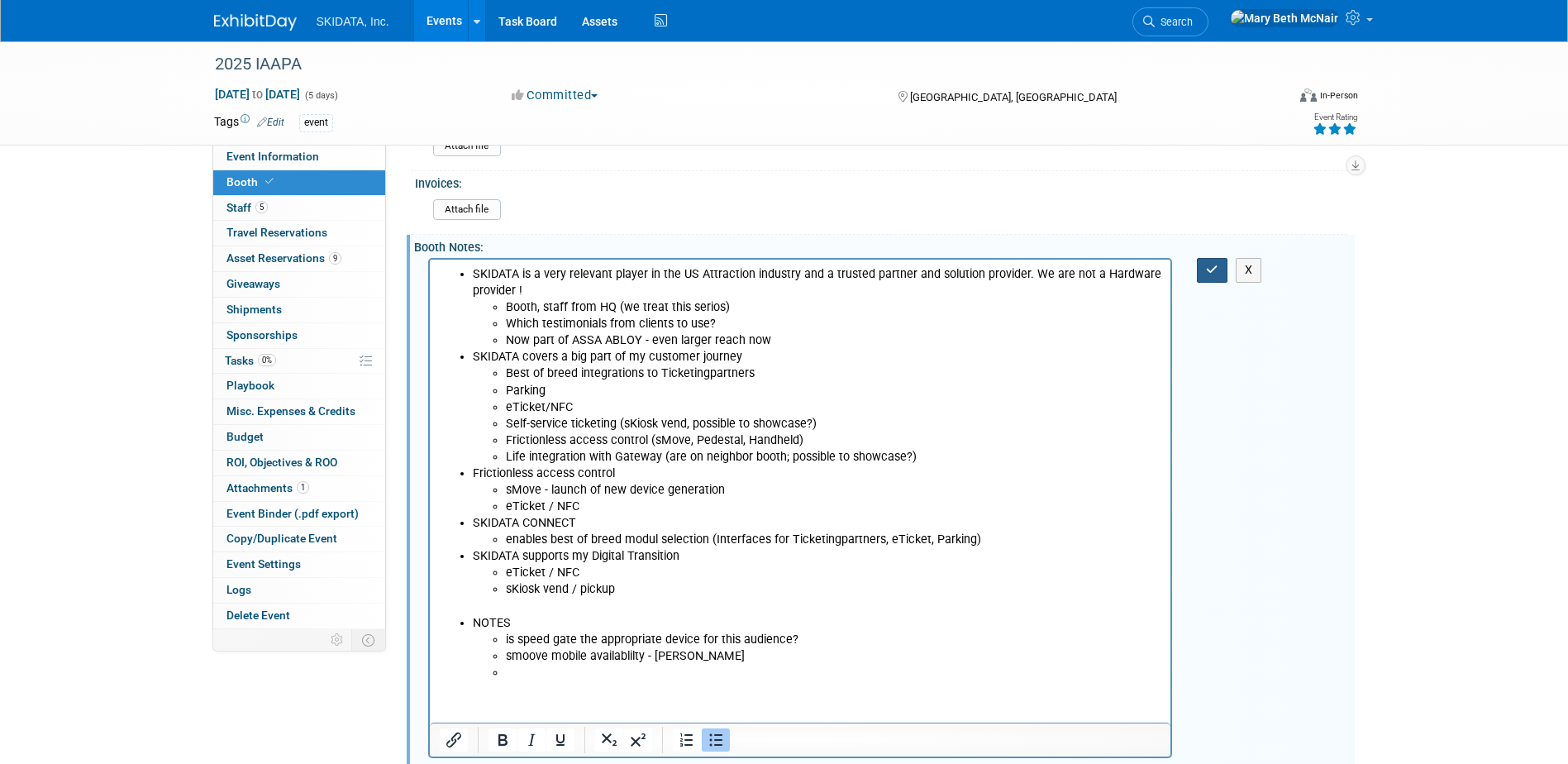
click at [1206, 272] on icon "button" at bounding box center [1212, 269] width 12 height 11
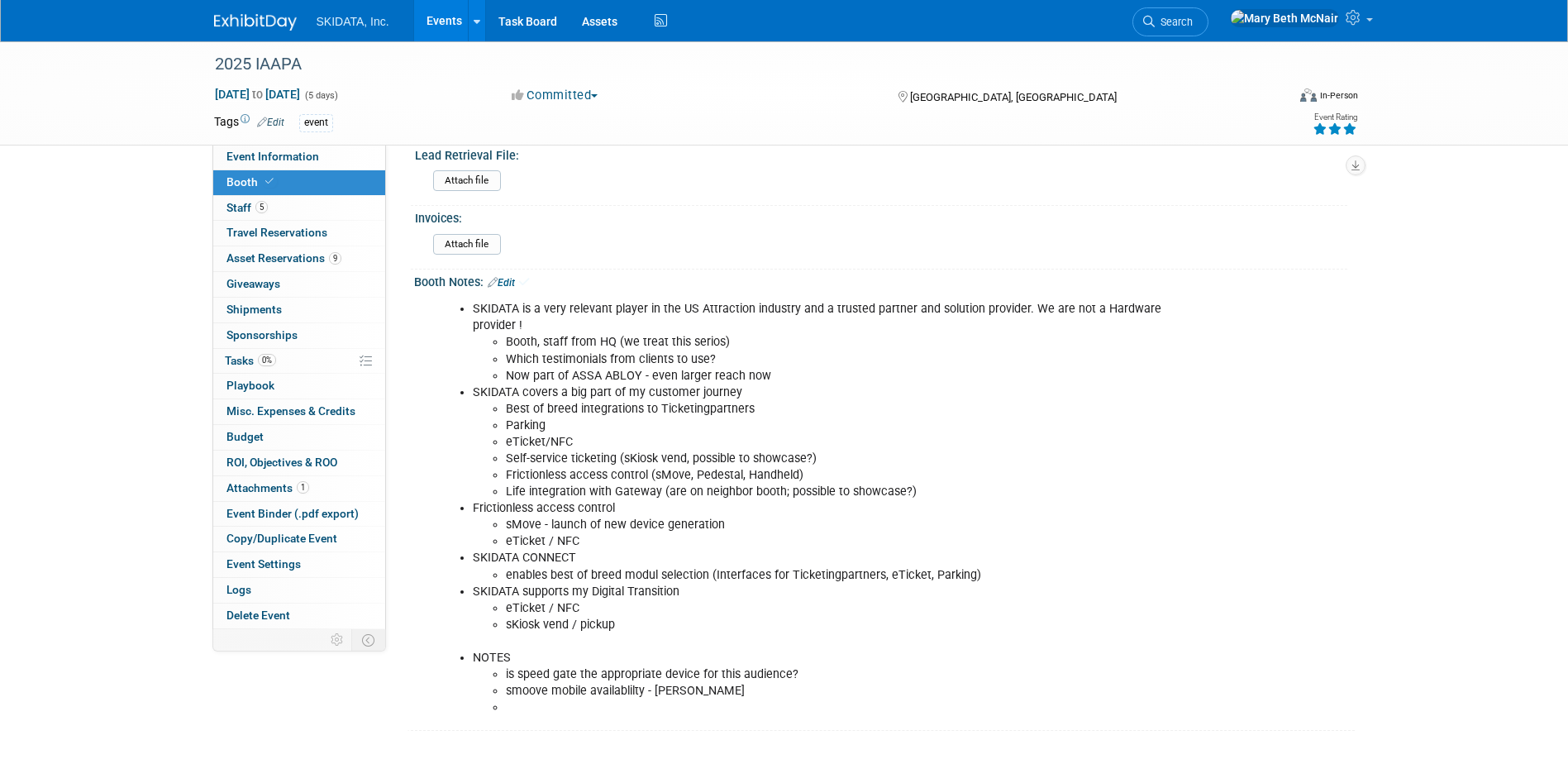
scroll to position [348, 0]
click at [565, 702] on li at bounding box center [834, 709] width 657 height 17
click at [515, 282] on link "Edit" at bounding box center [501, 283] width 27 height 11
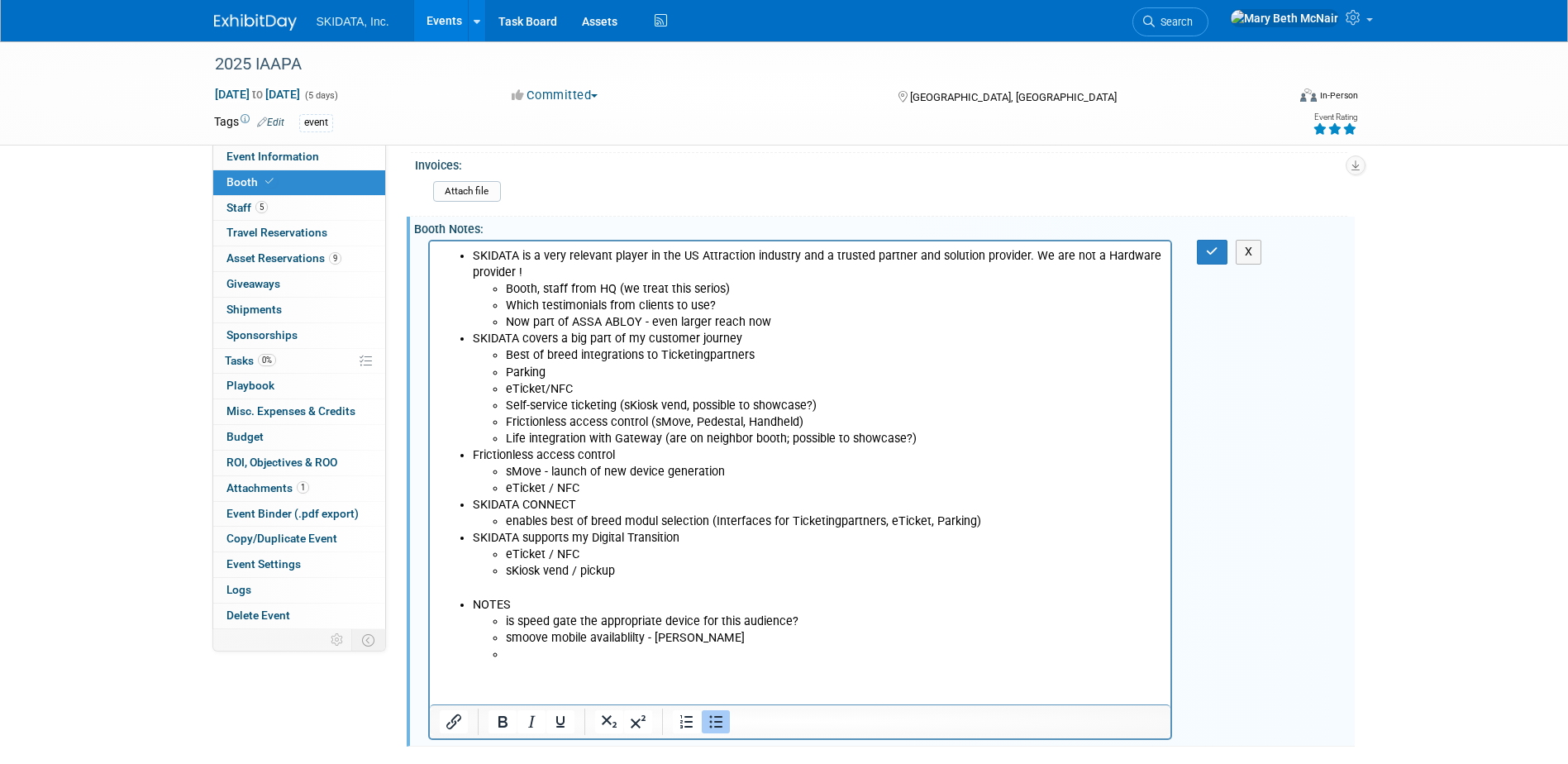
scroll to position [416, 0]
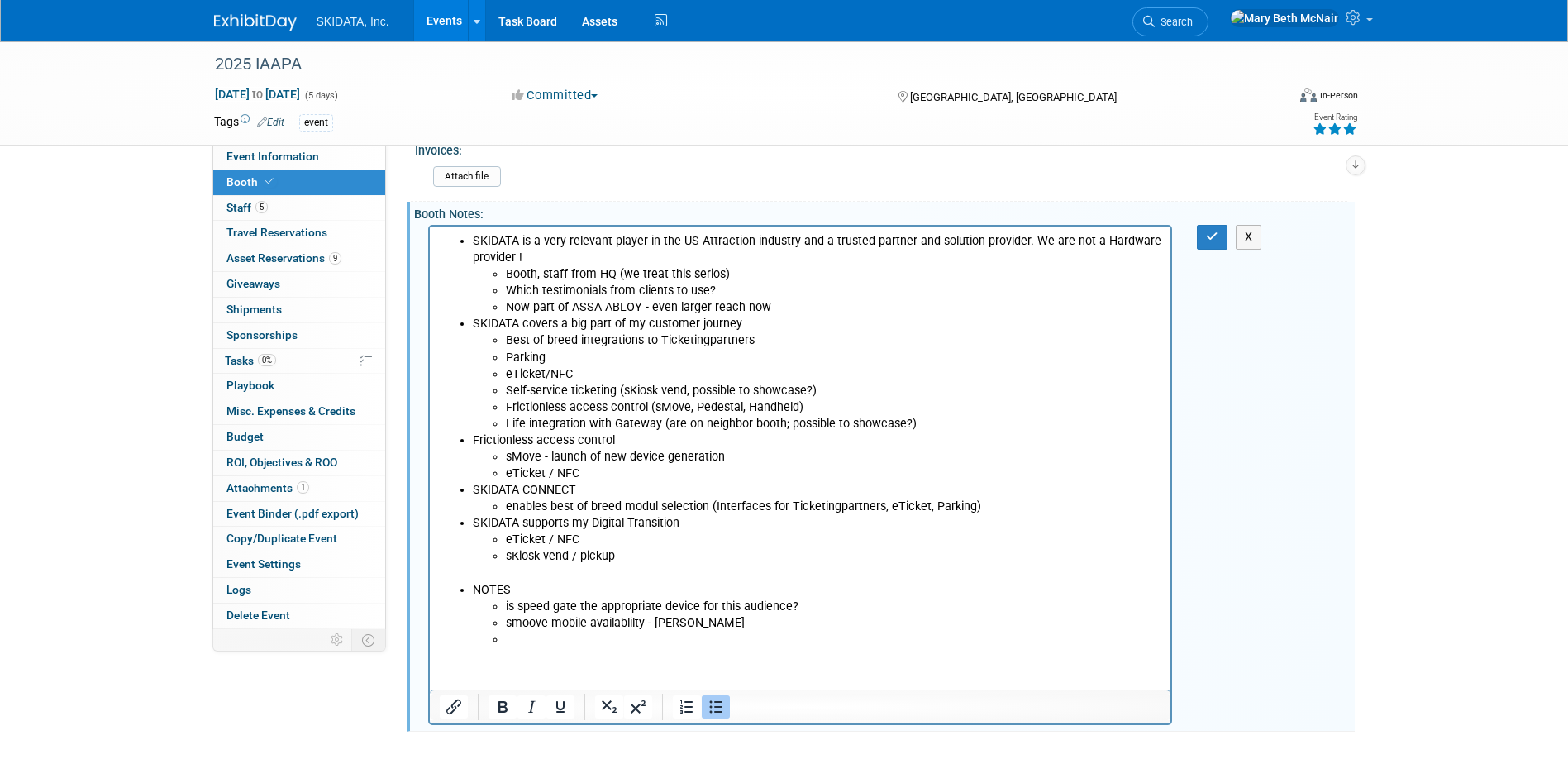
click at [554, 646] on li "Rich Text Area. Press ALT-0 for help." at bounding box center [833, 640] width 656 height 17
click at [538, 619] on li "smoove mobile availablilty - Andy K" at bounding box center [833, 623] width 656 height 17
click at [543, 643] on li "Rich Text Area. Press ALT-0 for help." at bounding box center [833, 640] width 656 height 17
click at [1204, 238] on button "button" at bounding box center [1212, 236] width 31 height 24
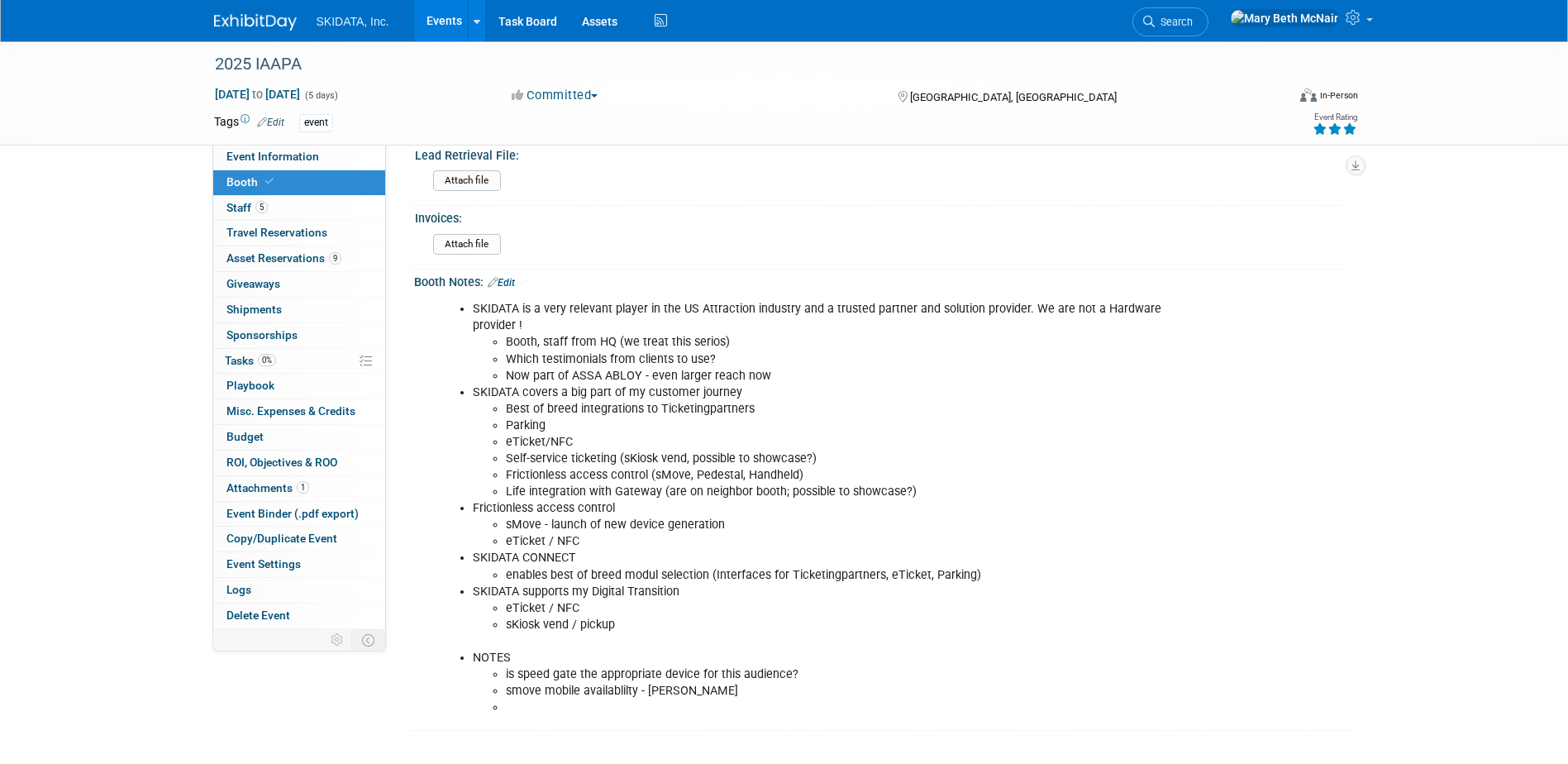
scroll to position [348, 0]
click at [515, 285] on link "Edit" at bounding box center [501, 283] width 27 height 11
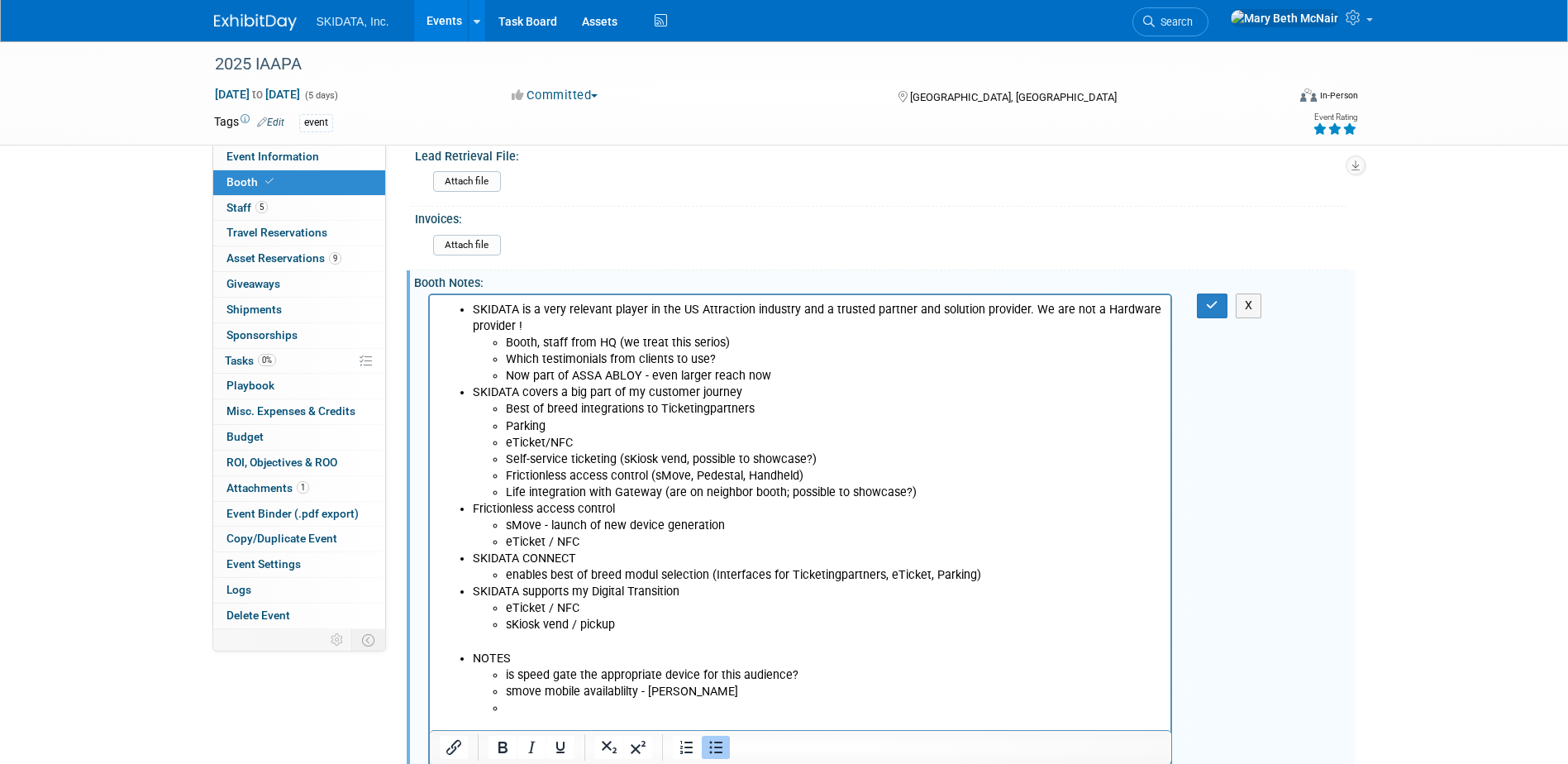
scroll to position [0, 0]
click at [562, 706] on li "Rich Text Area. Press ALT-0 for help." at bounding box center [833, 709] width 656 height 17
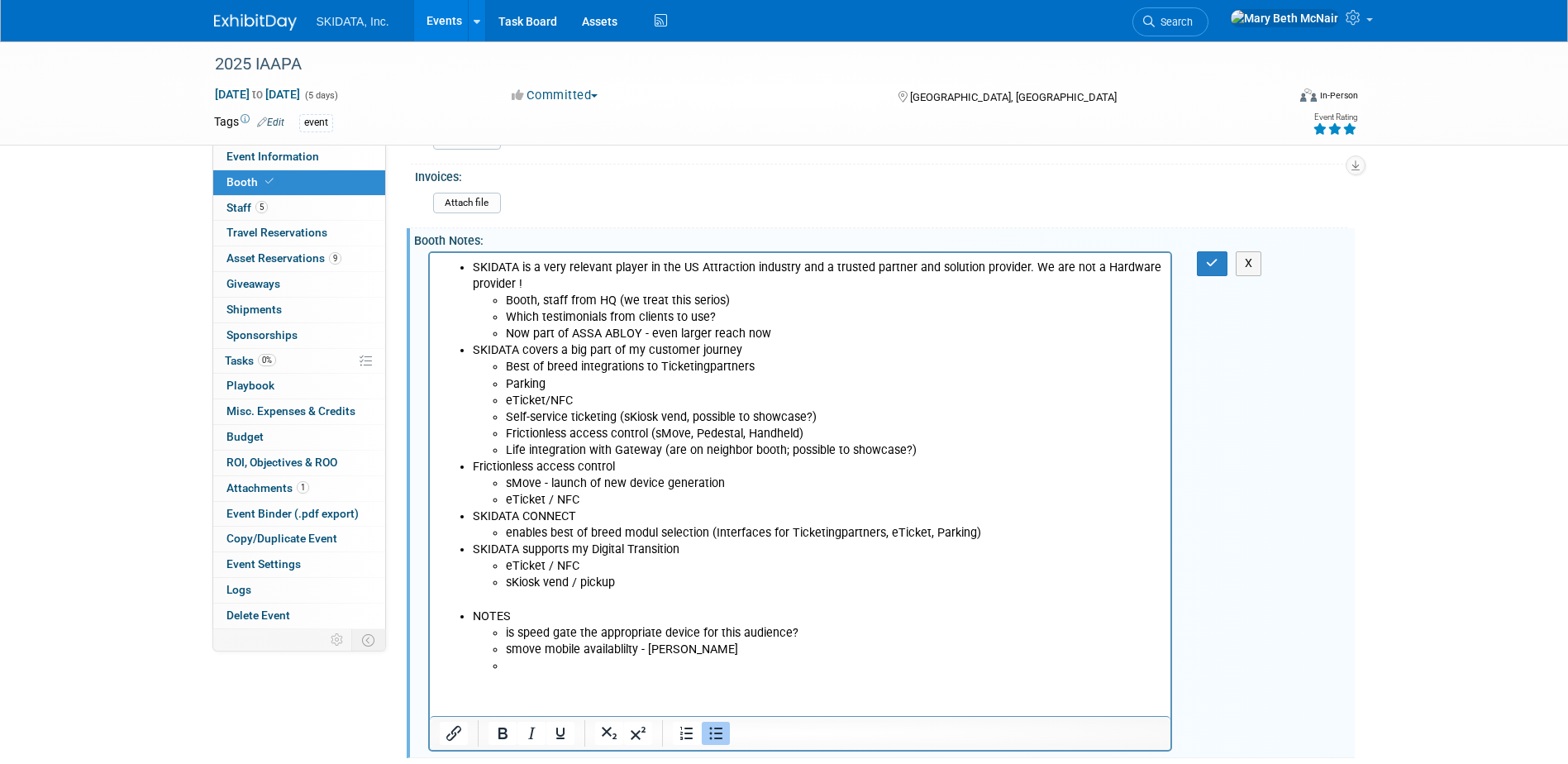
scroll to position [416, 0]
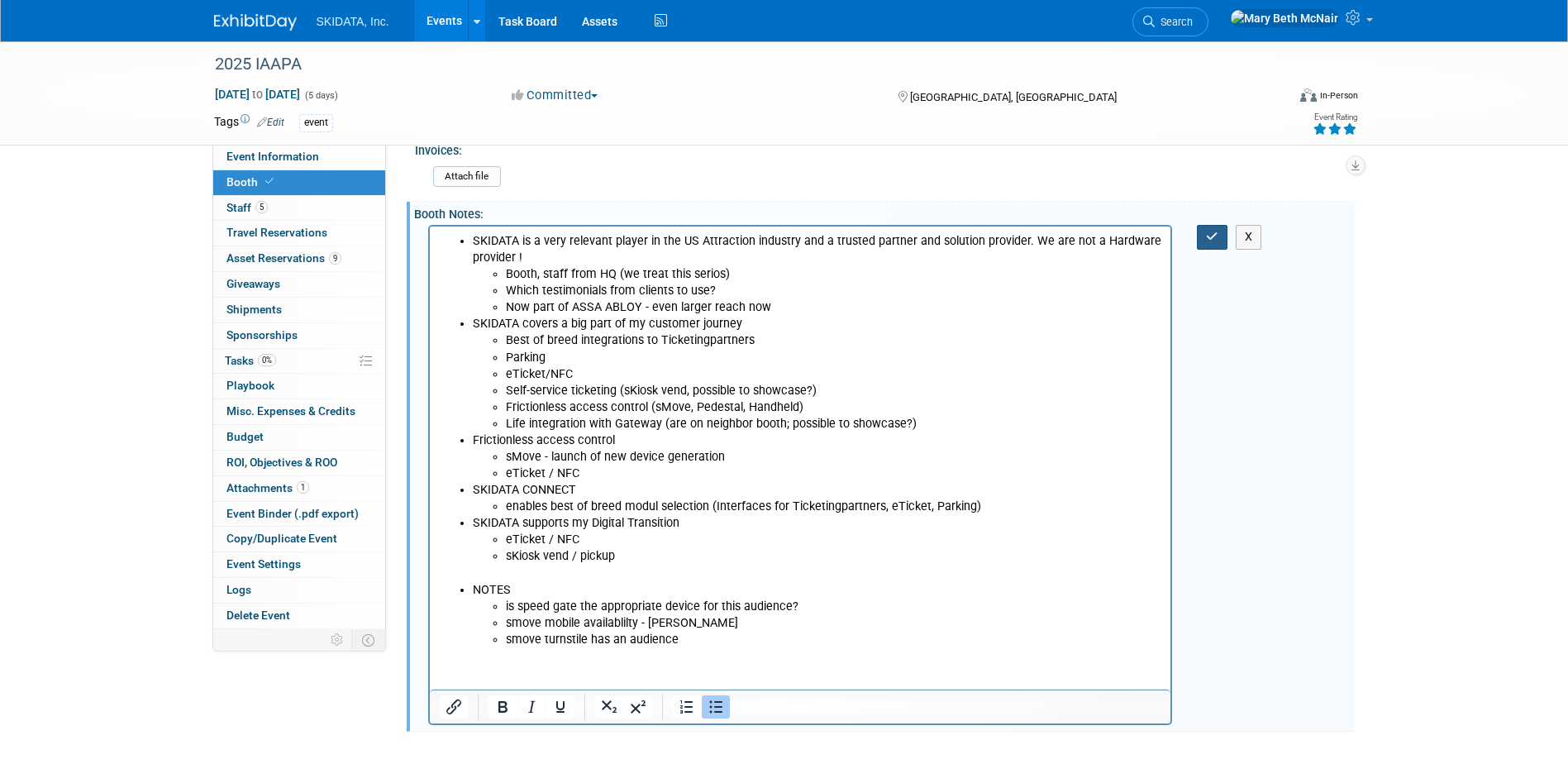
click at [1209, 229] on button "button" at bounding box center [1212, 236] width 31 height 24
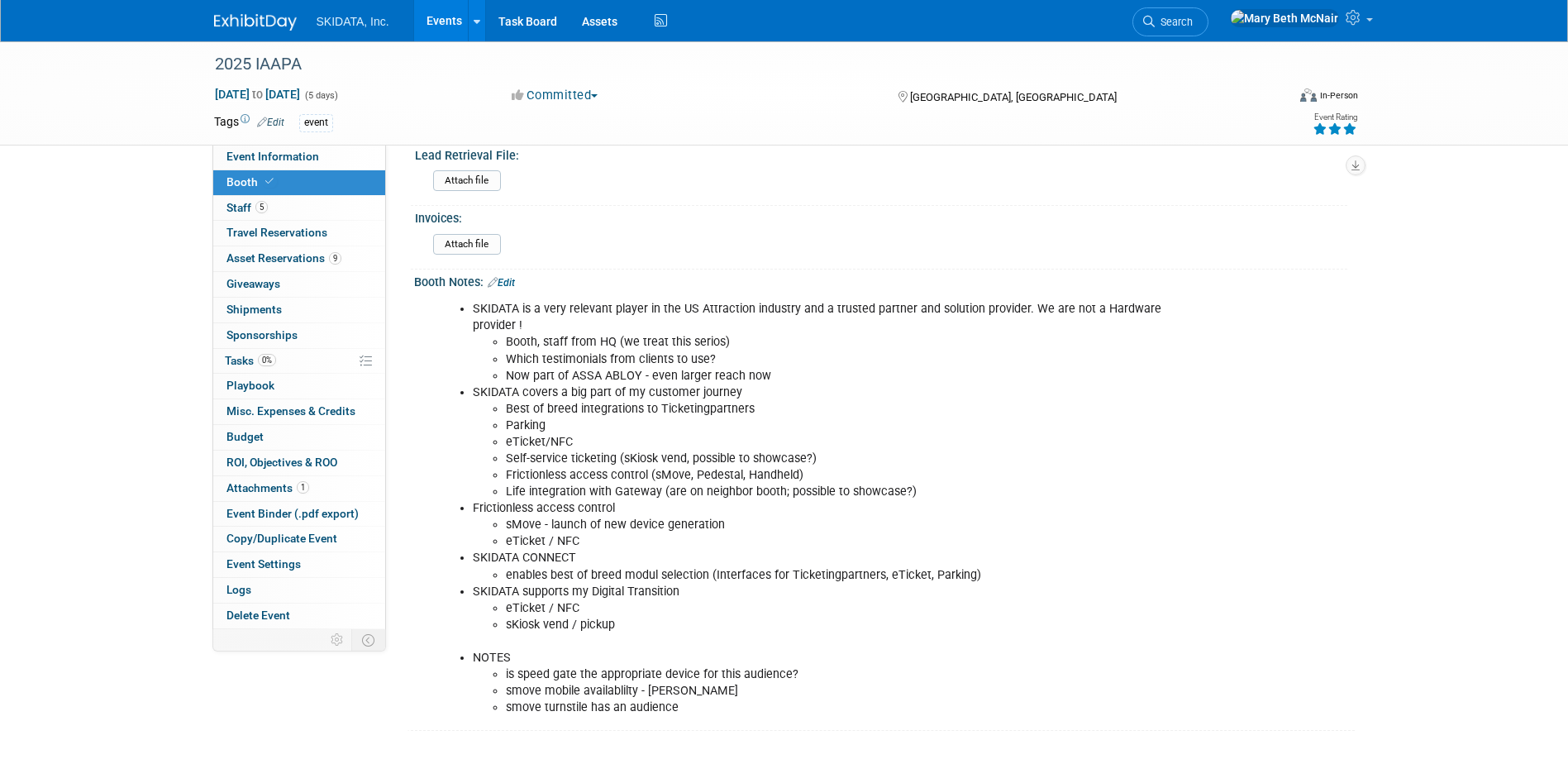
scroll to position [348, 0]
click at [1368, 21] on span at bounding box center [1370, 20] width 7 height 4
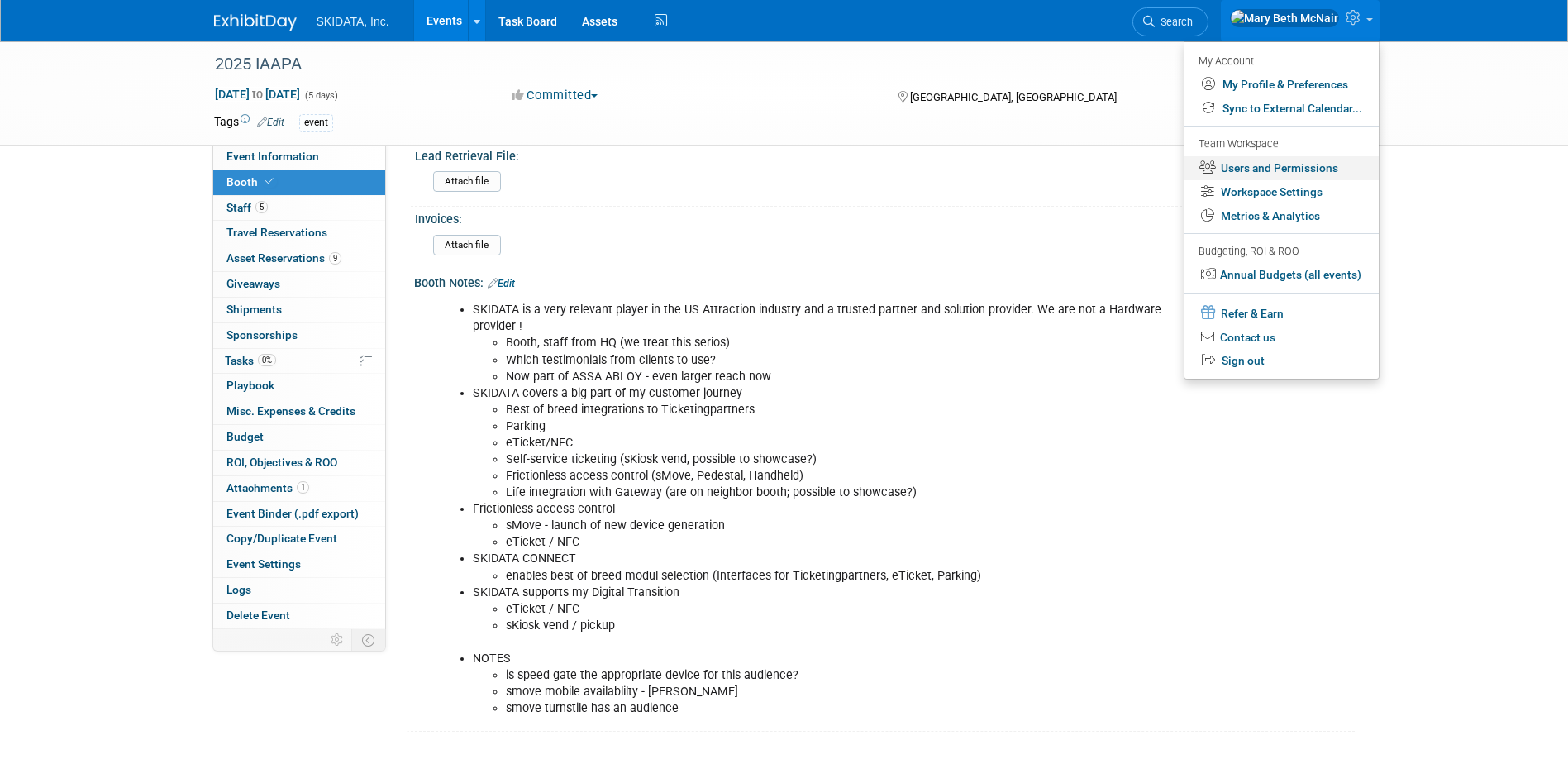
click at [1239, 170] on link "Users and Permissions" at bounding box center [1281, 168] width 194 height 24
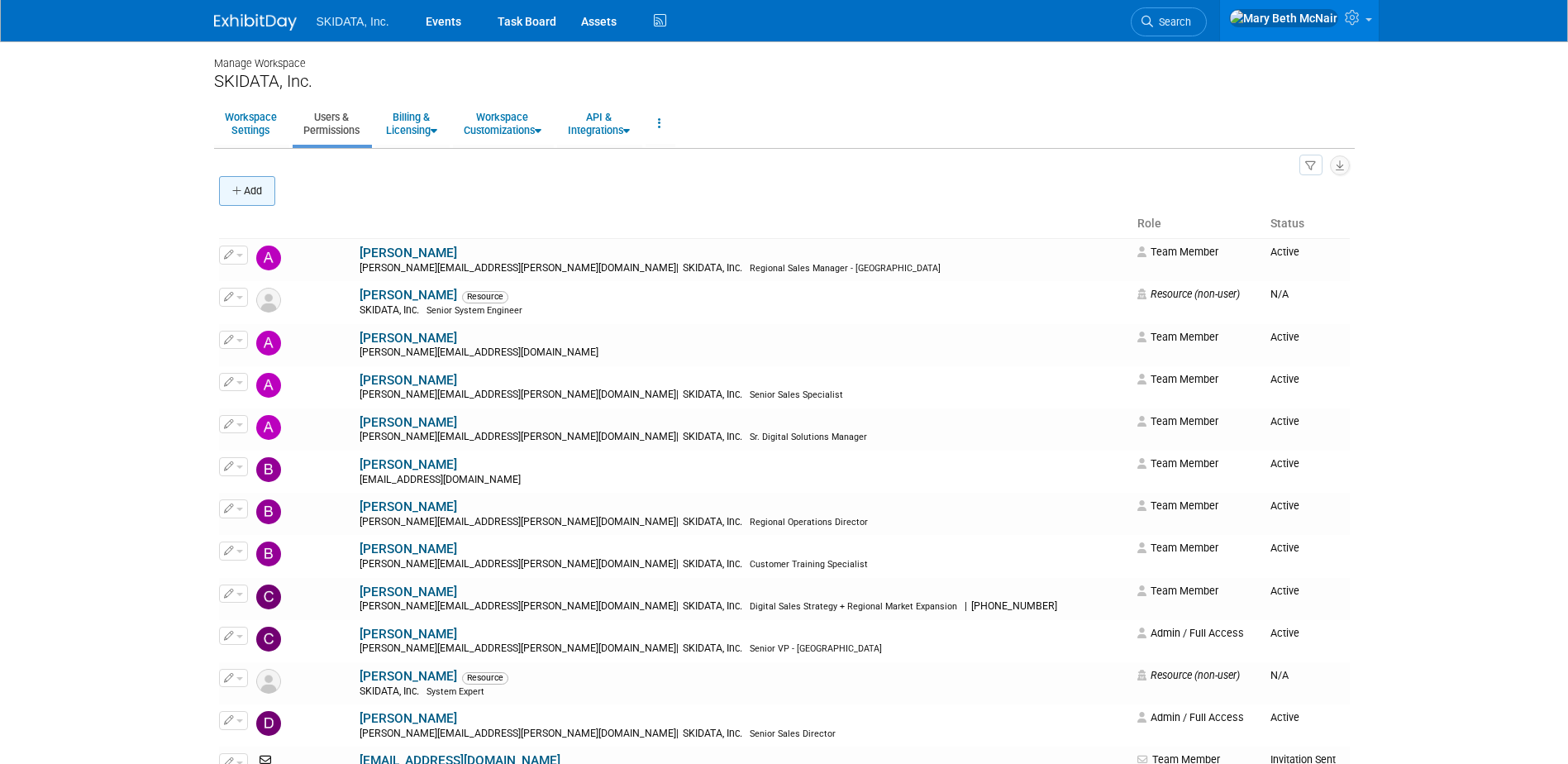
click at [259, 189] on button "Add" at bounding box center [247, 191] width 56 height 30
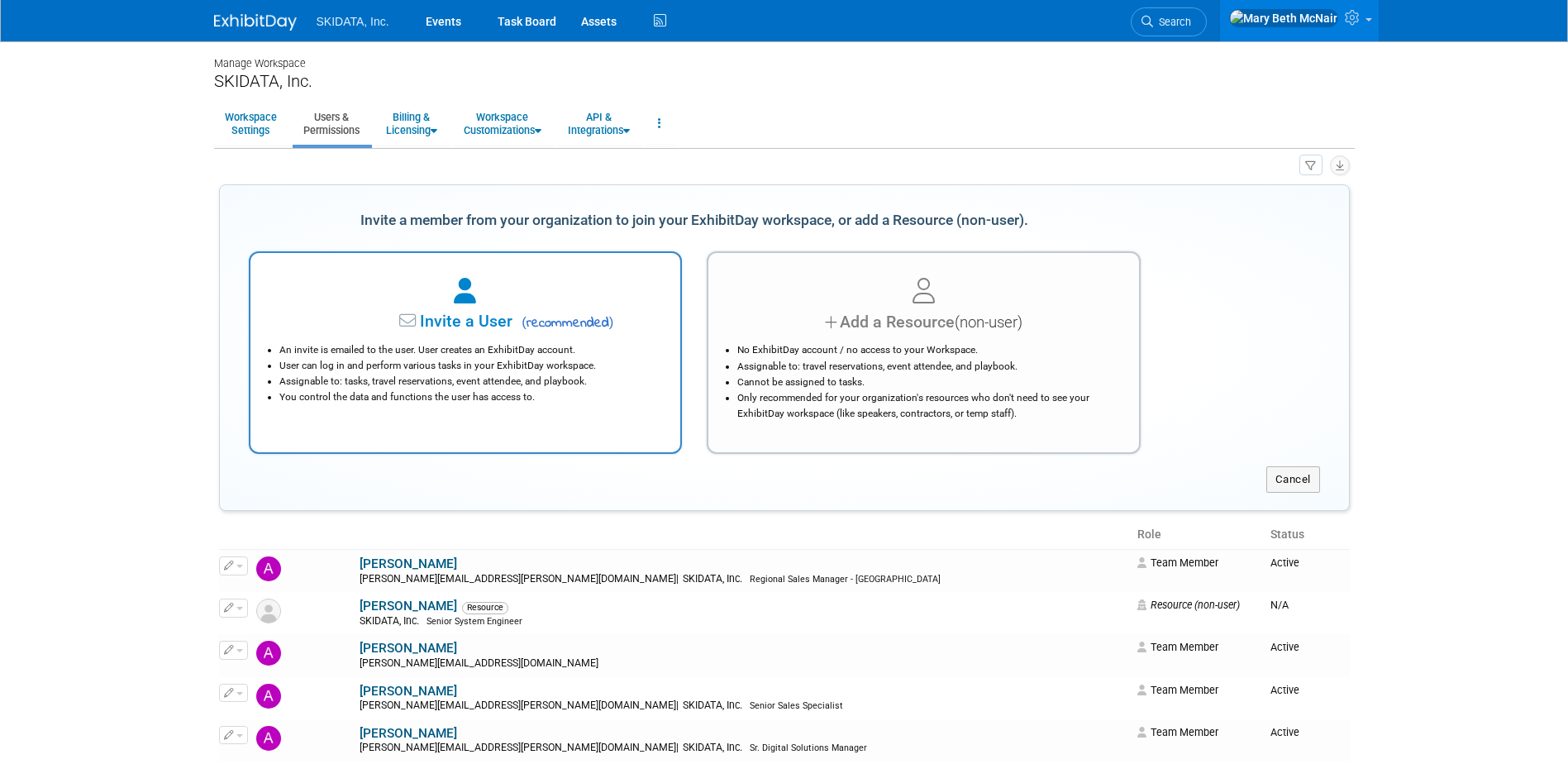
click at [515, 349] on li "An invite is emailed to the user. User creates an ExhibitDay account." at bounding box center [469, 350] width 381 height 16
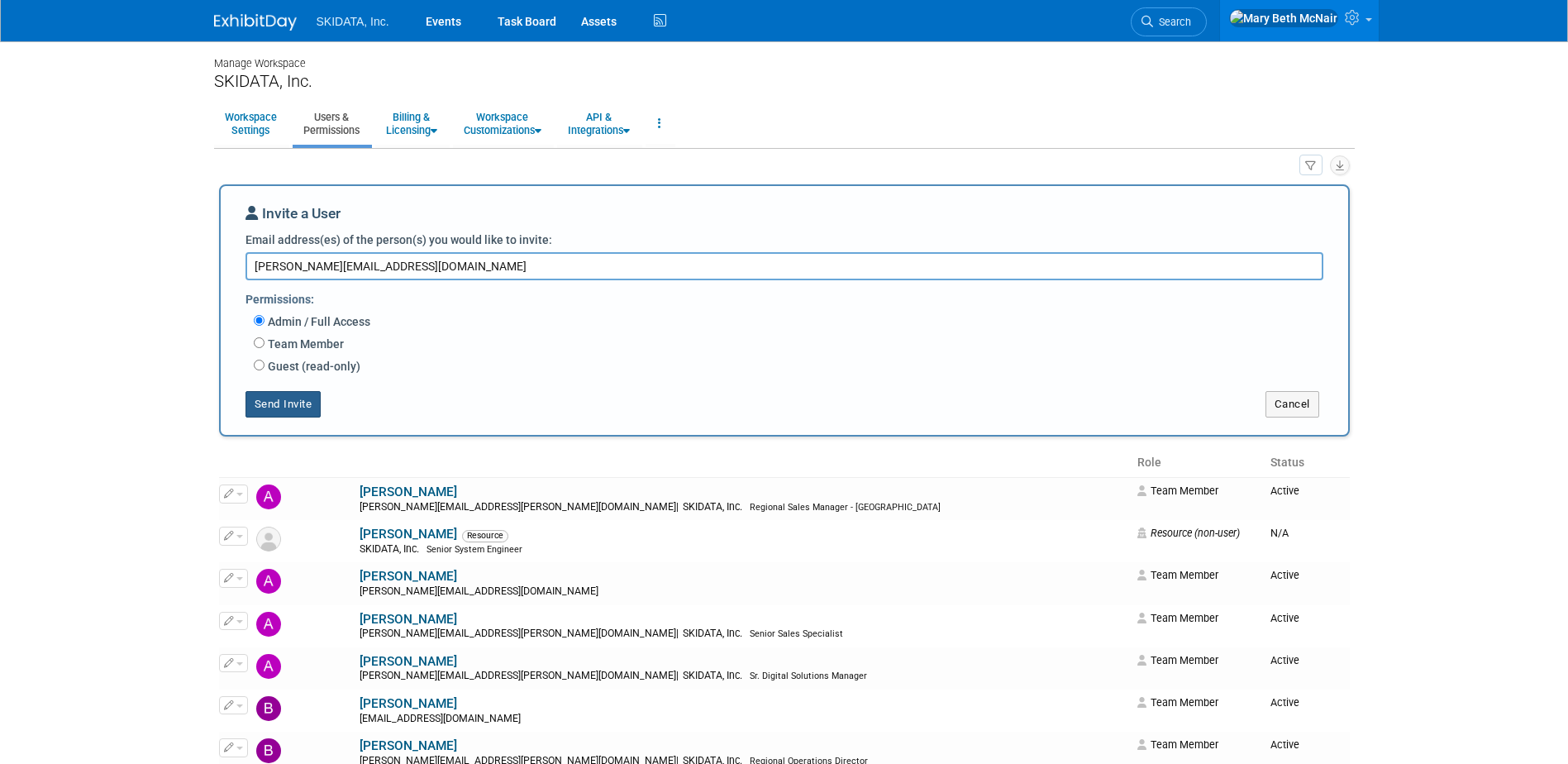
type textarea "[PERSON_NAME][EMAIL_ADDRESS][DOMAIN_NAME]"
click at [295, 406] on button "Send Invite" at bounding box center [283, 404] width 76 height 26
